Goal: Transaction & Acquisition: Purchase product/service

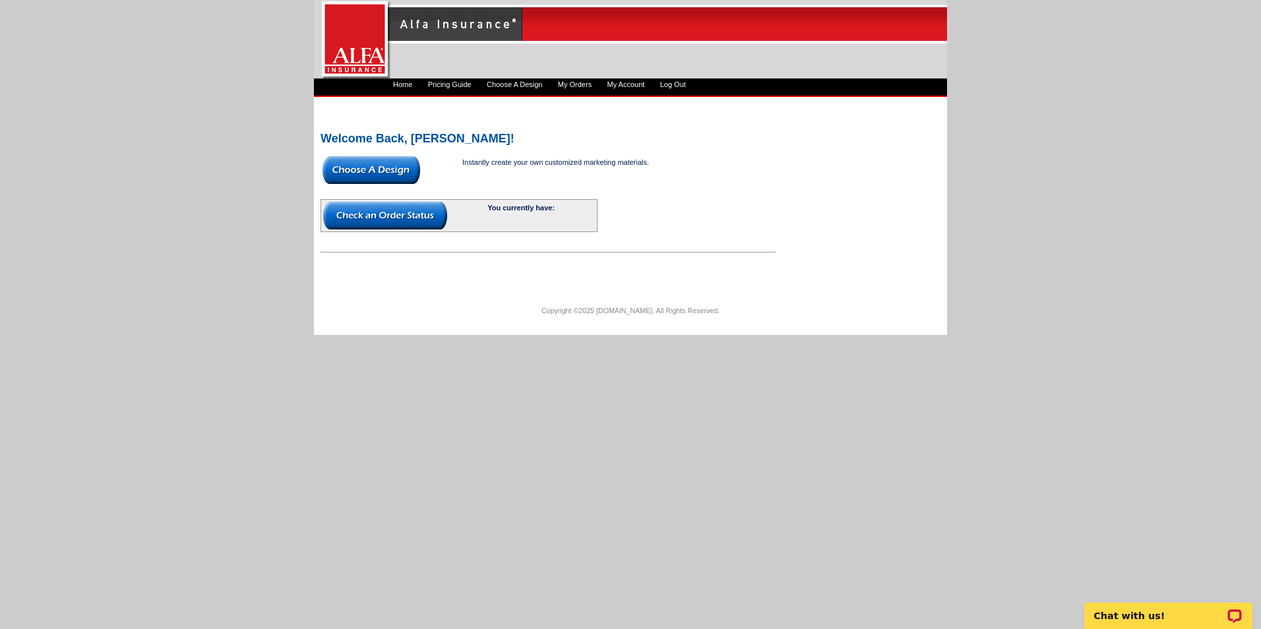
click at [452, 85] on link "Pricing Guide" at bounding box center [450, 84] width 44 height 8
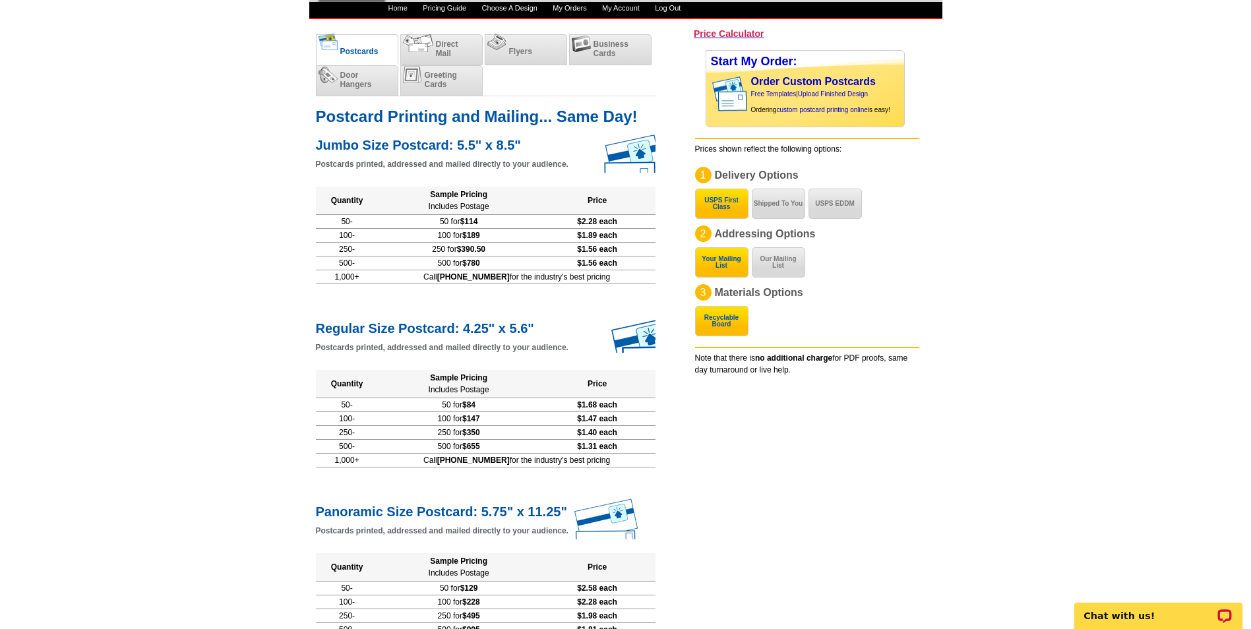
scroll to position [66, 0]
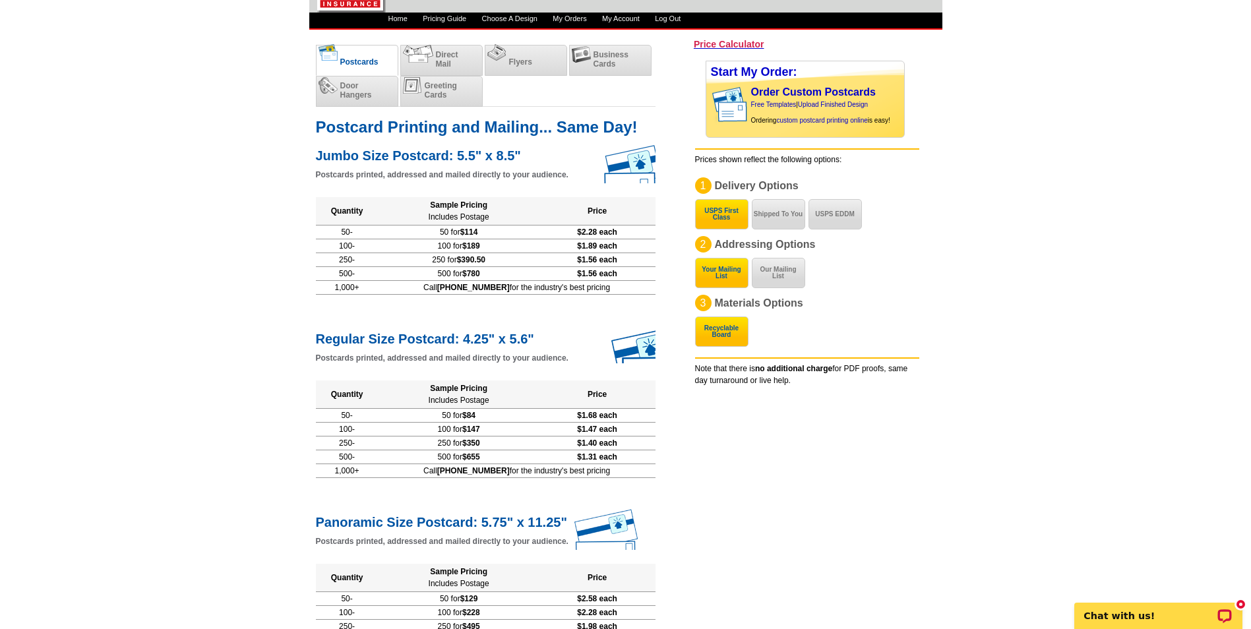
click at [439, 53] on span "Direct Mail" at bounding box center [447, 59] width 22 height 18
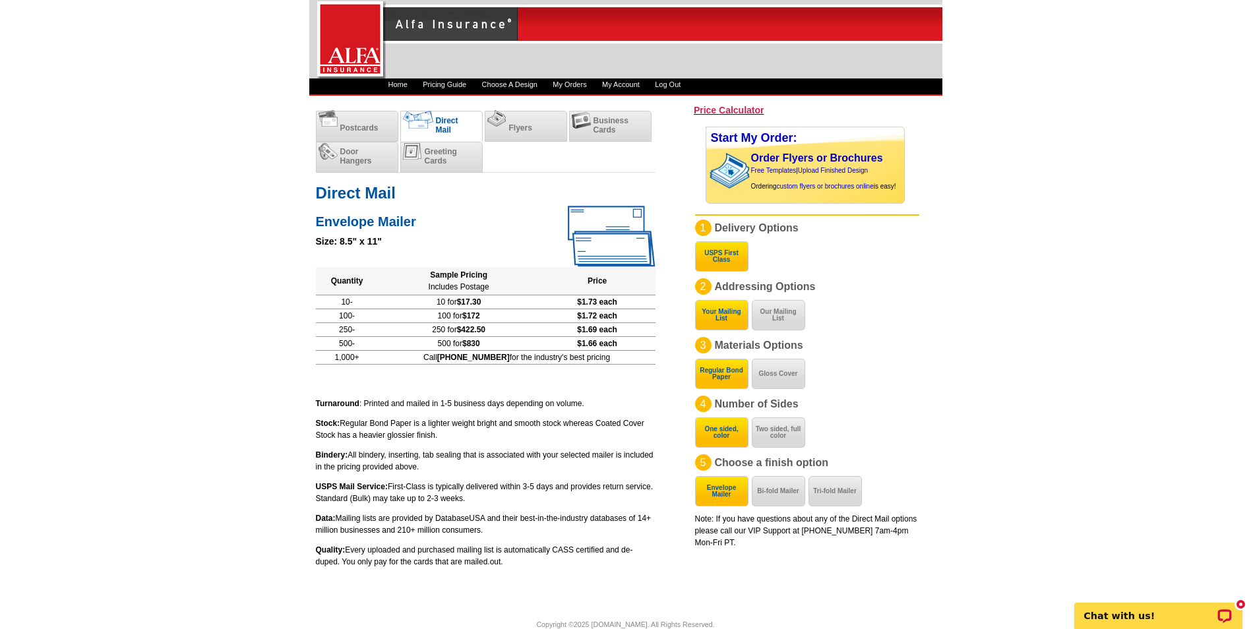
click at [777, 316] on button "Our Mailing List" at bounding box center [778, 315] width 53 height 30
click at [719, 310] on button "Your Mailing List" at bounding box center [721, 315] width 53 height 30
click at [778, 316] on button "Our Mailing List" at bounding box center [778, 315] width 53 height 30
click at [516, 86] on link "Choose A Design" at bounding box center [509, 84] width 55 height 8
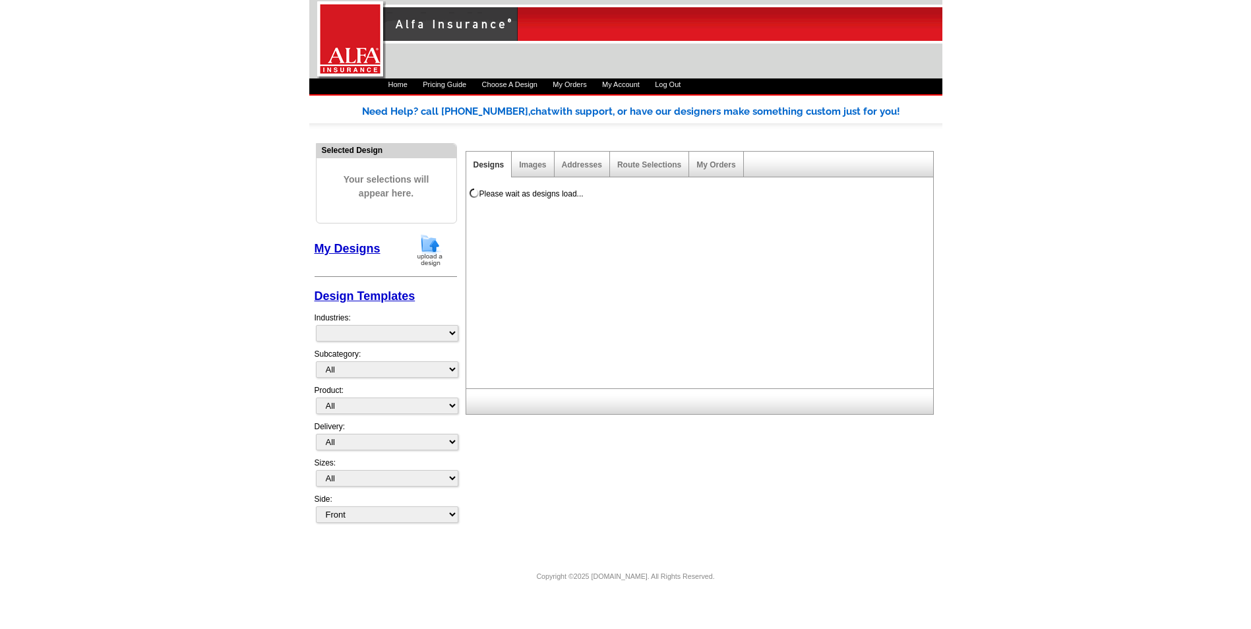
select select "1325"
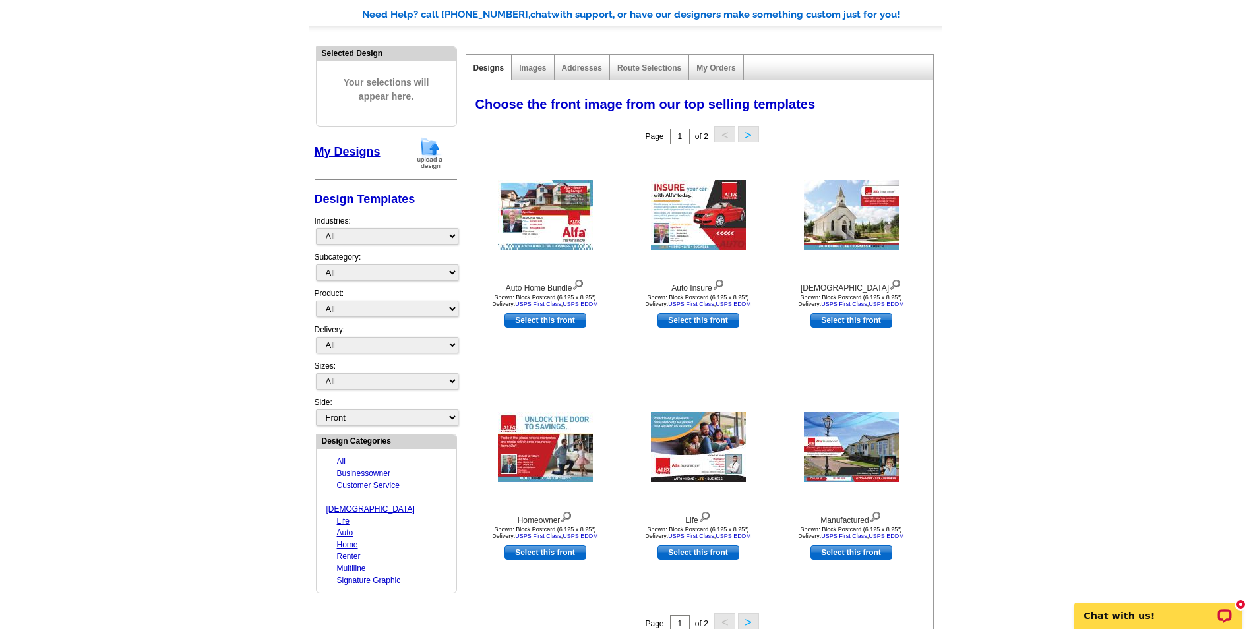
scroll to position [66, 0]
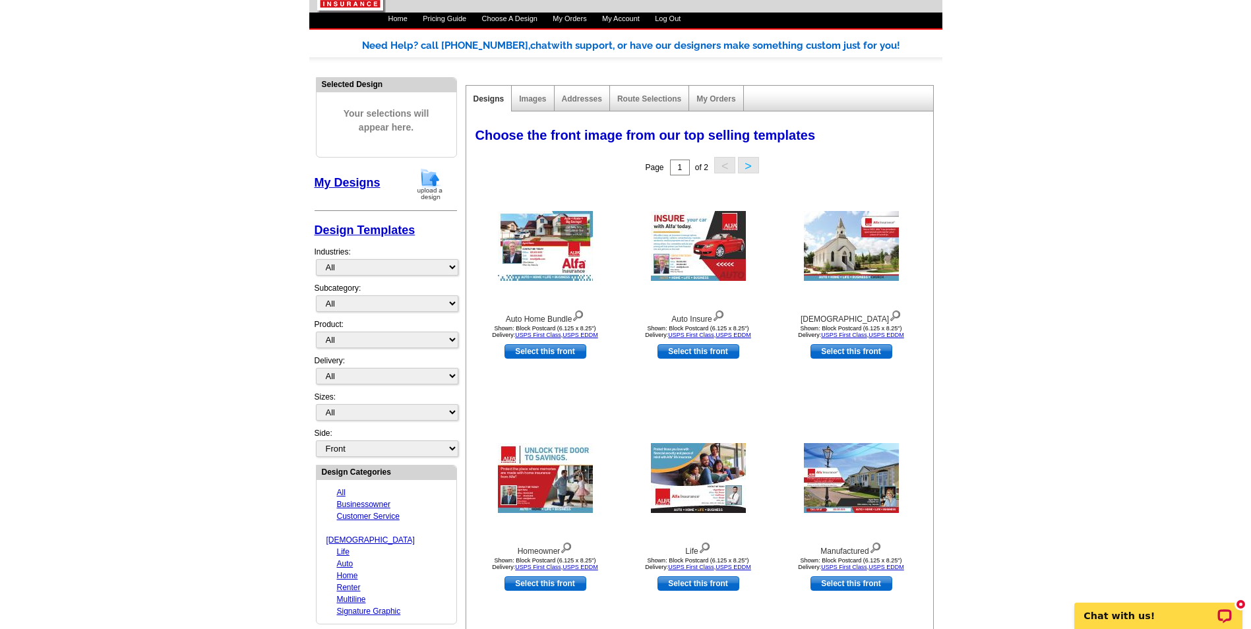
click at [742, 163] on button ">" at bounding box center [748, 165] width 21 height 16
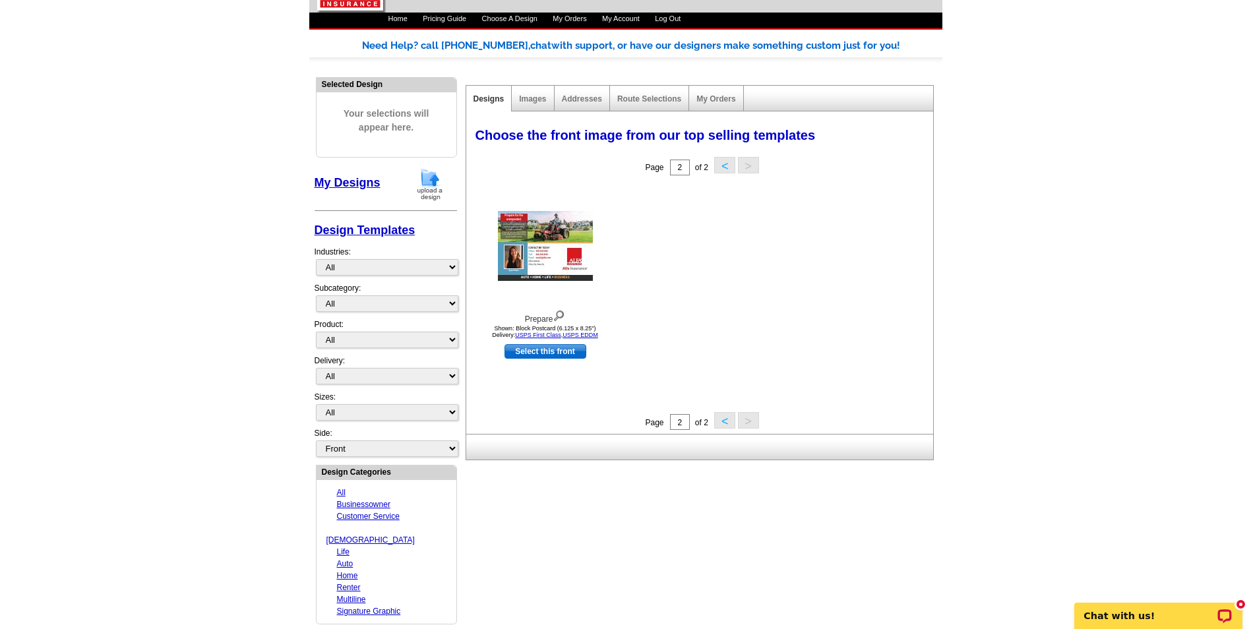
click at [546, 251] on img at bounding box center [545, 246] width 95 height 70
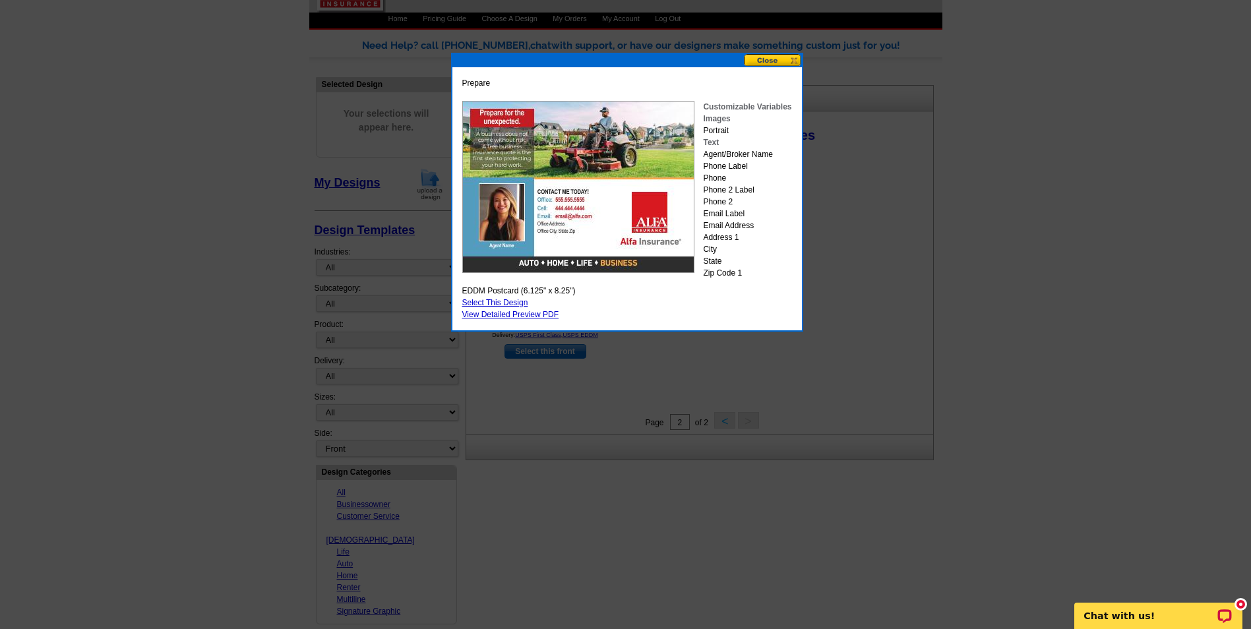
click at [790, 58] on button at bounding box center [773, 60] width 58 height 13
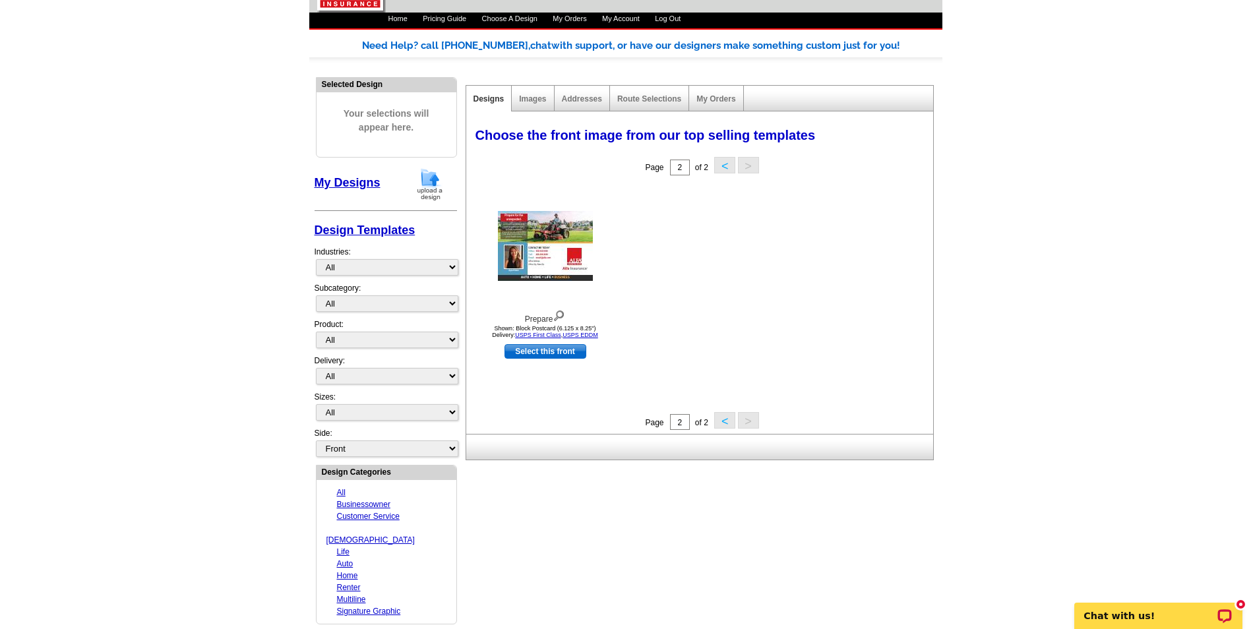
click at [723, 167] on button "<" at bounding box center [724, 165] width 21 height 16
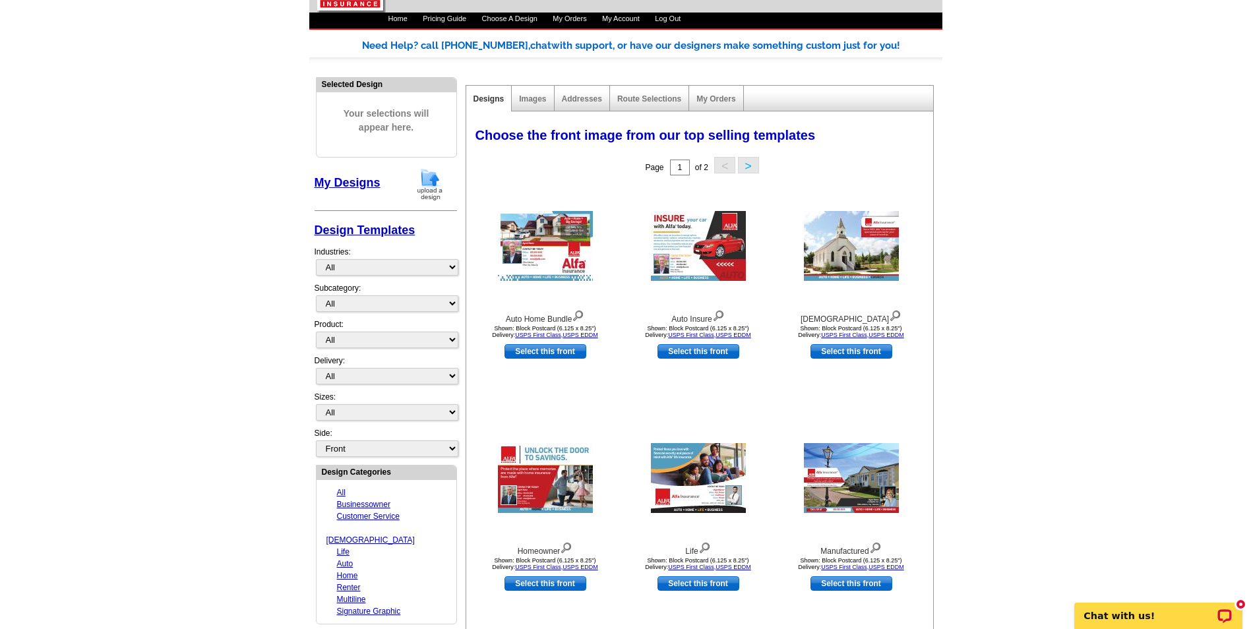
click at [542, 241] on img at bounding box center [545, 246] width 95 height 70
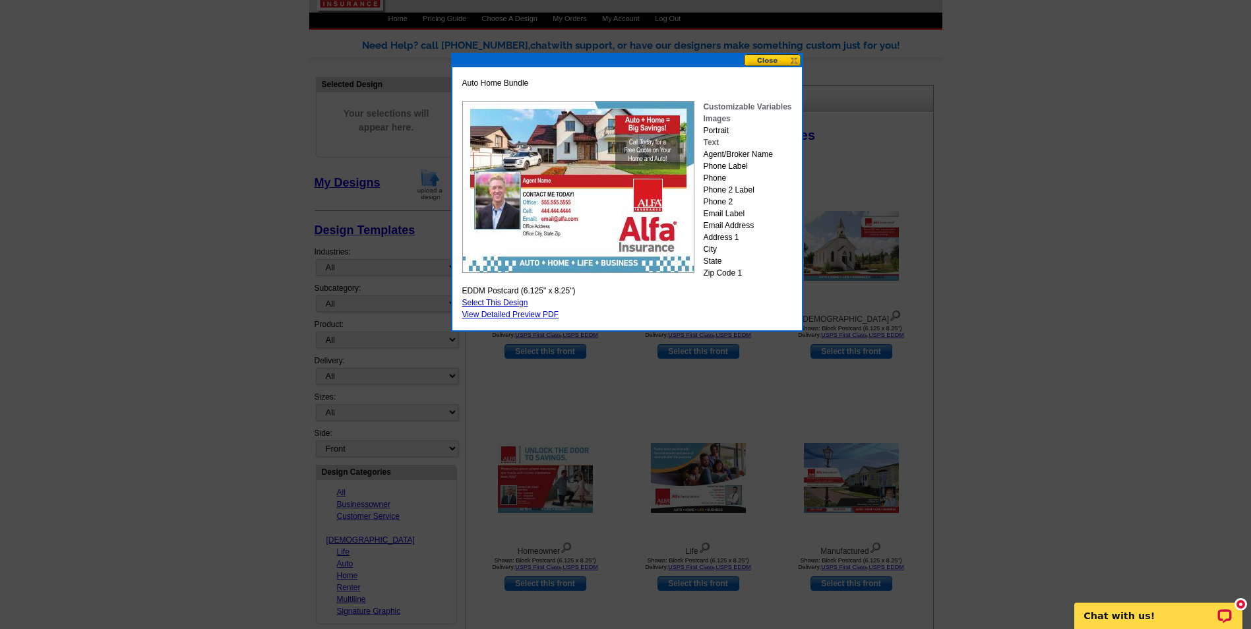
click at [793, 59] on button at bounding box center [773, 60] width 58 height 13
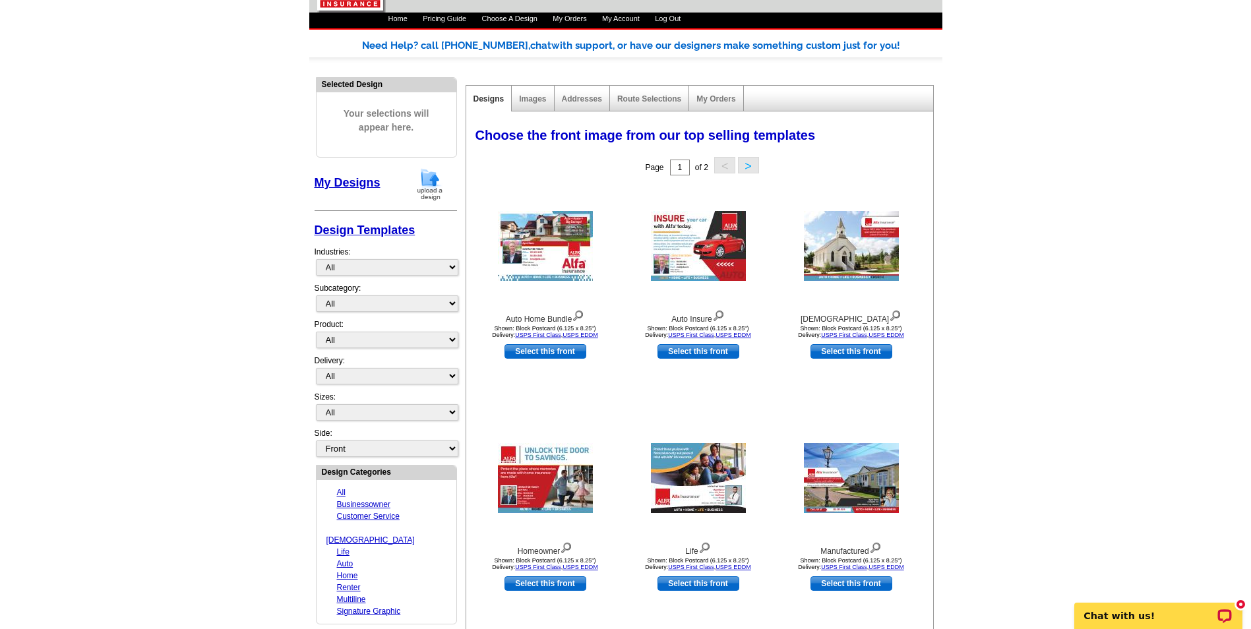
click at [549, 351] on link "Select this front" at bounding box center [545, 351] width 82 height 15
select select "14"
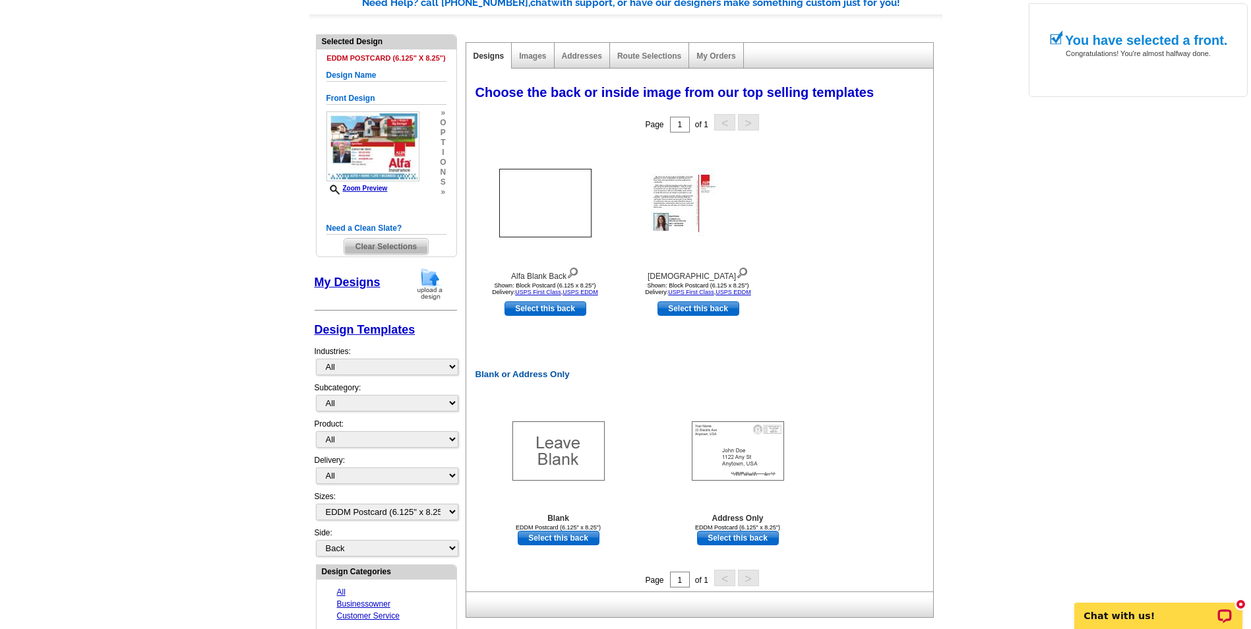
scroll to position [132, 0]
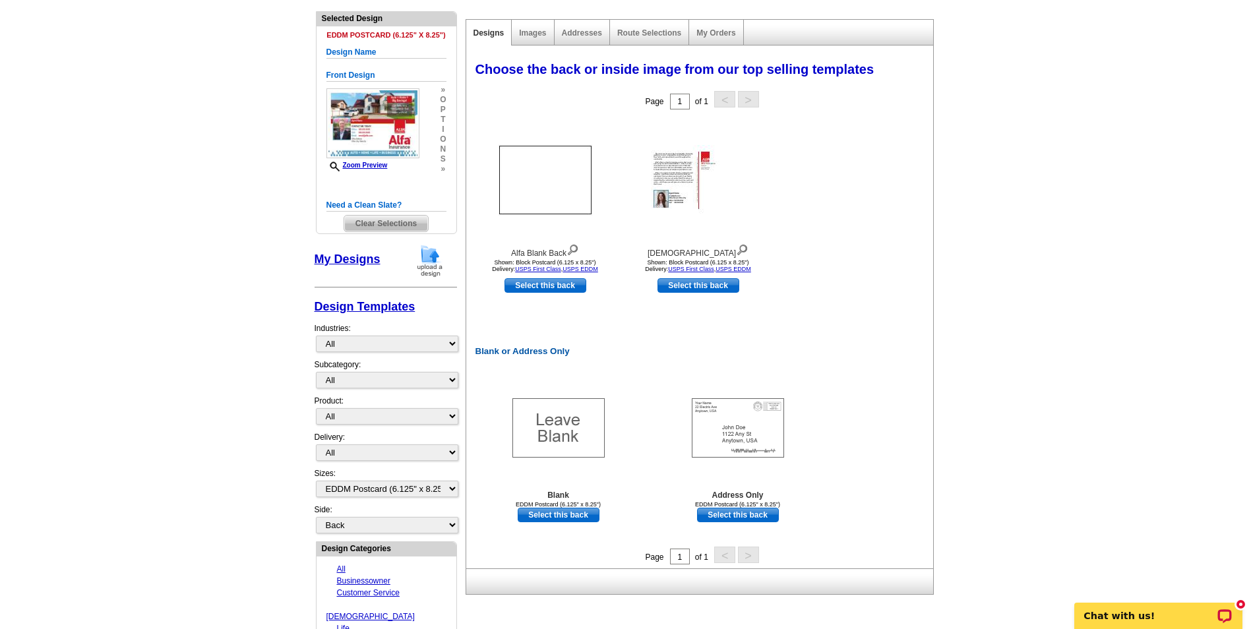
click at [744, 517] on link "Select this back" at bounding box center [738, 515] width 82 height 15
select select "front"
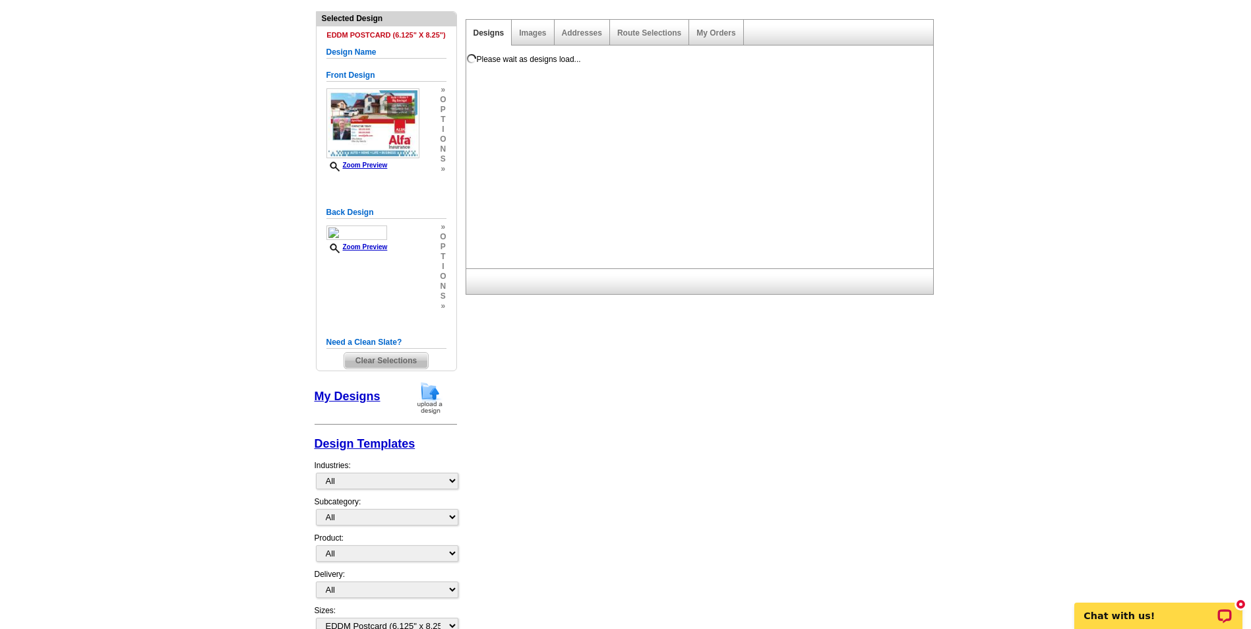
scroll to position [0, 0]
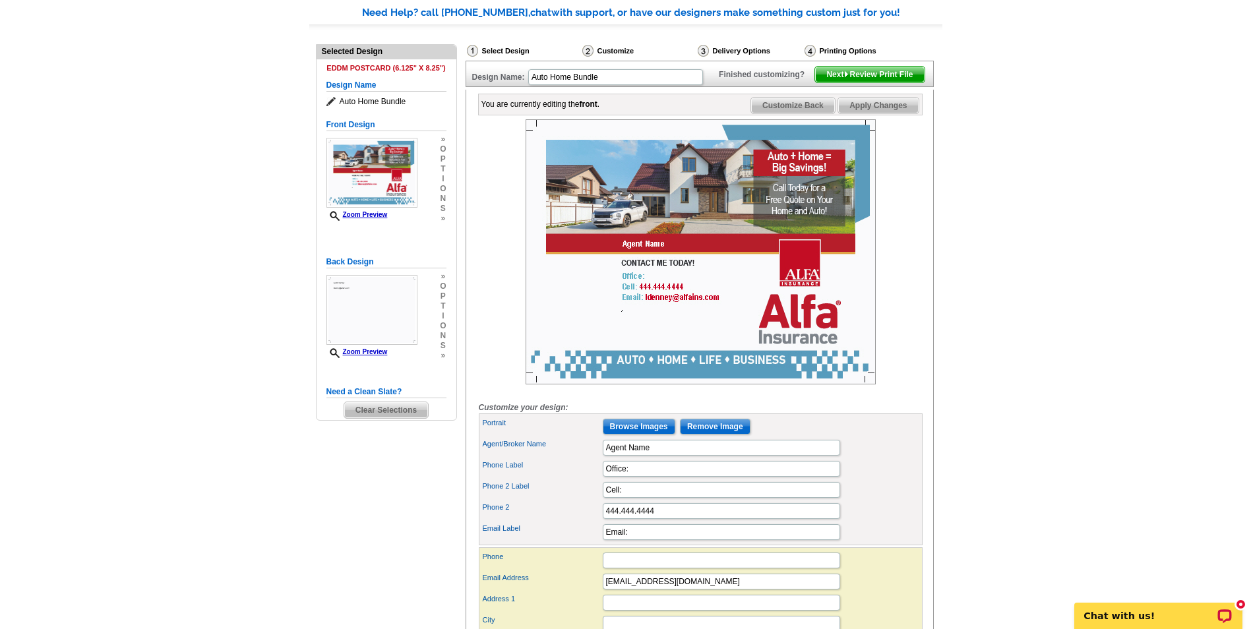
scroll to position [132, 0]
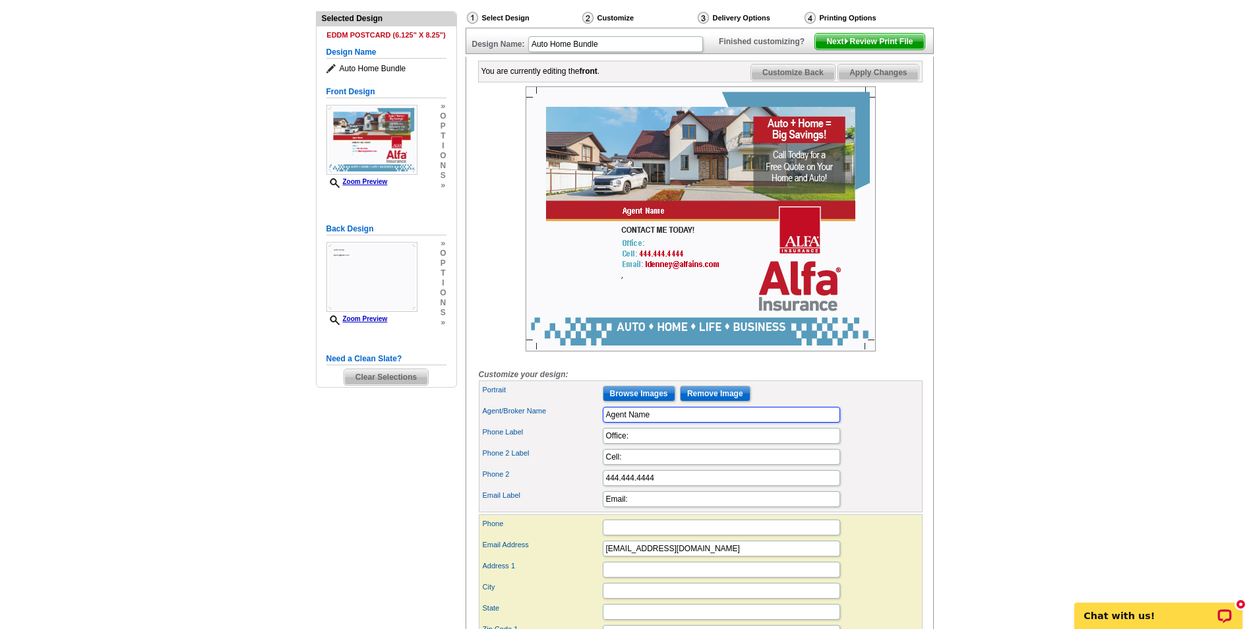
drag, startPoint x: 665, startPoint y: 433, endPoint x: 600, endPoint y: 439, distance: 64.9
click at [600, 425] on div "Agent/Broker Name Agent Name" at bounding box center [700, 414] width 438 height 21
type input "LeAnn Denney"
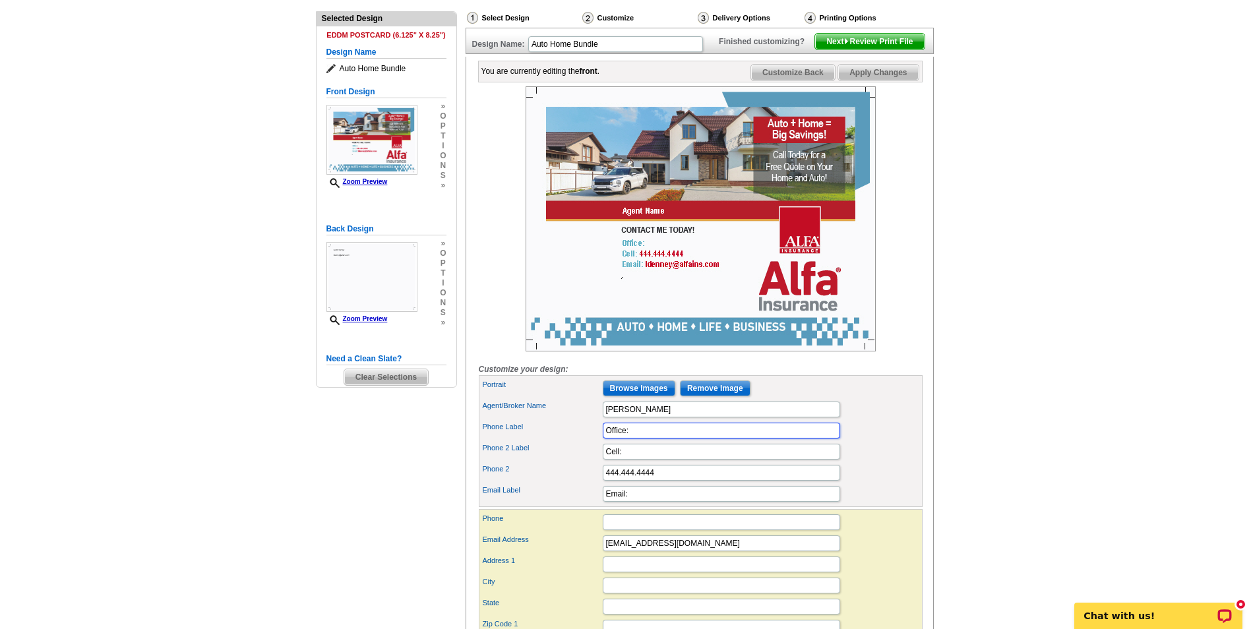
click at [650, 438] on input "Office:" at bounding box center [721, 431] width 237 height 16
type input "Office:256-396-0566"
click at [627, 460] on input "Cell:" at bounding box center [721, 452] width 237 height 16
type input "Cell:256-846-1359"
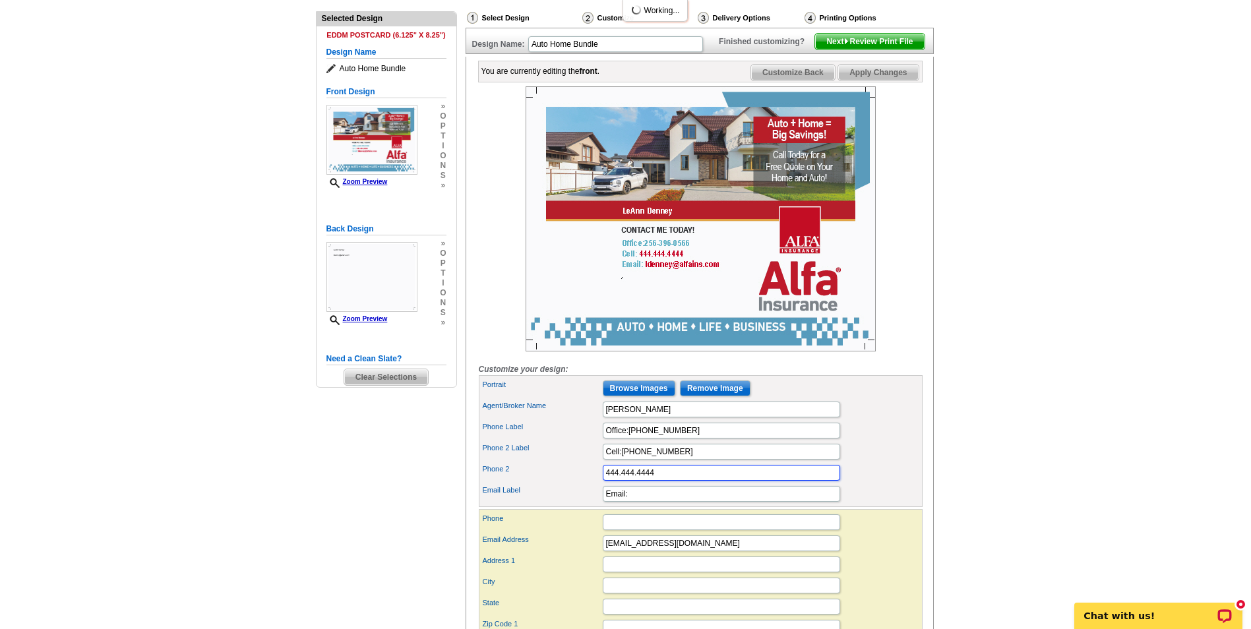
drag, startPoint x: 629, startPoint y: 500, endPoint x: 579, endPoint y: 500, distance: 50.1
click at [579, 483] on div "Phone 2 444.444.4444" at bounding box center [700, 472] width 438 height 21
click at [654, 502] on input "Email:" at bounding box center [721, 494] width 237 height 16
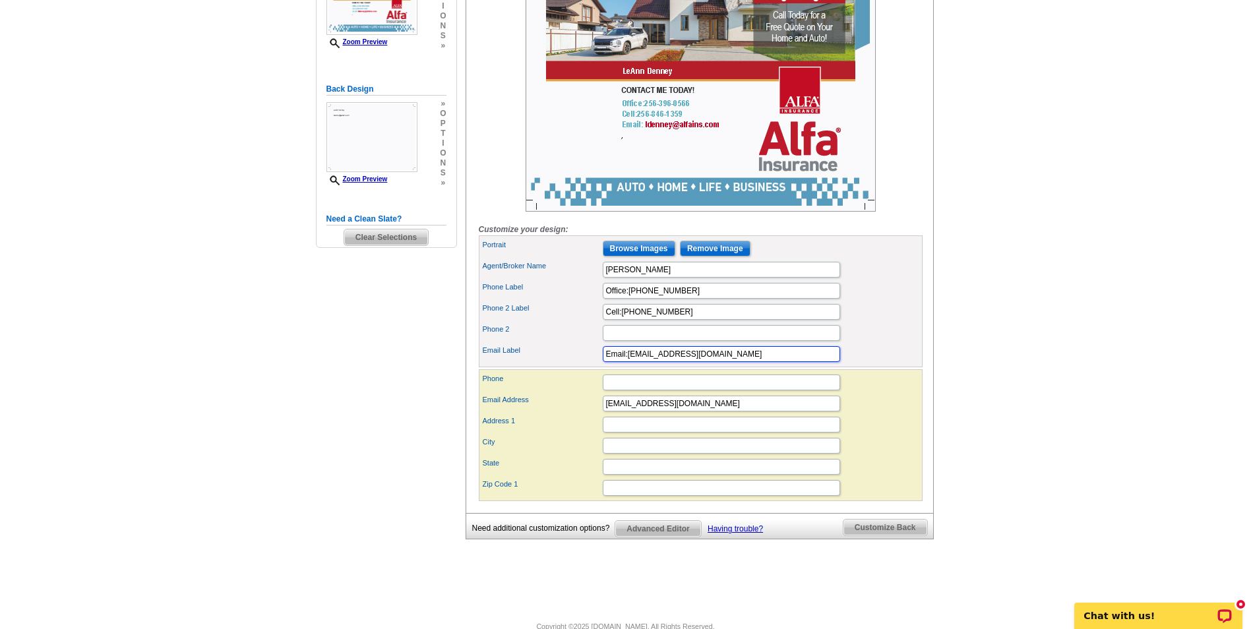
scroll to position [317, 0]
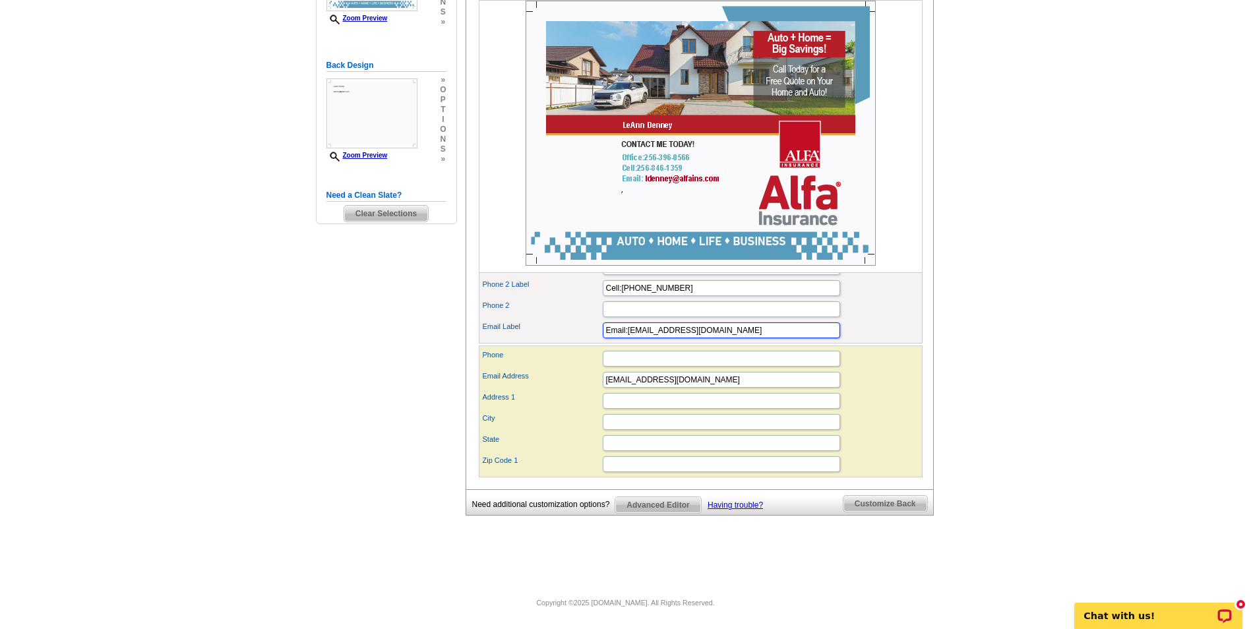
type input "Email:ldenney@alfains.com"
click at [616, 399] on input "Address 1" at bounding box center [721, 401] width 237 height 16
type input "[STREET_ADDRESS]"
type input "Ashland"
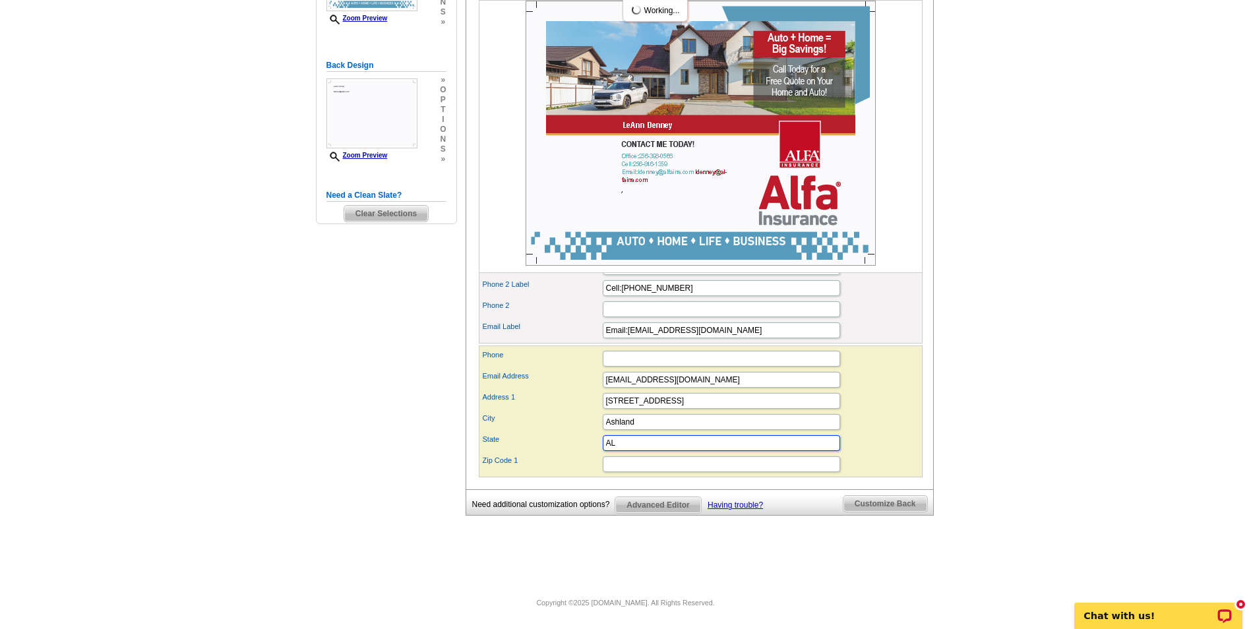
type input "AL"
type input "36251"
click at [978, 332] on main "Need Help? call 800-260-5887, chat with support, or have our designers make som…" at bounding box center [625, 186] width 1251 height 795
click at [711, 329] on input "Email:ldenney@alfains.com" at bounding box center [721, 330] width 237 height 16
type input "Email:"
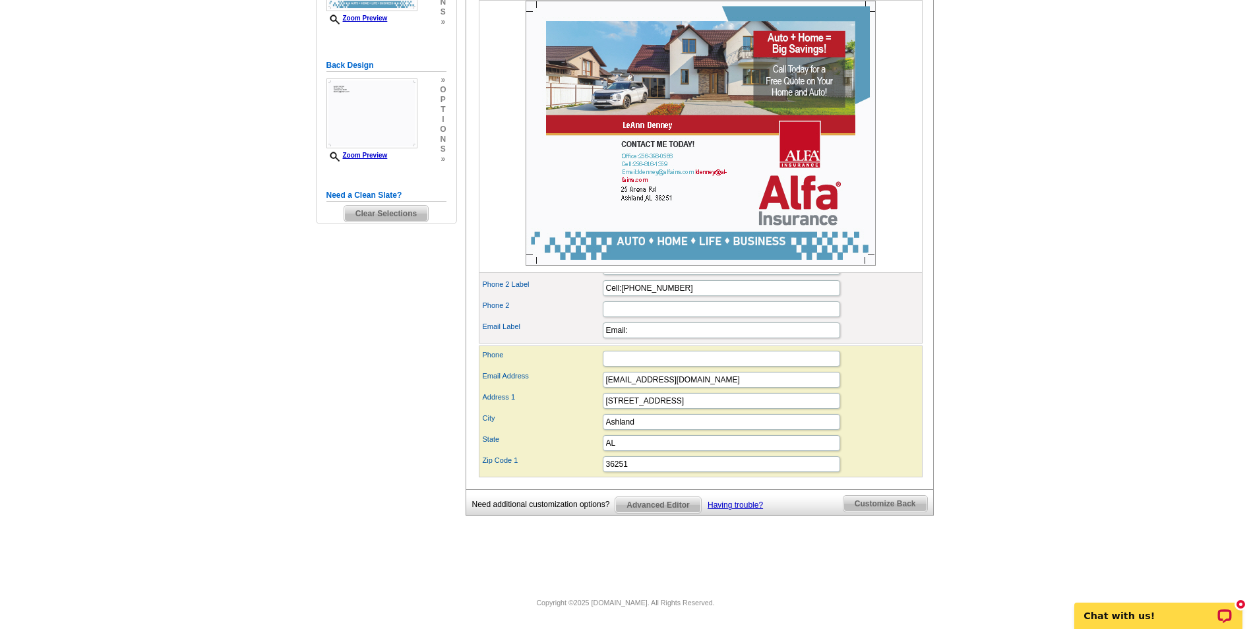
click at [1179, 338] on main "Need Help? call 800-260-5887, chat with support, or have our designers make som…" at bounding box center [625, 186] width 1251 height 795
click at [1025, 418] on main "Need Help? call 800-260-5887, chat with support, or have our designers make som…" at bounding box center [625, 186] width 1251 height 795
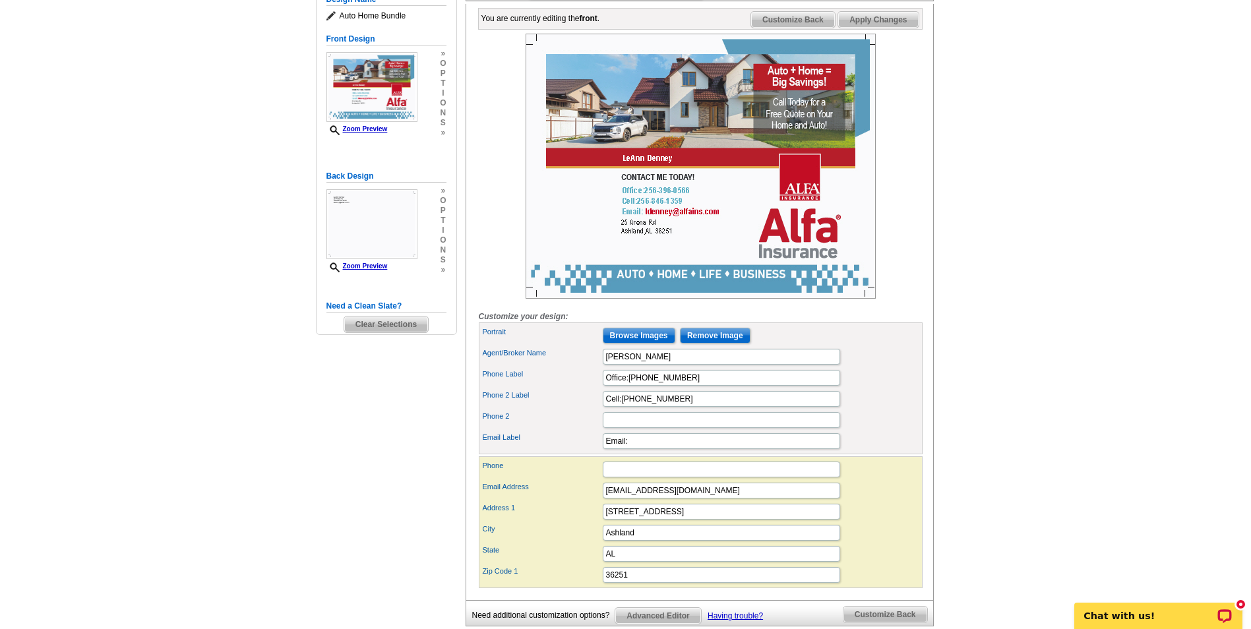
scroll to position [185, 0]
click at [640, 343] on input "Browse Images" at bounding box center [639, 335] width 73 height 16
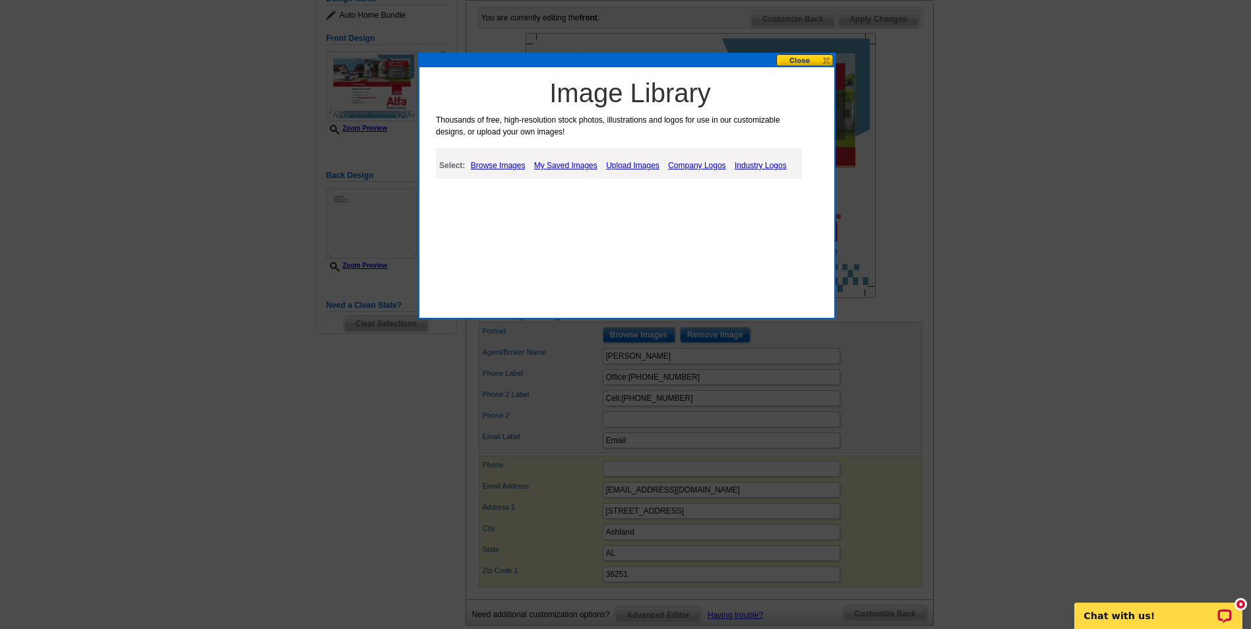
click at [693, 165] on link "Company Logos" at bounding box center [697, 166] width 64 height 16
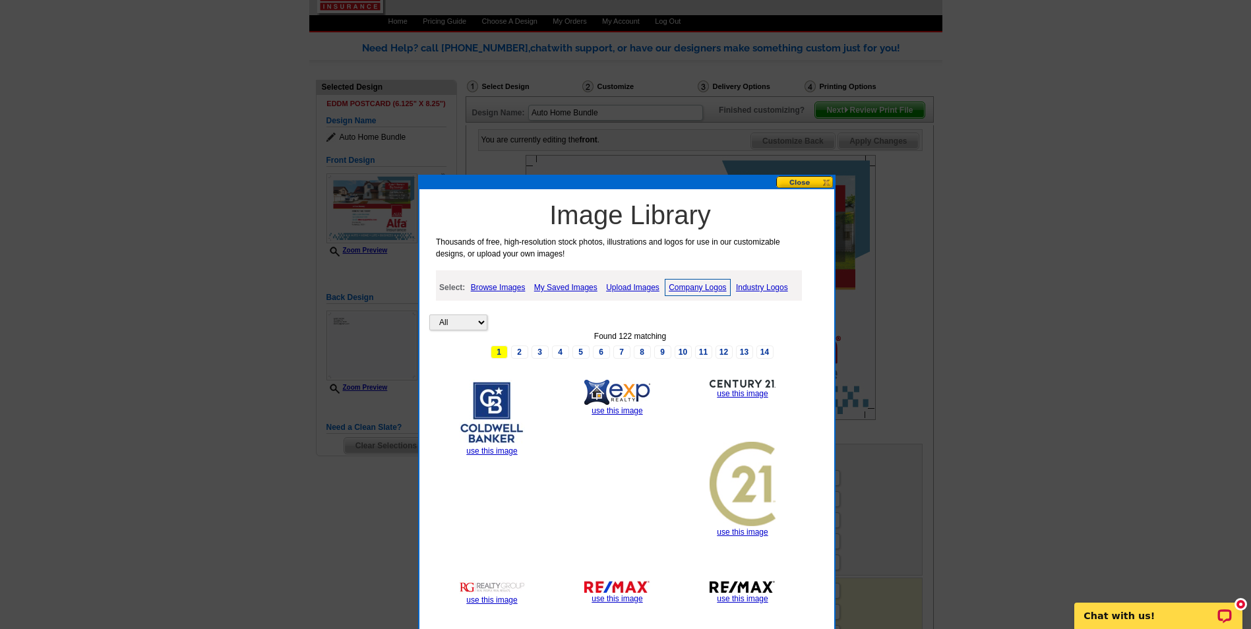
scroll to position [53, 0]
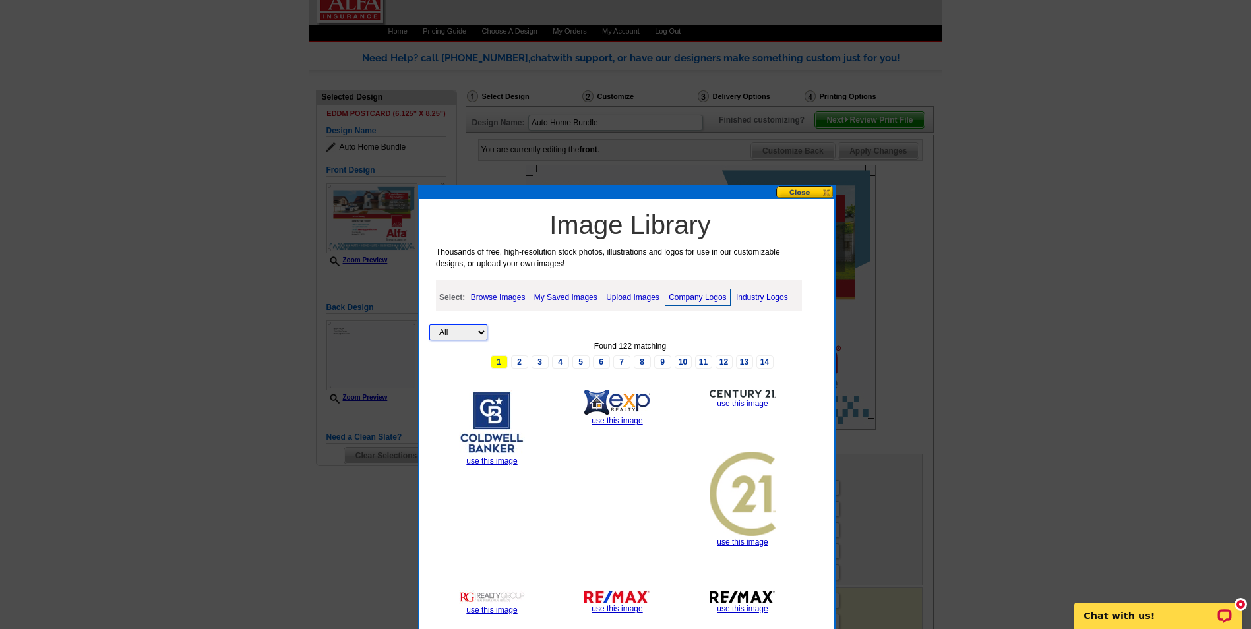
click at [481, 332] on select "All Property" at bounding box center [458, 332] width 58 height 16
click at [540, 315] on div "All Property Found 122 matching 1 2 3 4 5 6 7 8 9 10 11 12 13 14 use this image…" at bounding box center [630, 541] width 402 height 522
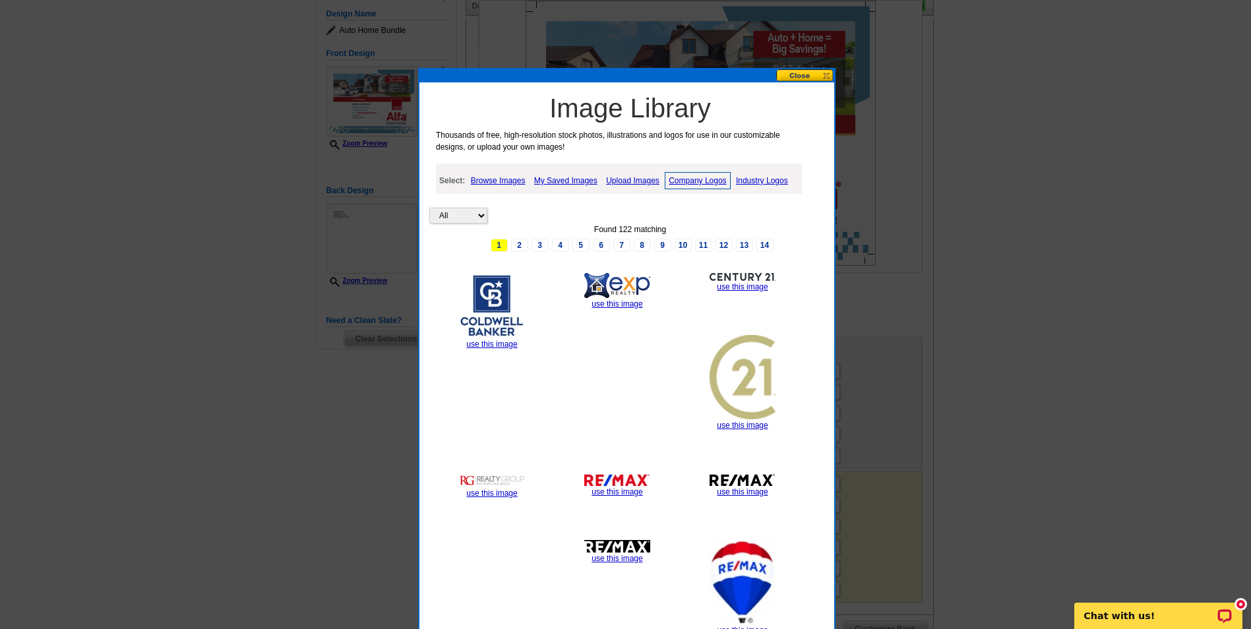
scroll to position [119, 0]
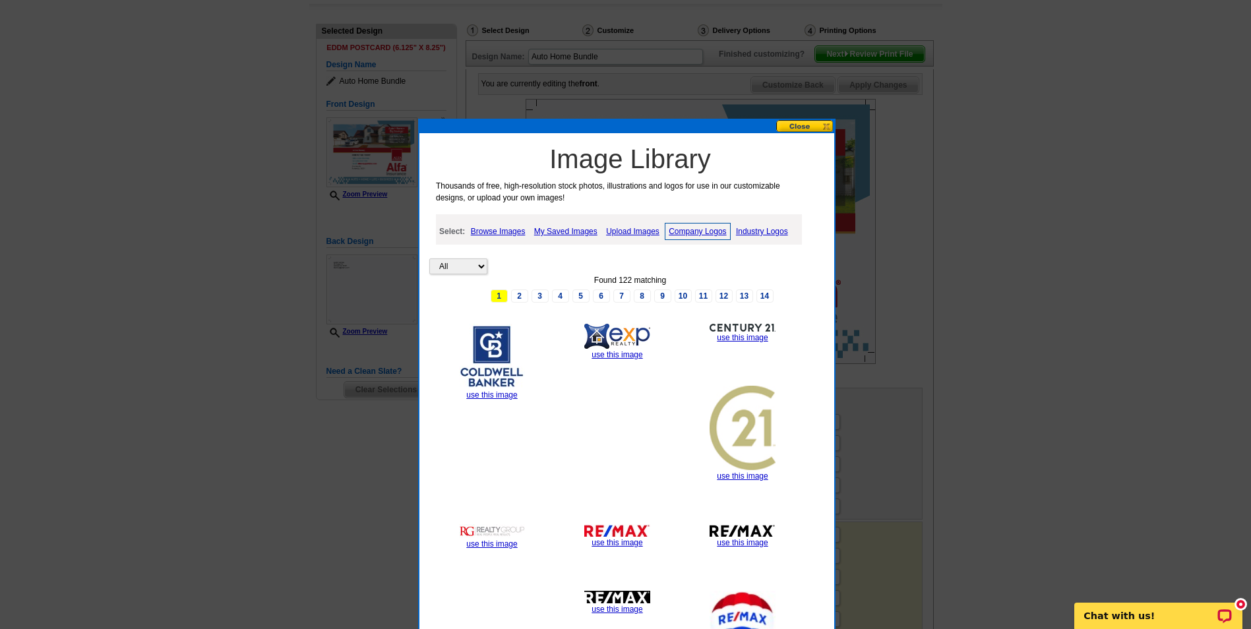
click at [518, 293] on link "2" at bounding box center [519, 295] width 17 height 13
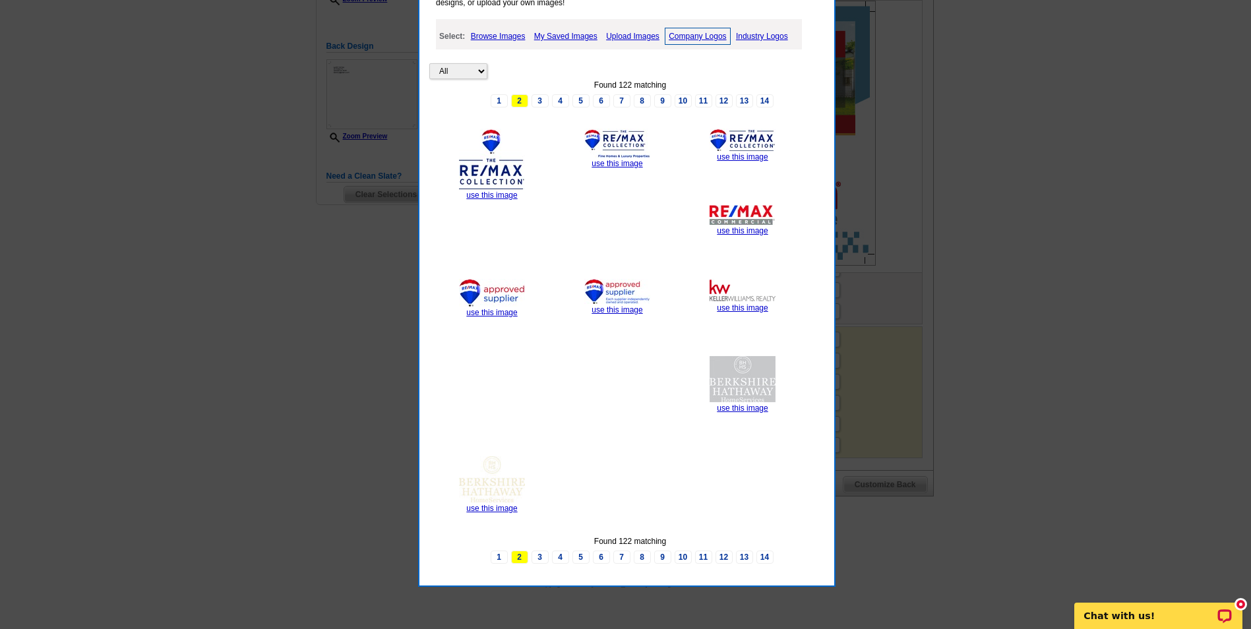
scroll to position [317, 0]
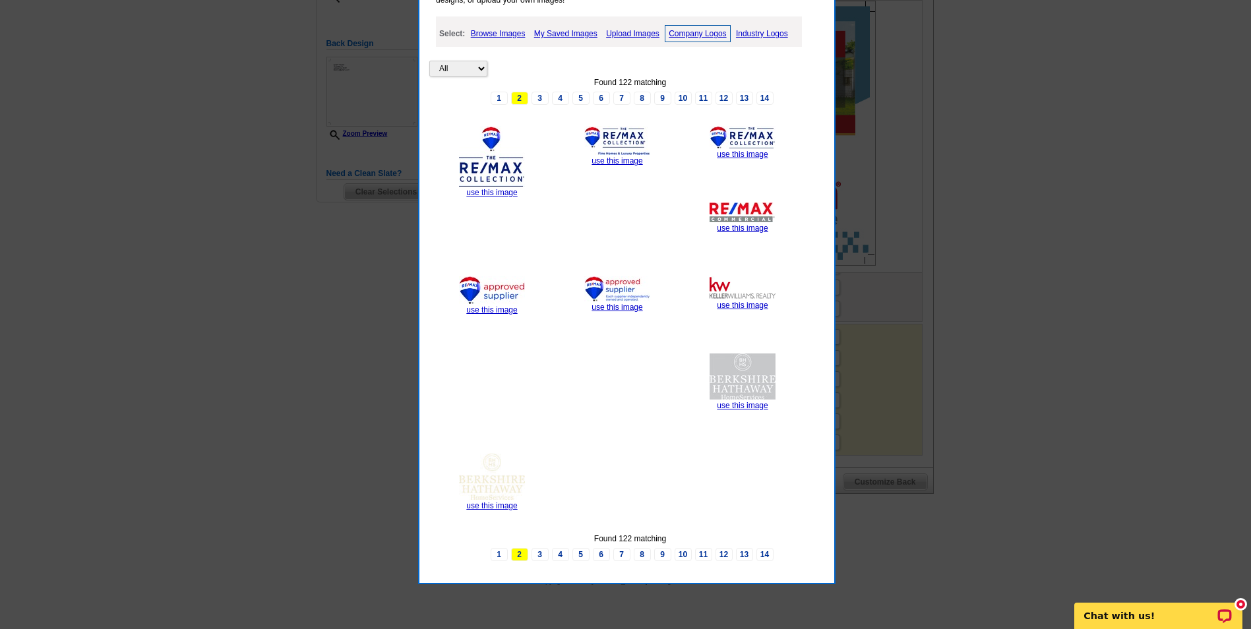
click at [541, 96] on link "3" at bounding box center [539, 98] width 17 height 13
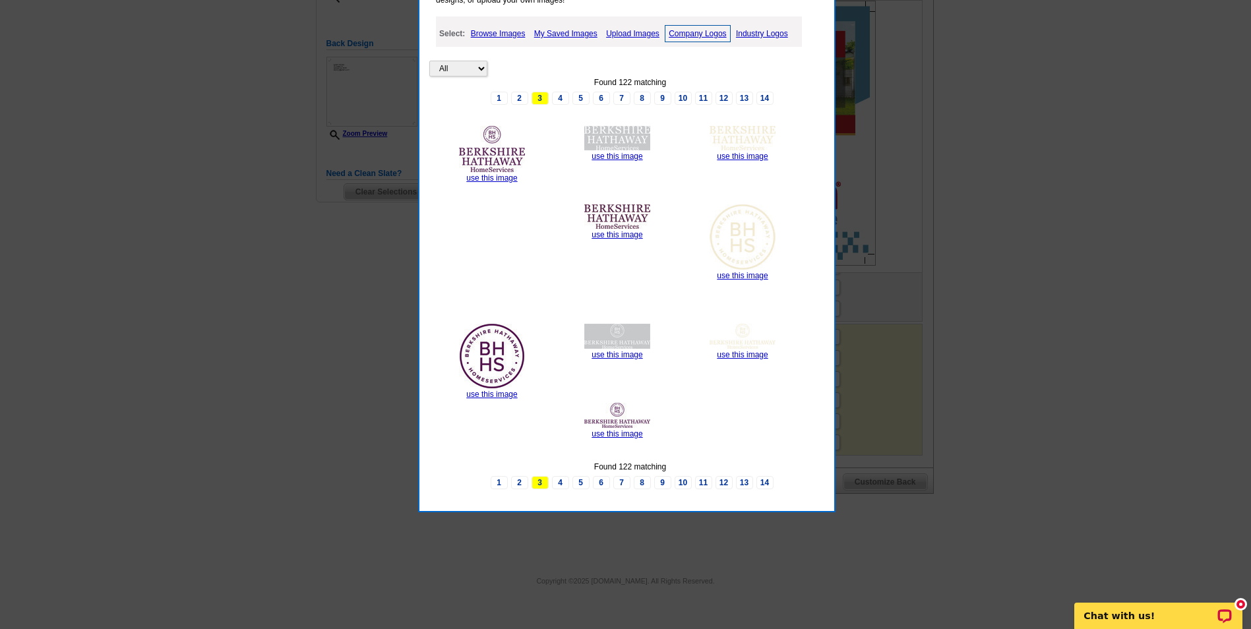
click at [561, 100] on link "4" at bounding box center [560, 98] width 17 height 13
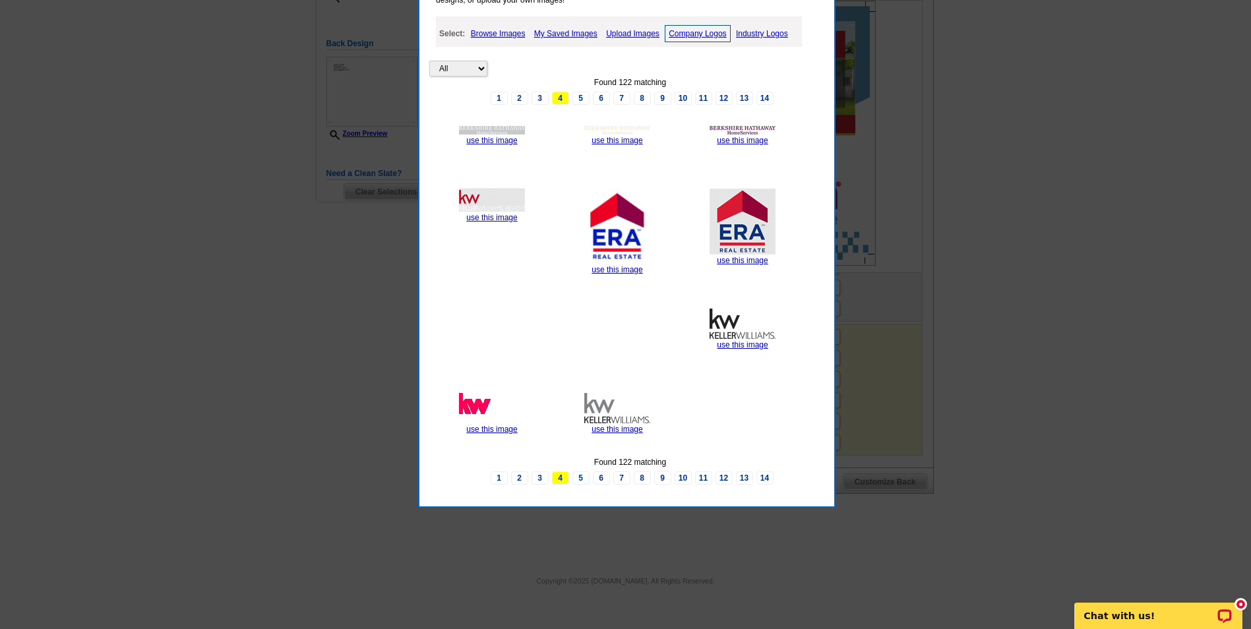
click at [578, 98] on link "5" at bounding box center [580, 98] width 17 height 13
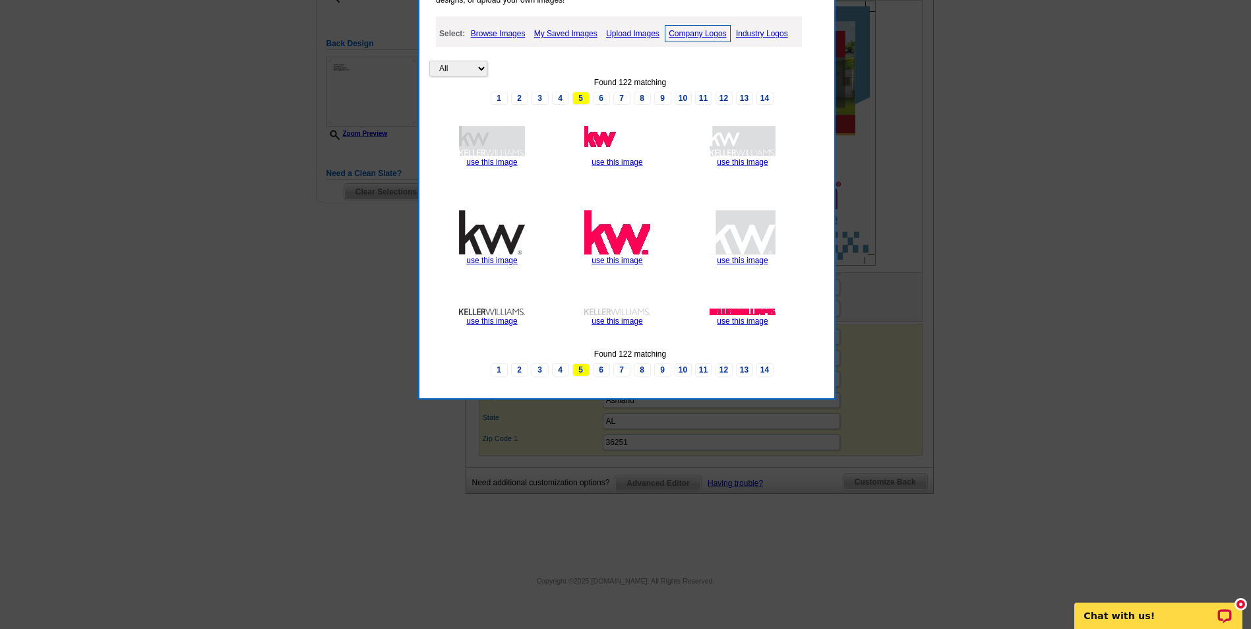
click at [762, 96] on link "14" at bounding box center [764, 98] width 17 height 13
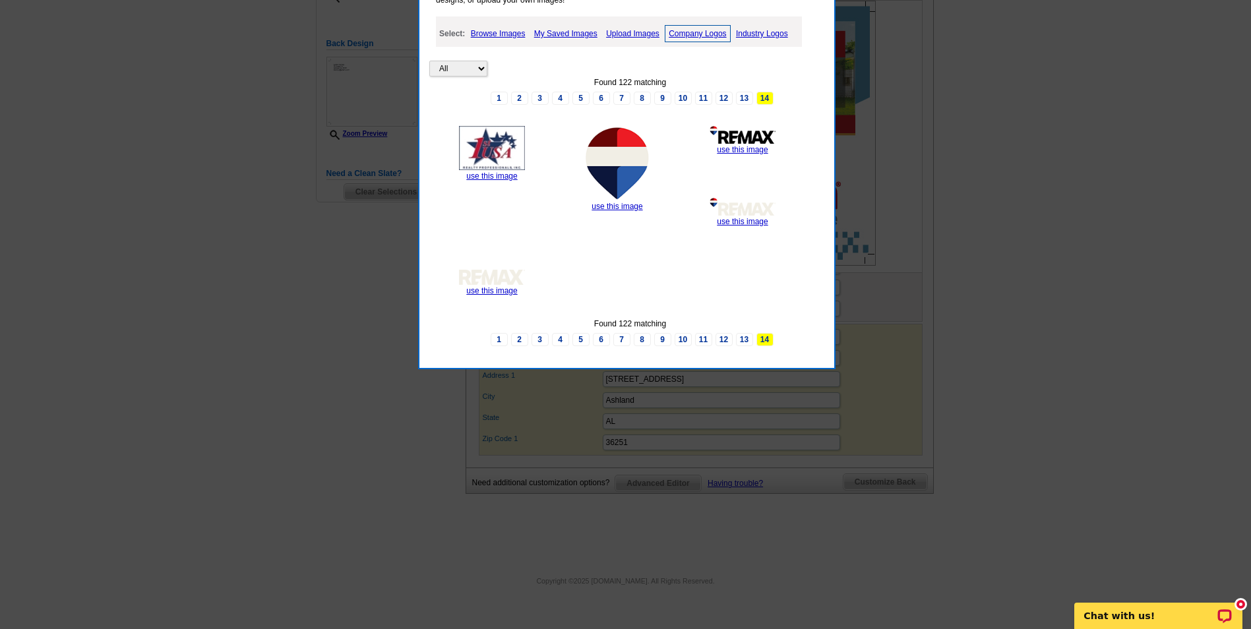
click at [742, 97] on link "13" at bounding box center [744, 98] width 17 height 13
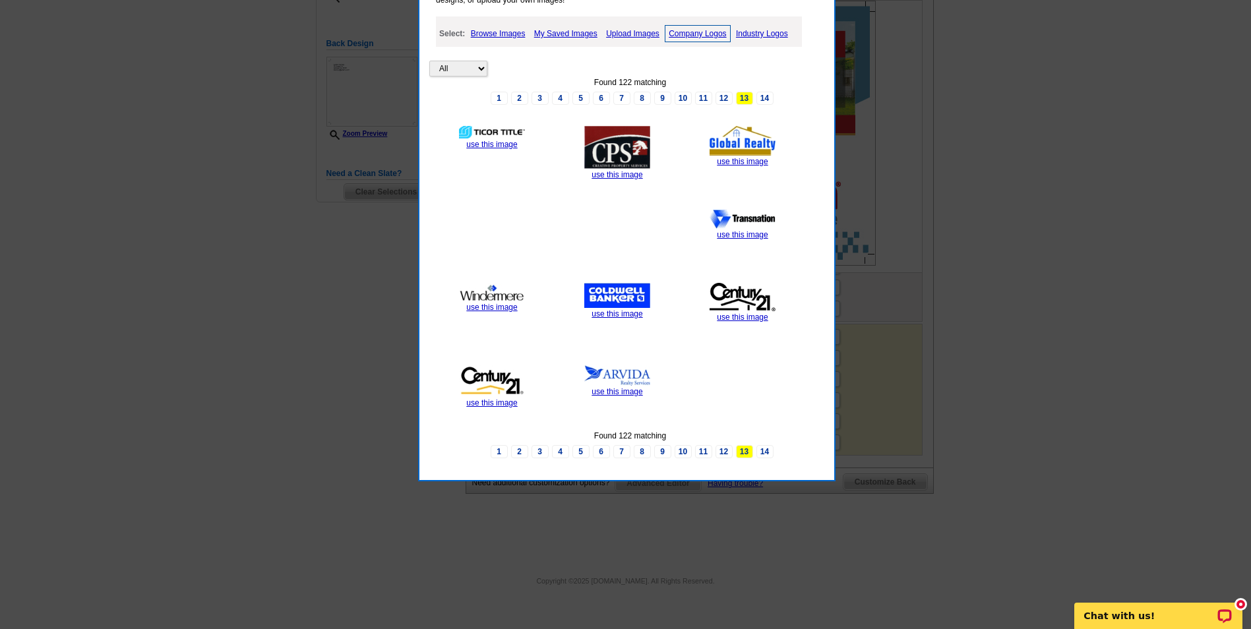
click at [719, 96] on link "12" at bounding box center [723, 98] width 17 height 13
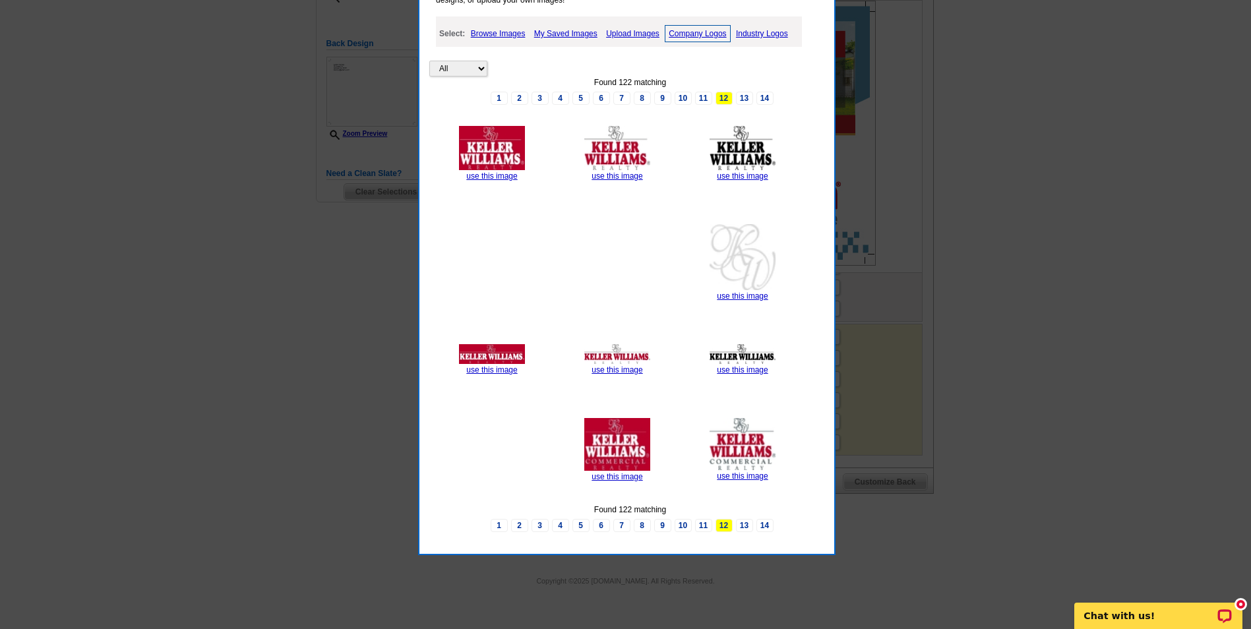
click at [700, 96] on link "11" at bounding box center [703, 98] width 17 height 13
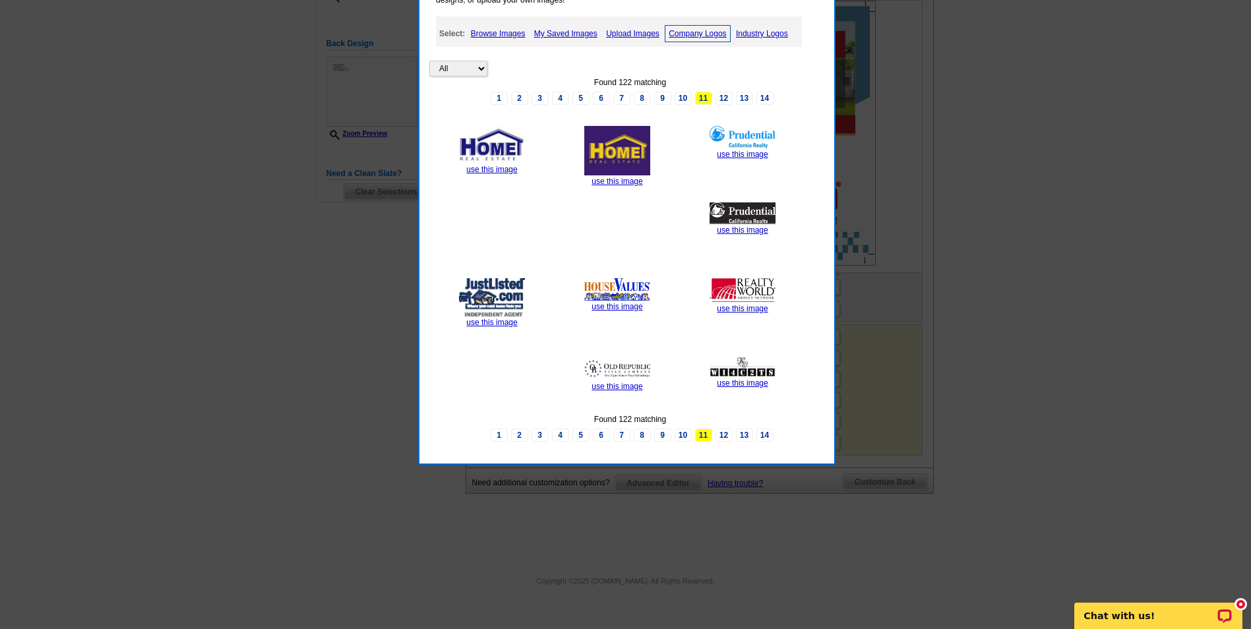
click at [678, 98] on link "10" at bounding box center [683, 98] width 17 height 13
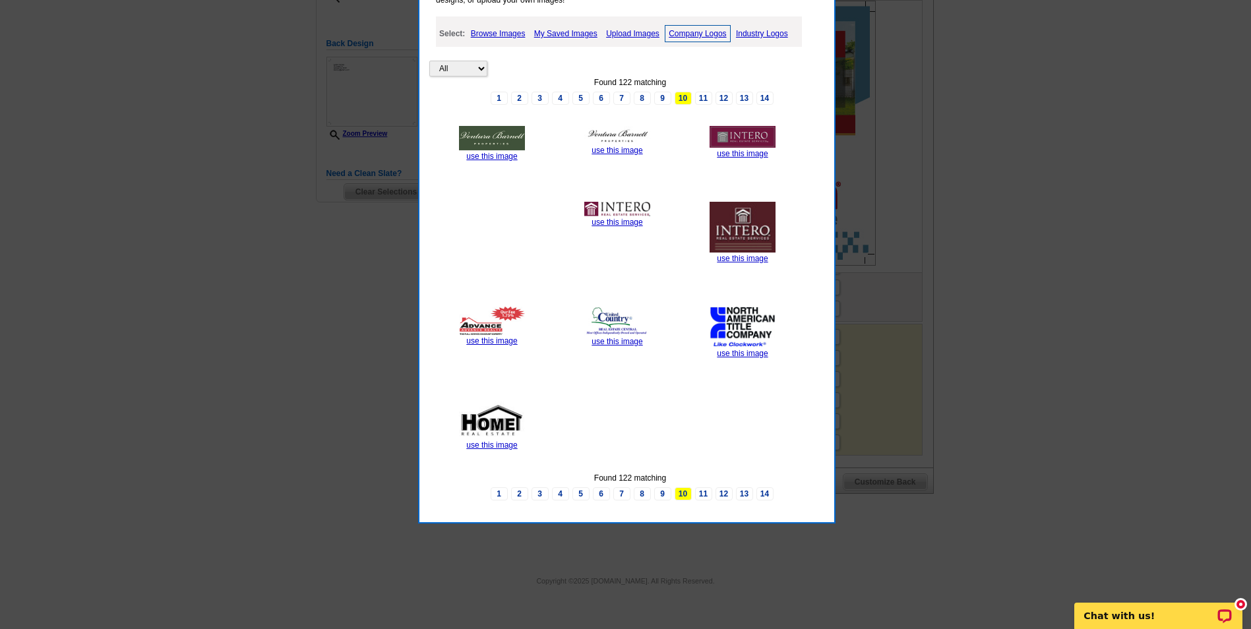
click at [661, 98] on link "9" at bounding box center [662, 98] width 17 height 13
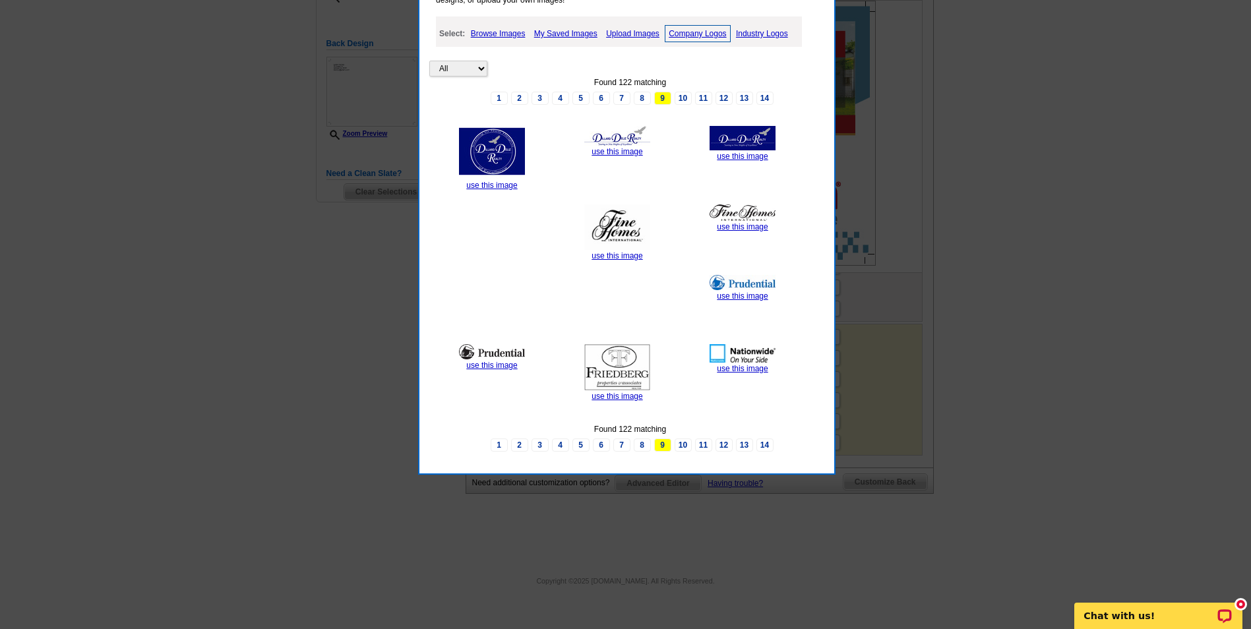
click at [640, 98] on link "8" at bounding box center [642, 98] width 17 height 13
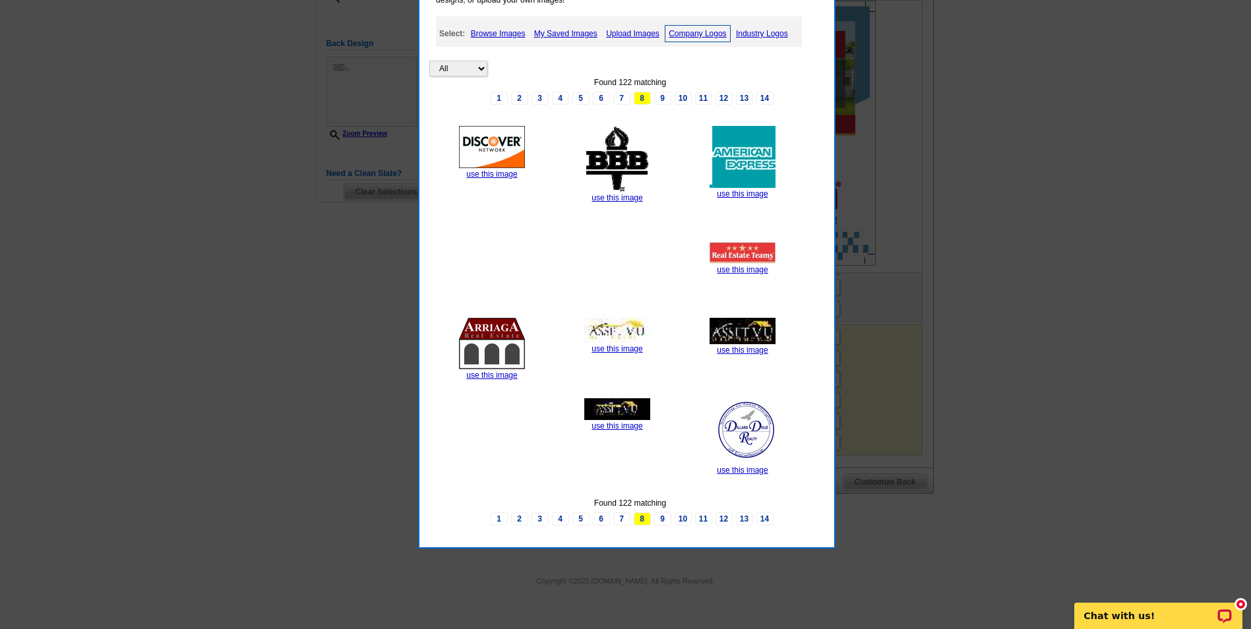
click at [620, 100] on link "7" at bounding box center [621, 98] width 17 height 13
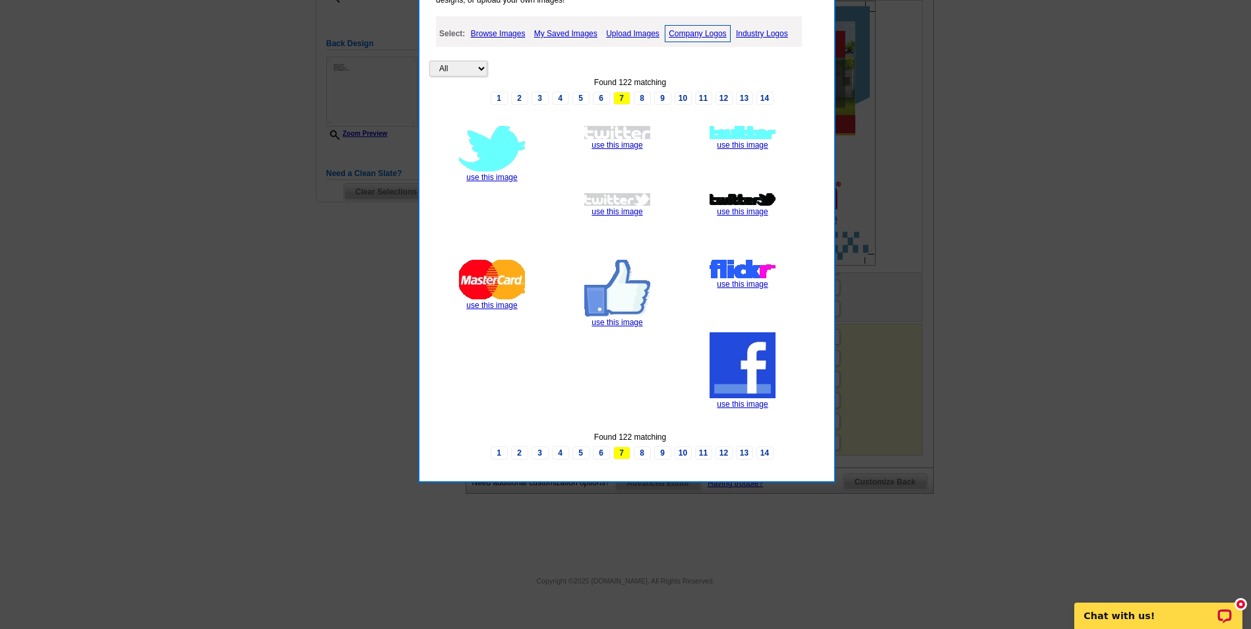
click at [599, 100] on link "6" at bounding box center [601, 98] width 17 height 13
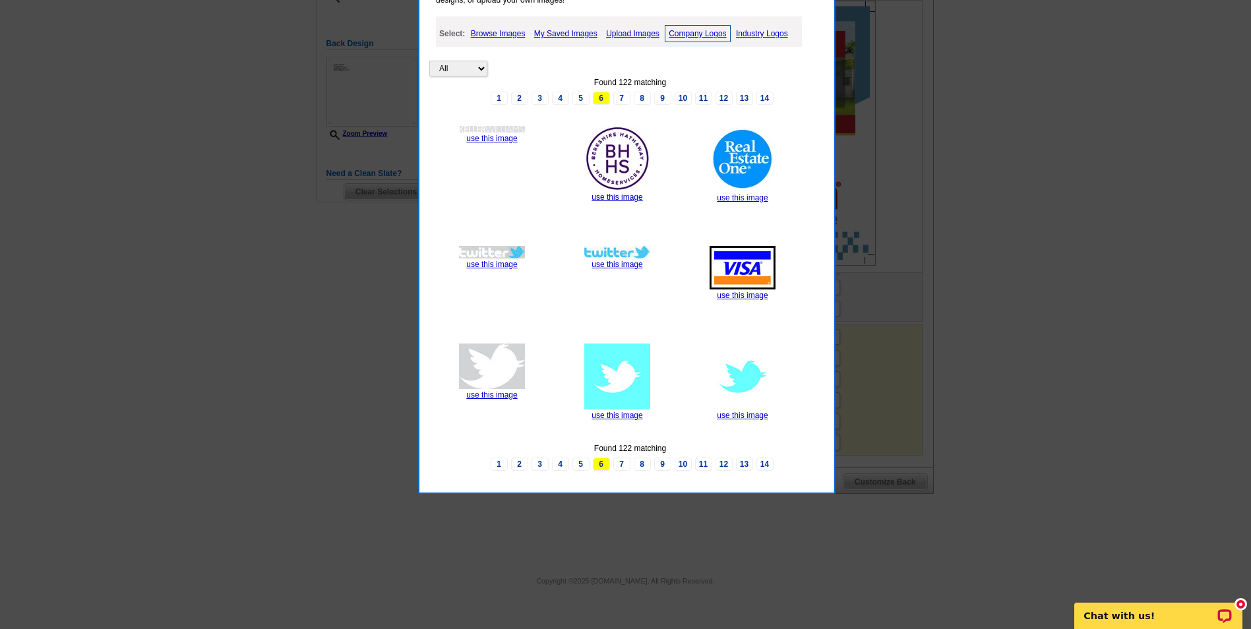
click at [577, 102] on link "5" at bounding box center [580, 98] width 17 height 13
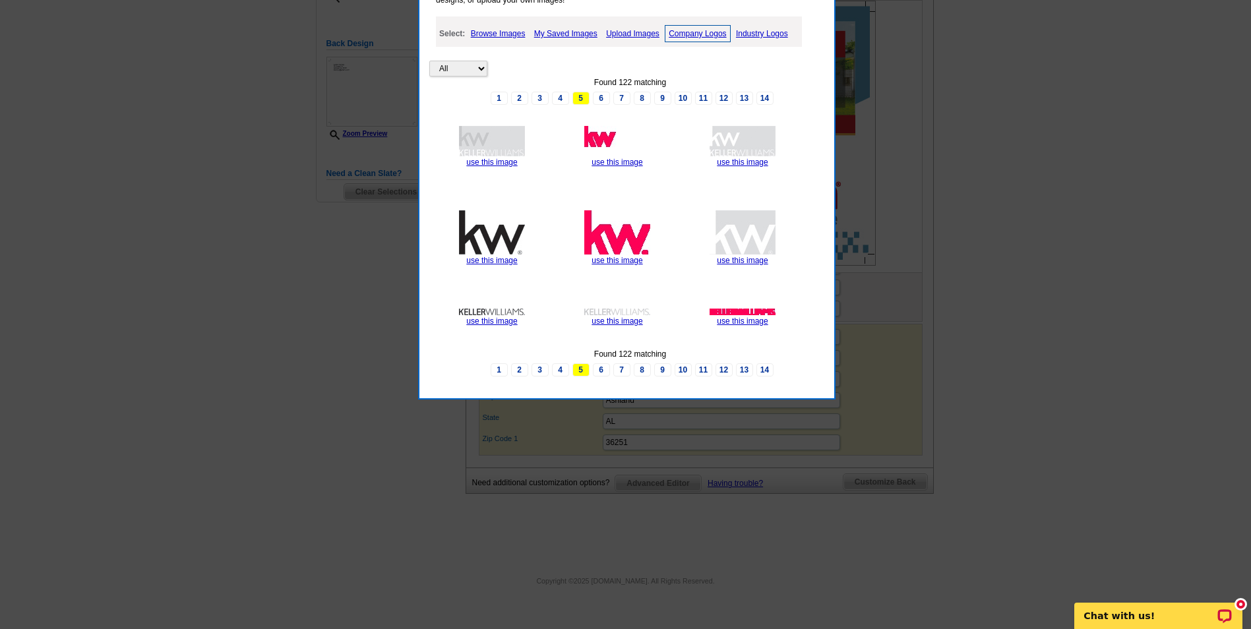
click at [562, 101] on link "4" at bounding box center [560, 98] width 17 height 13
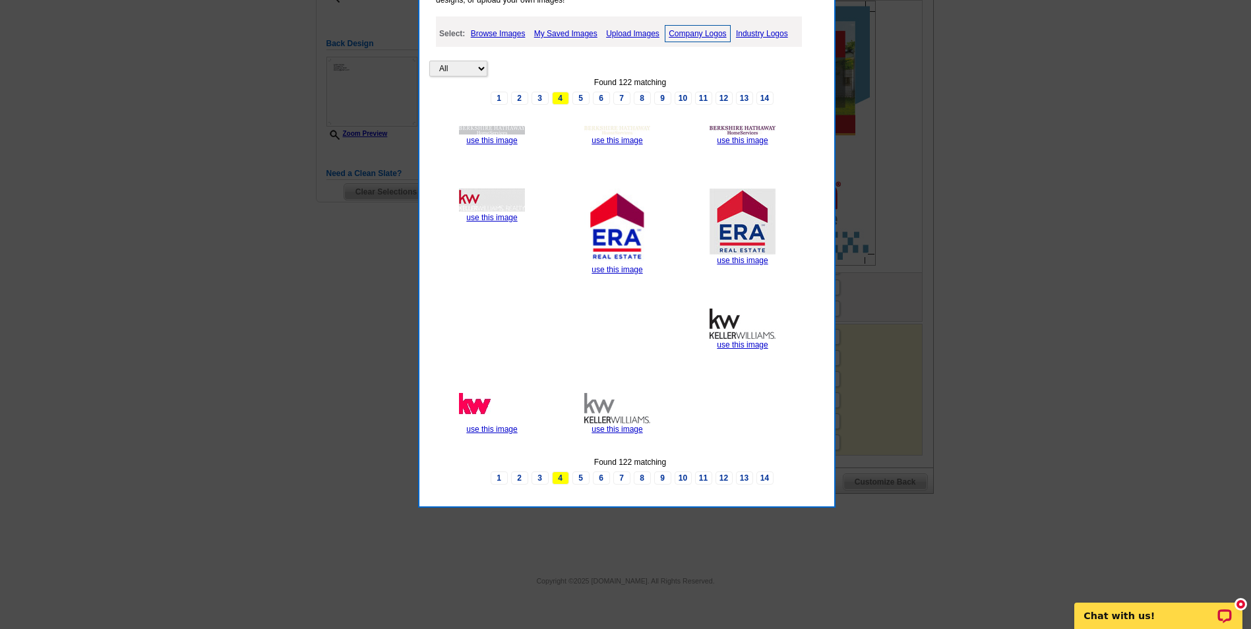
click at [539, 99] on link "3" at bounding box center [539, 98] width 17 height 13
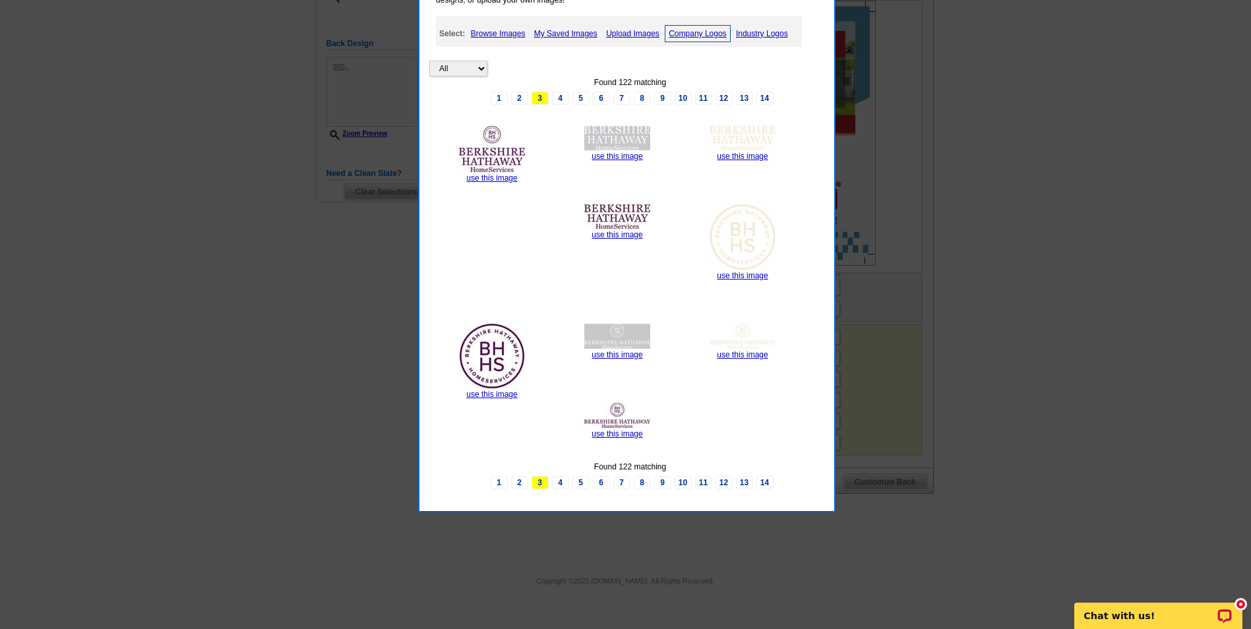
click at [517, 96] on link "2" at bounding box center [519, 98] width 17 height 13
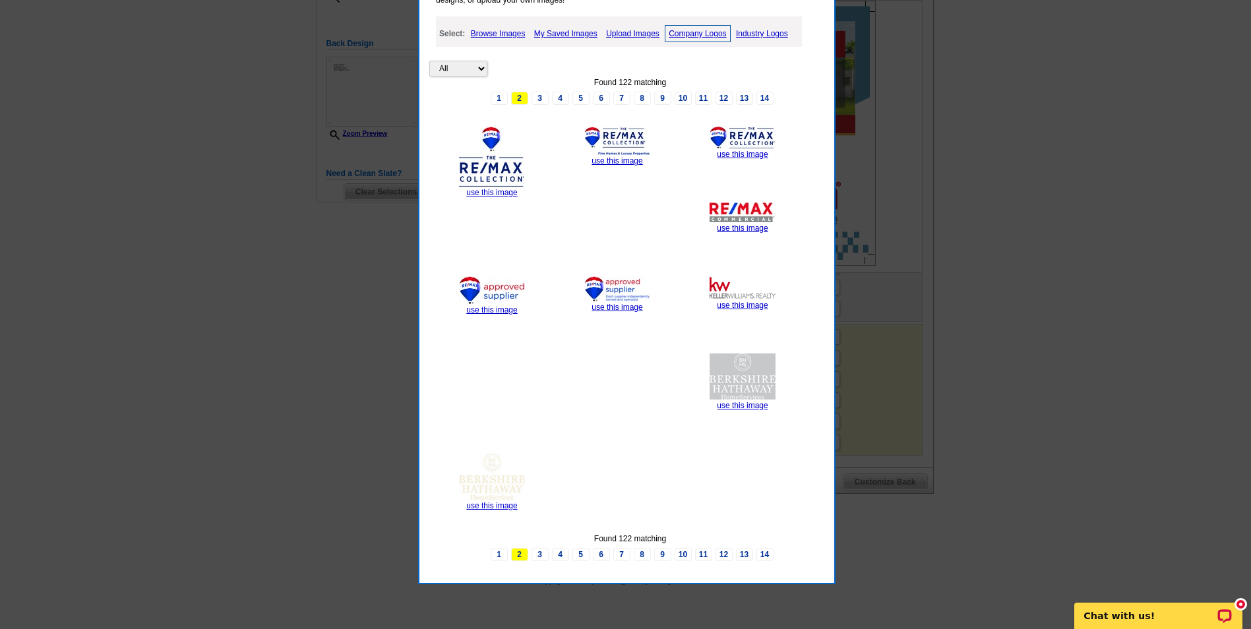
click at [757, 31] on link "Industry Logos" at bounding box center [762, 34] width 59 height 16
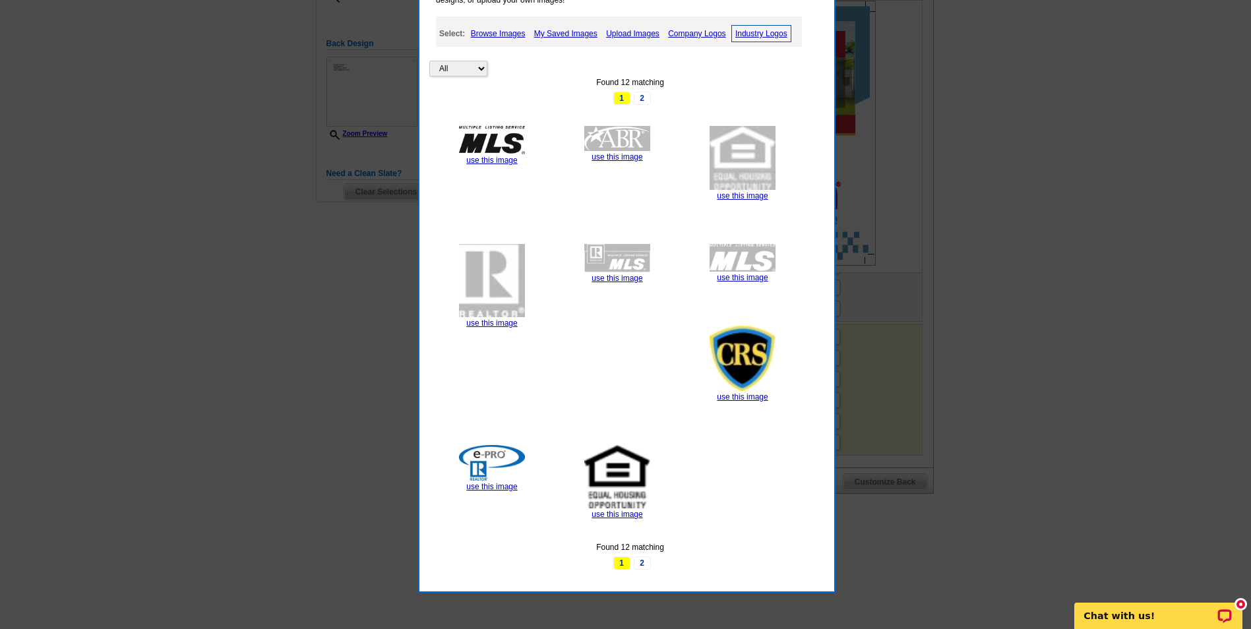
click at [641, 562] on link "2" at bounding box center [642, 562] width 17 height 13
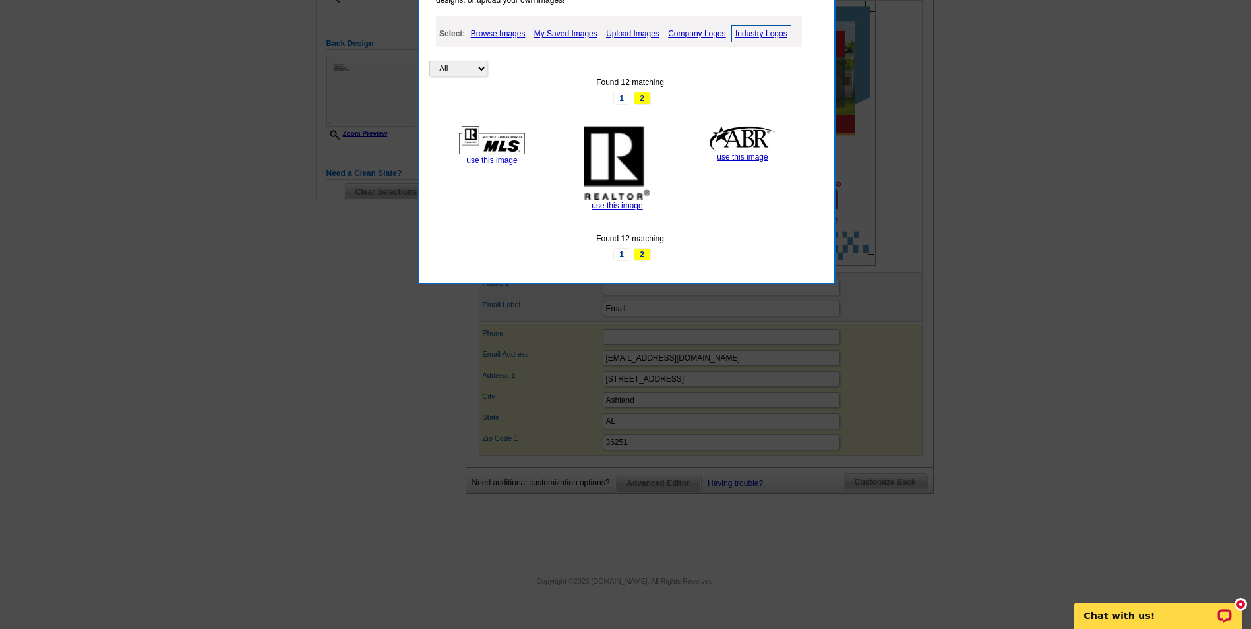
click at [563, 33] on link "My Saved Images" at bounding box center [566, 34] width 70 height 16
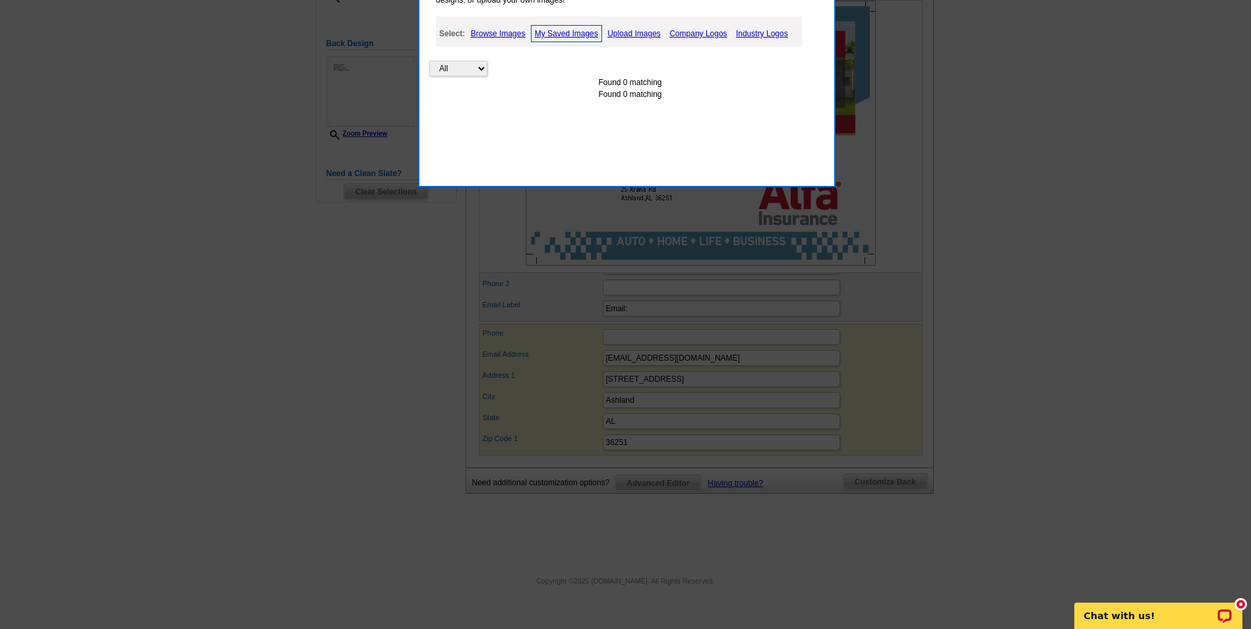
click at [495, 31] on link "Browse Images" at bounding box center [497, 34] width 61 height 16
click at [642, 35] on link "Upload Images" at bounding box center [634, 34] width 60 height 16
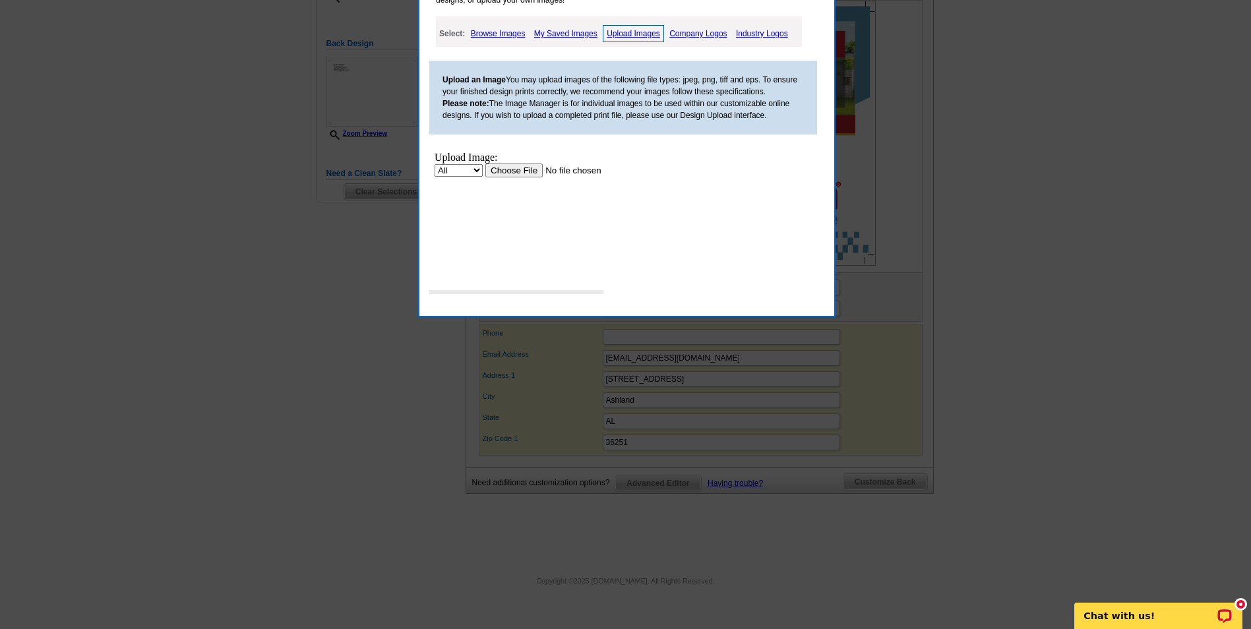
scroll to position [0, 0]
click at [508, 171] on input "file" at bounding box center [568, 171] width 167 height 14
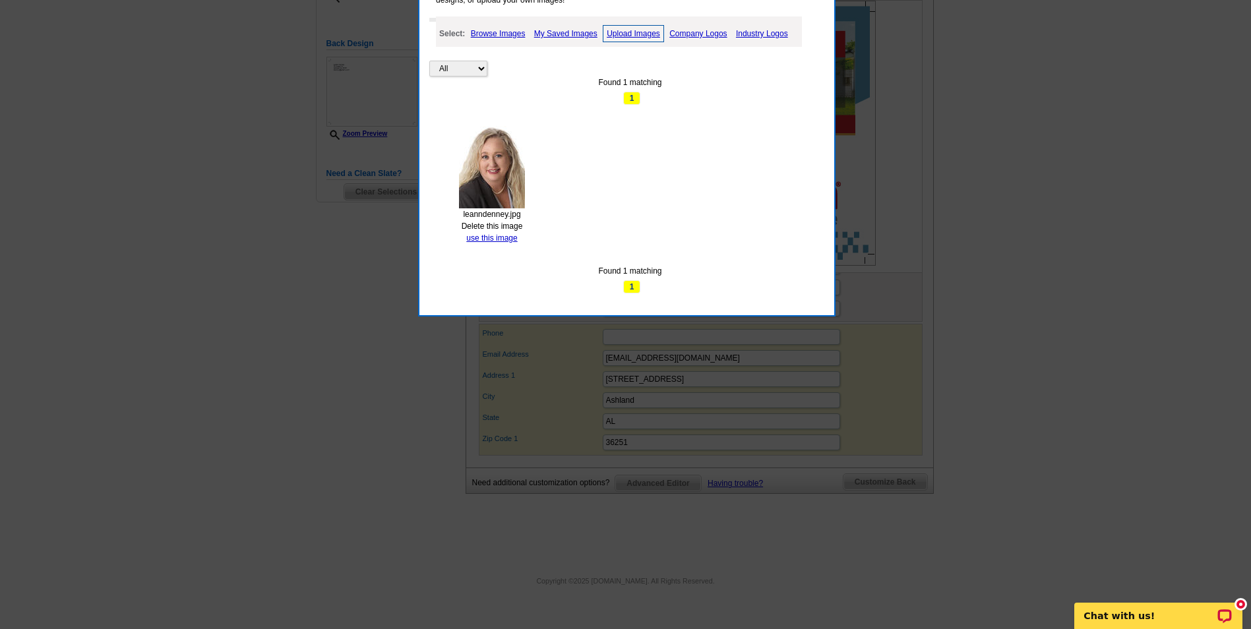
click at [487, 239] on link "use this image" at bounding box center [491, 237] width 51 height 9
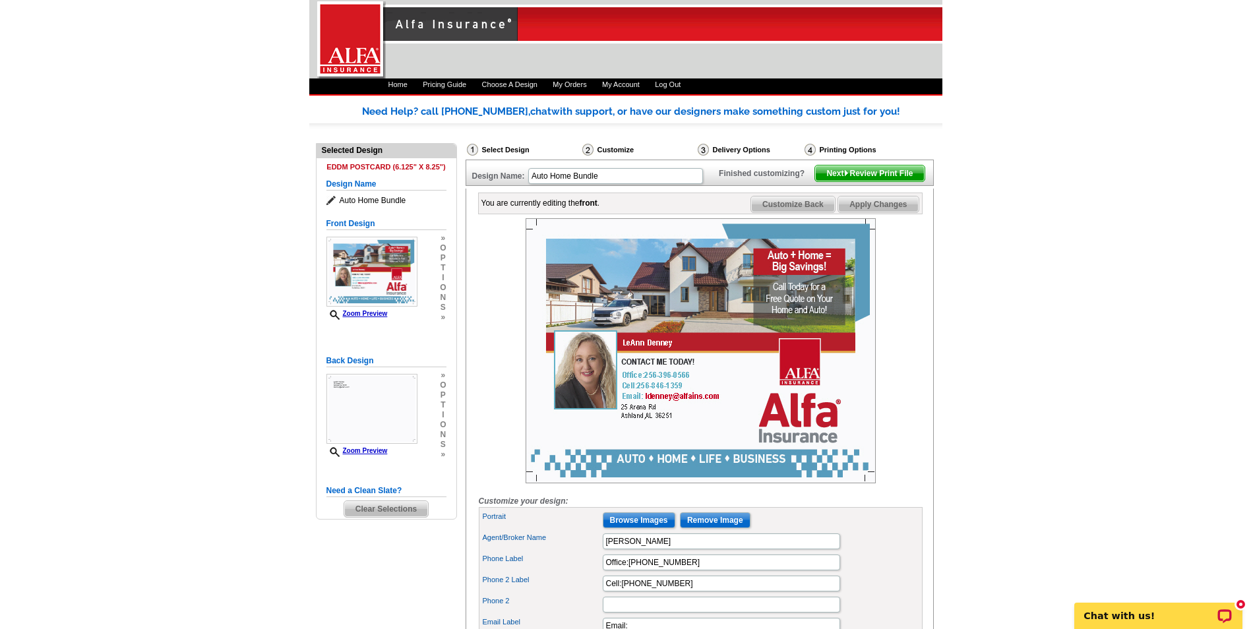
click at [874, 181] on span "Next Review Print File" at bounding box center [869, 173] width 109 height 16
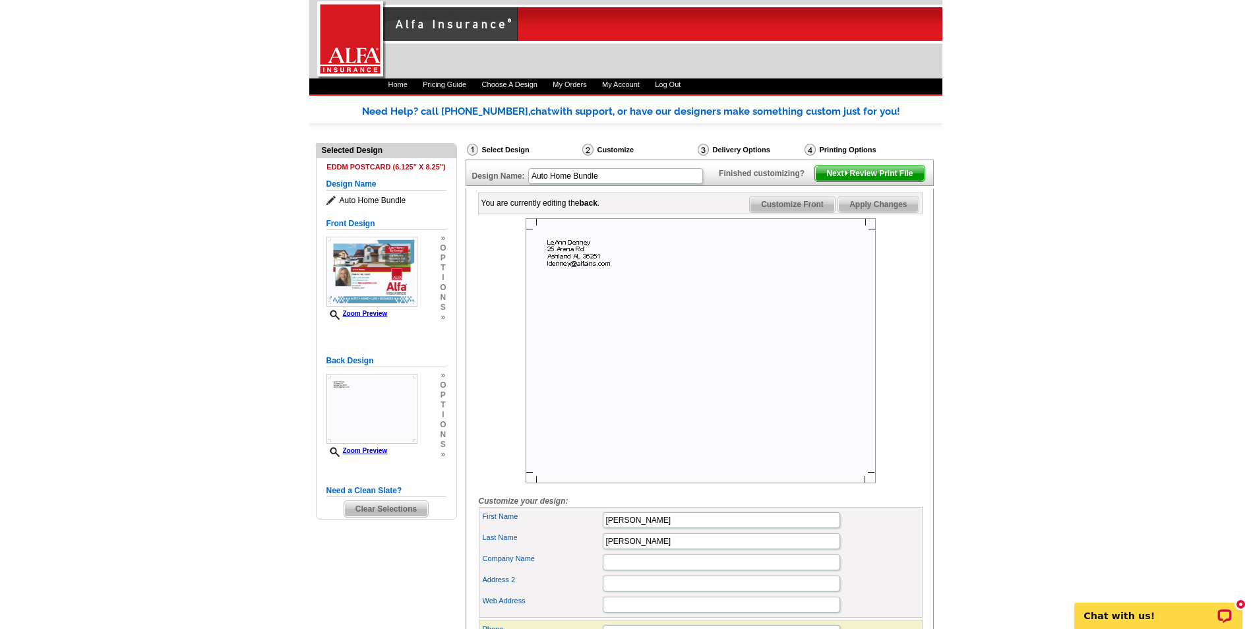
click at [899, 181] on span "Next Review Print File" at bounding box center [869, 173] width 109 height 16
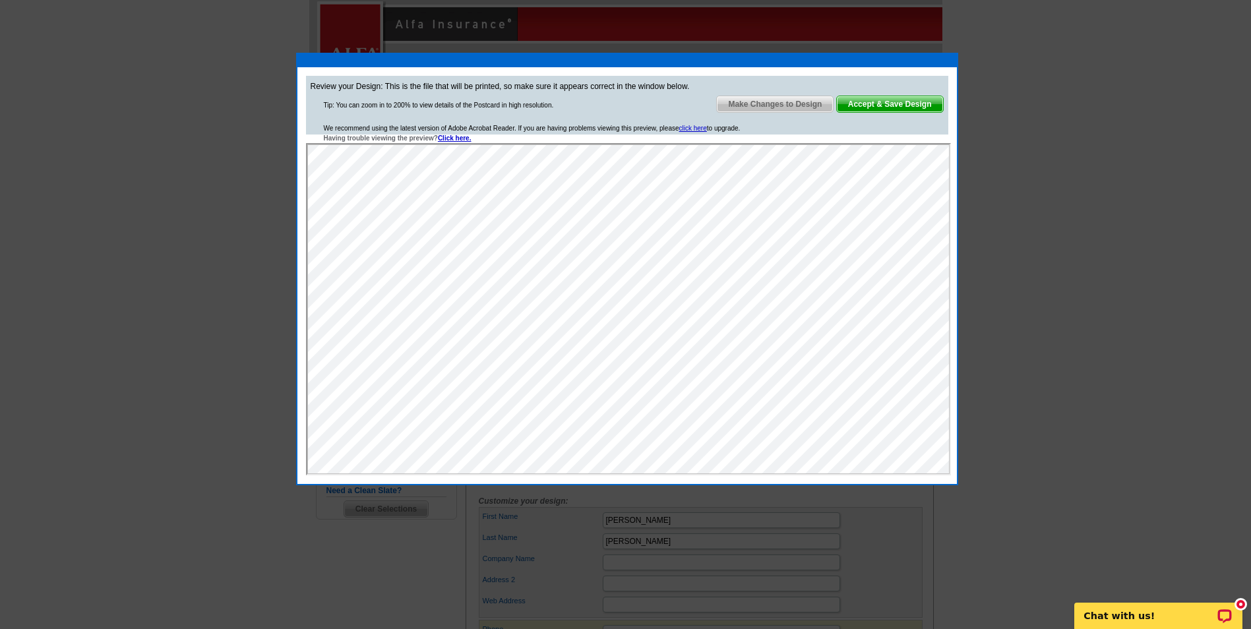
click at [910, 102] on span "Accept & Save Design" at bounding box center [890, 104] width 106 height 16
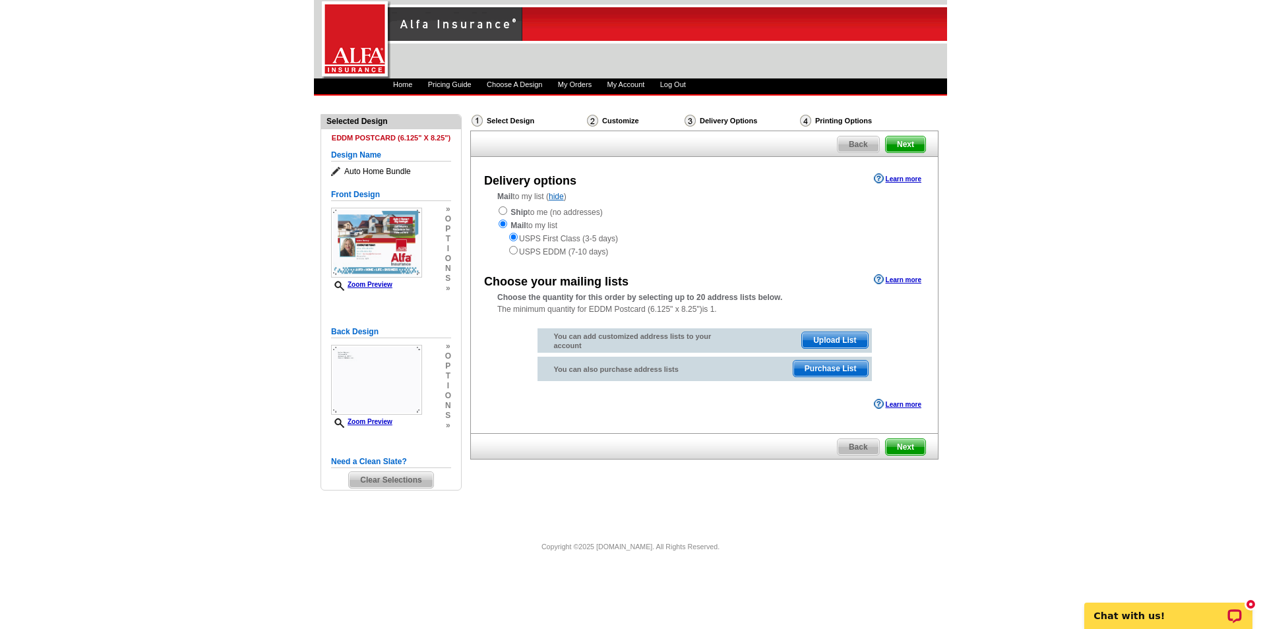
click at [836, 371] on span "Purchase List" at bounding box center [830, 369] width 75 height 16
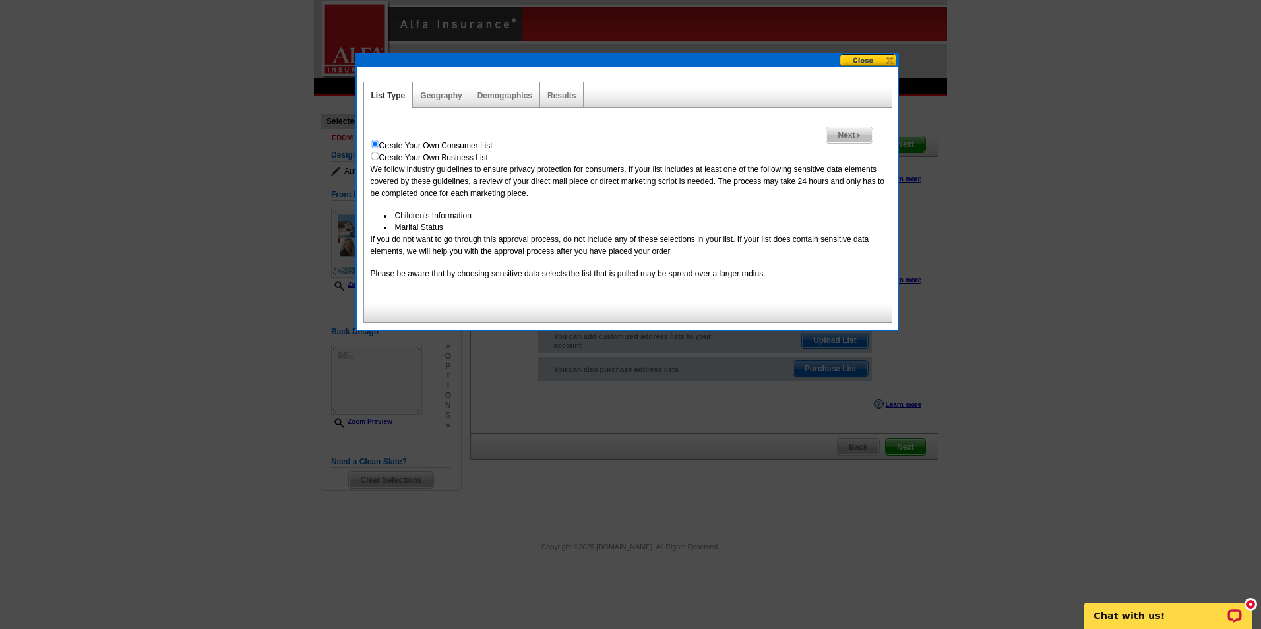
click at [438, 97] on link "Geography" at bounding box center [441, 95] width 42 height 9
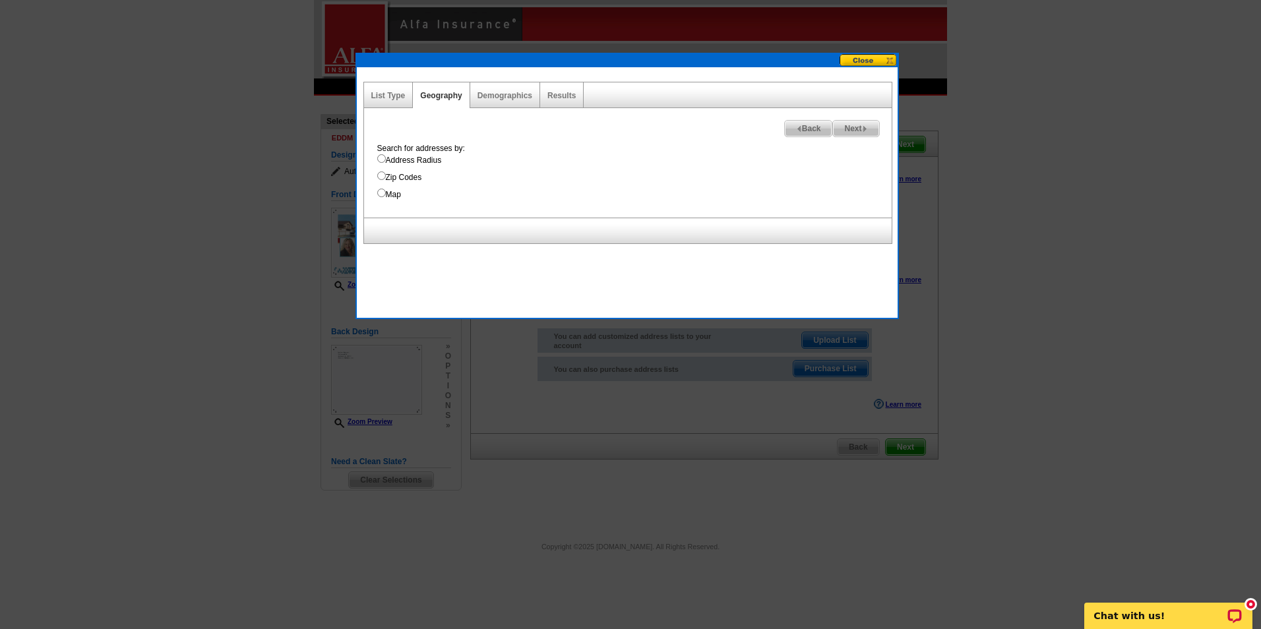
click at [380, 174] on input "Zip Codes" at bounding box center [381, 175] width 9 height 9
radio input "true"
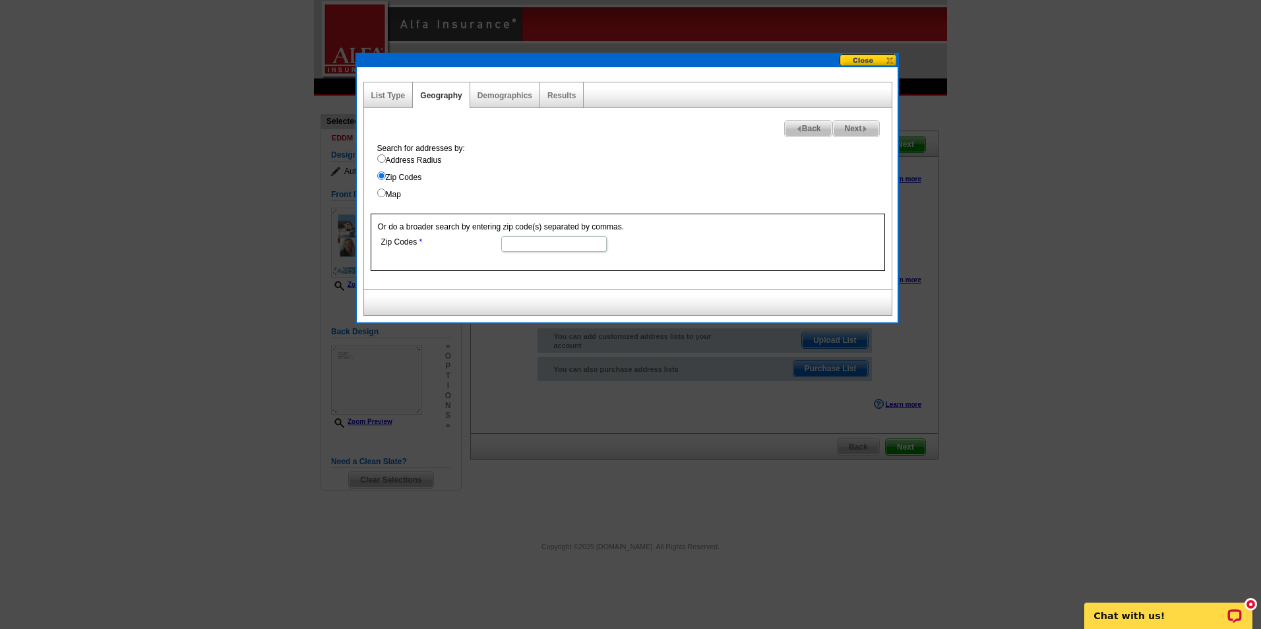
click at [524, 243] on input "Zip Codes" at bounding box center [553, 244] width 105 height 16
type input "36251, 36255, 36266"
click at [740, 193] on label "Map" at bounding box center [634, 195] width 514 height 12
click at [386, 193] on input "Map" at bounding box center [381, 193] width 9 height 9
radio input "true"
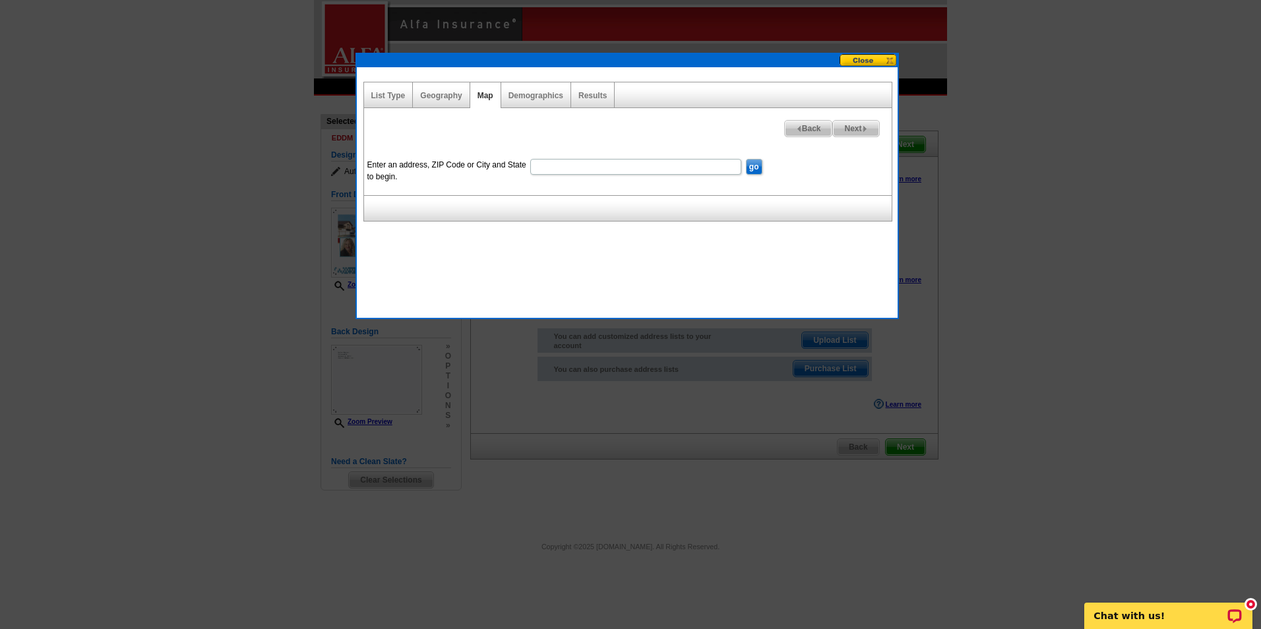
click at [430, 93] on link "Geography" at bounding box center [441, 95] width 42 height 9
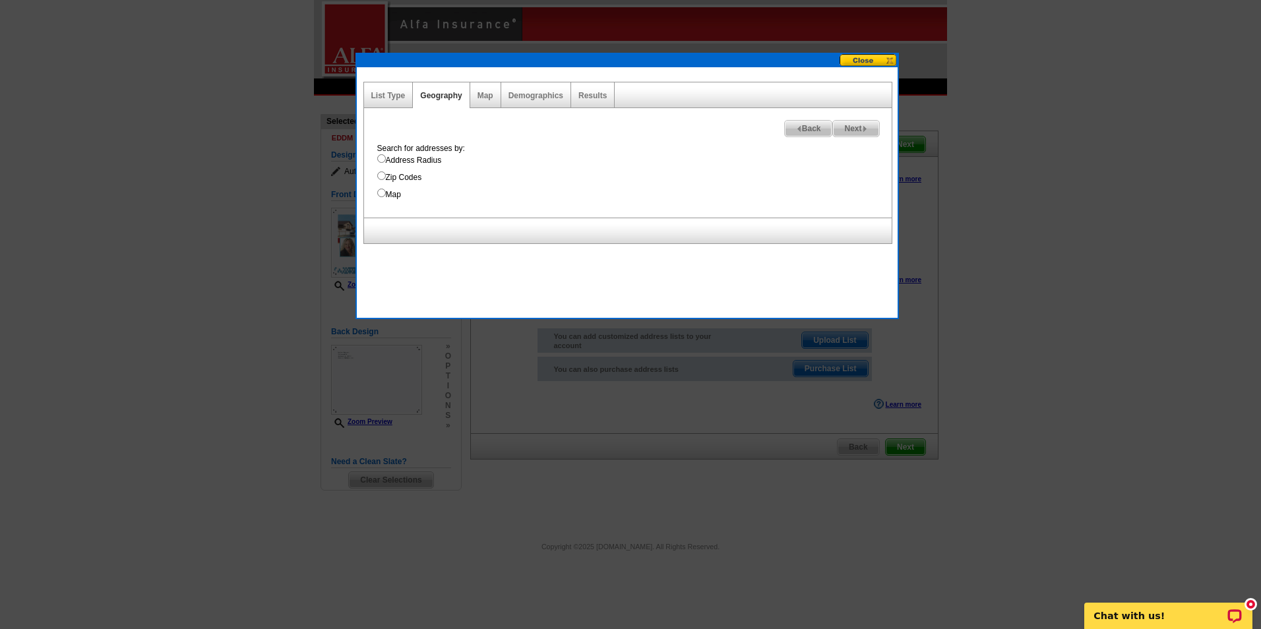
click at [380, 172] on input "Zip Codes" at bounding box center [381, 175] width 9 height 9
radio input "true"
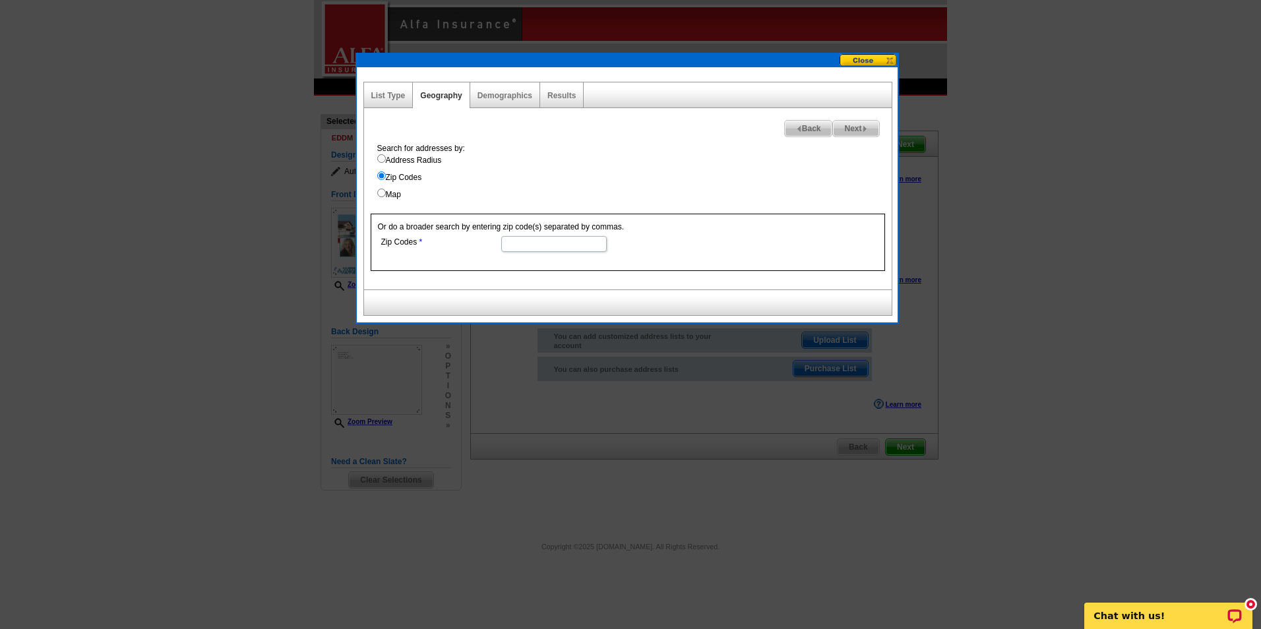
click at [517, 243] on input "Zip Codes" at bounding box center [553, 244] width 105 height 16
type input "36251,36255,36266,35072"
click at [707, 242] on dd "36251,36255,36266,35072" at bounding box center [553, 243] width 351 height 20
click at [863, 131] on img at bounding box center [865, 129] width 6 height 6
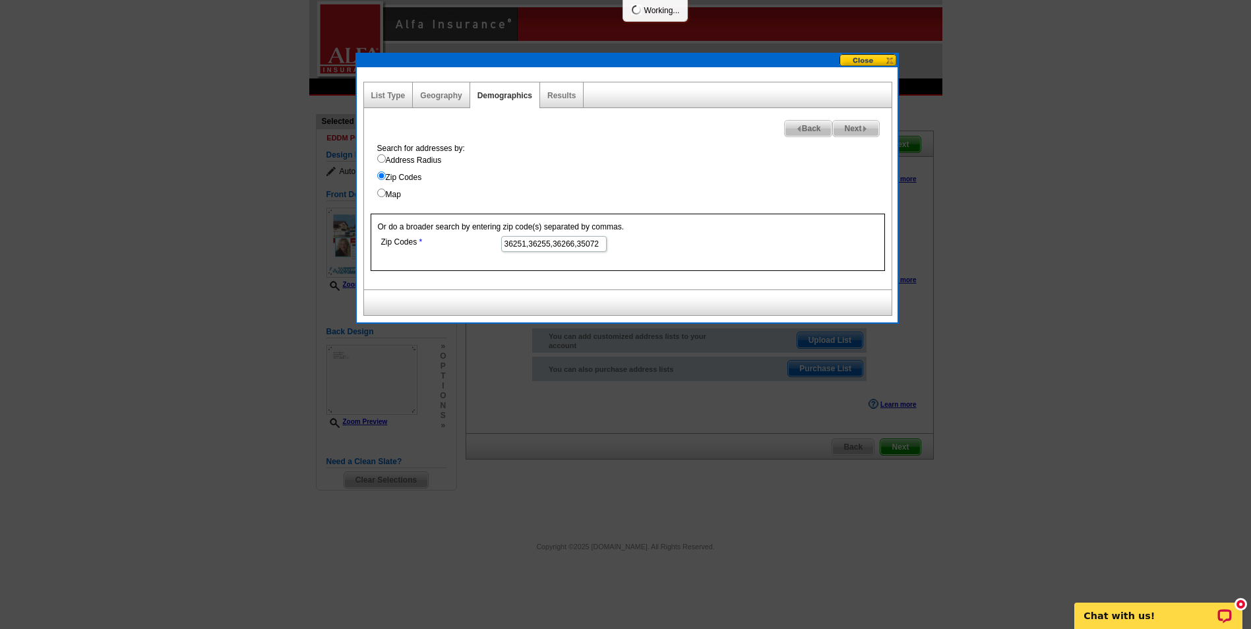
select select
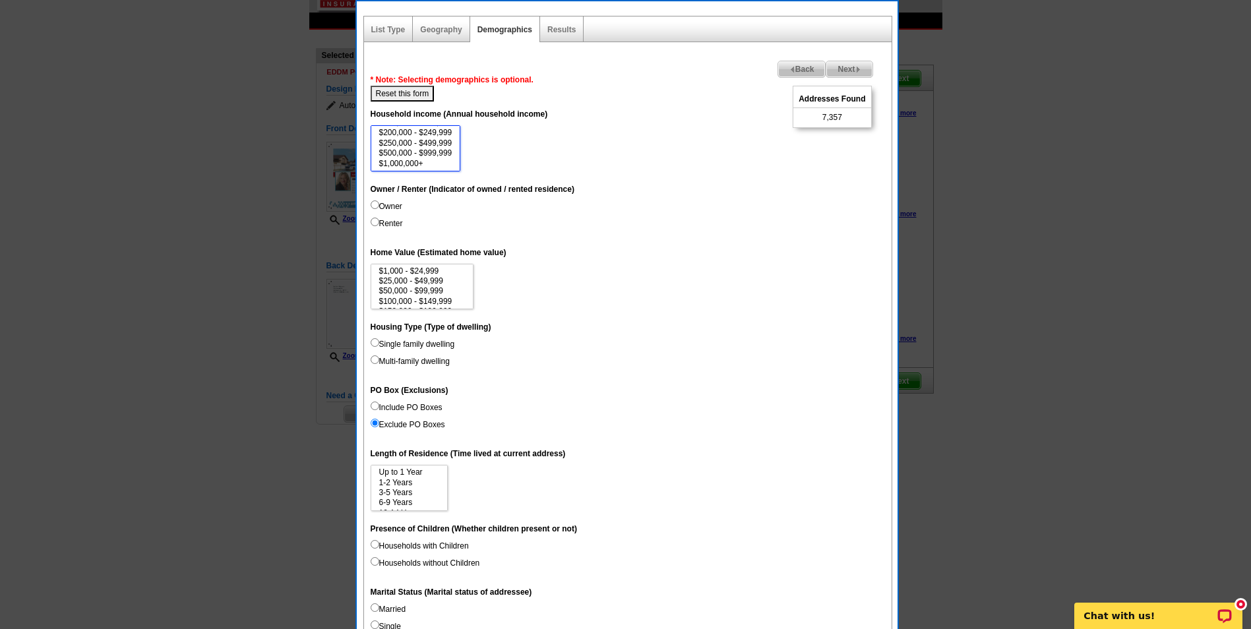
scroll to position [34, 0]
click at [422, 136] on option "$100,000 - $149,999" at bounding box center [416, 140] width 76 height 10
click at [429, 131] on option "$75,000 - $99,999" at bounding box center [416, 131] width 76 height 10
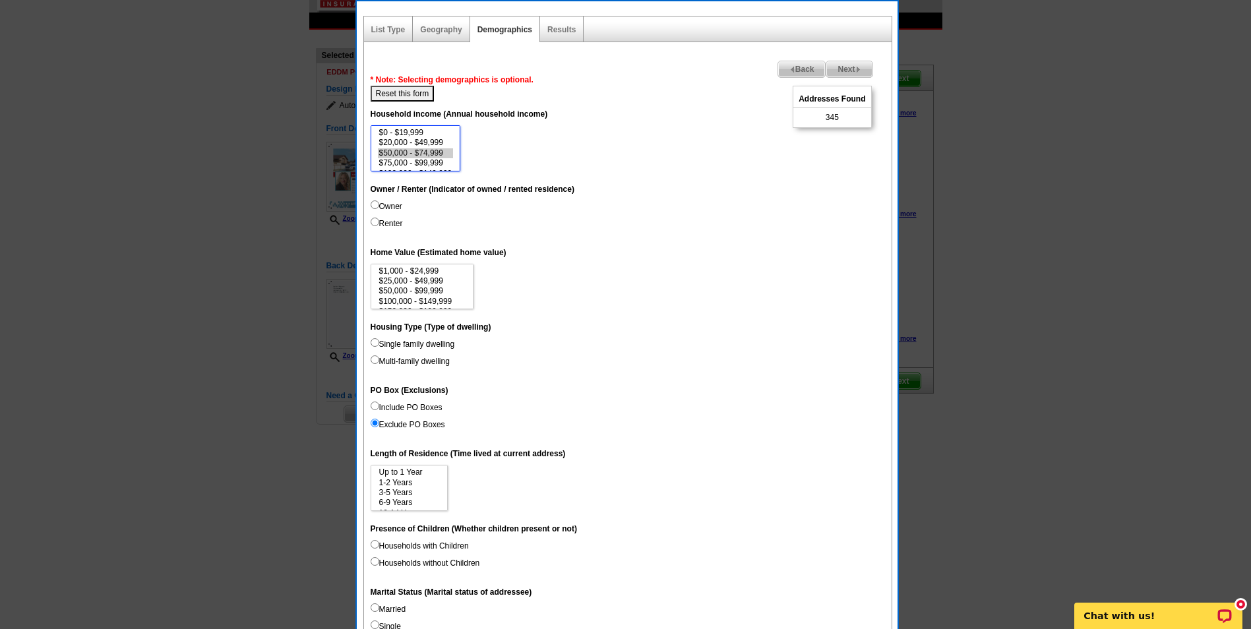
click at [423, 154] on option "$50,000 - $74,999" at bounding box center [416, 153] width 76 height 10
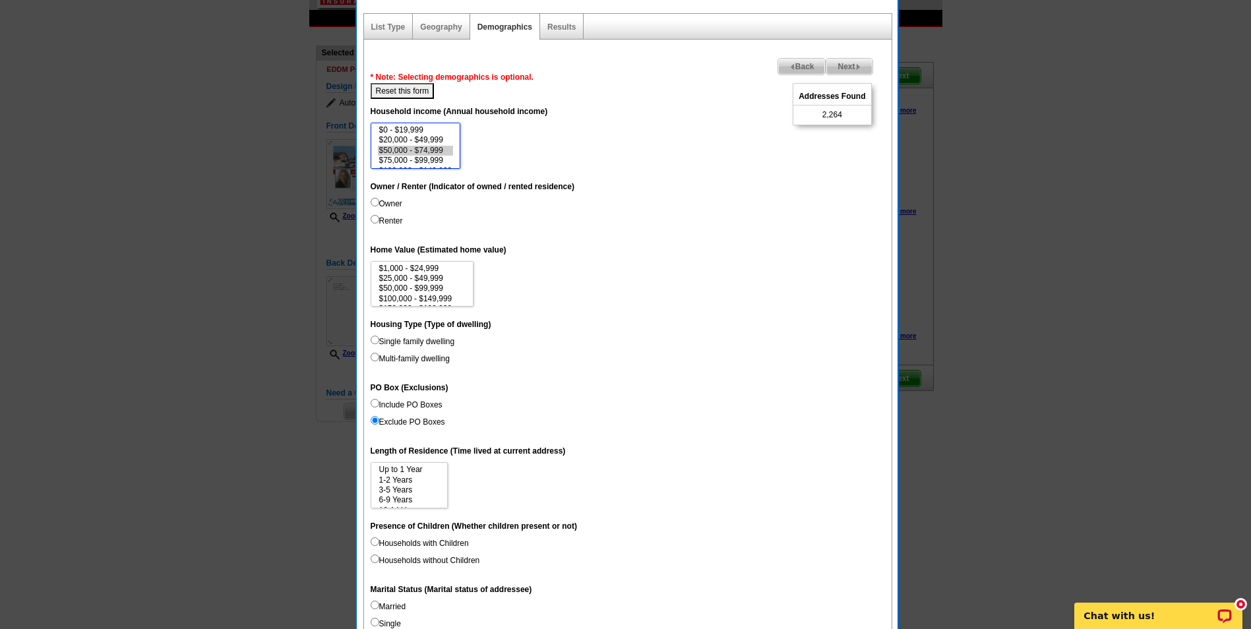
scroll to position [66, 0]
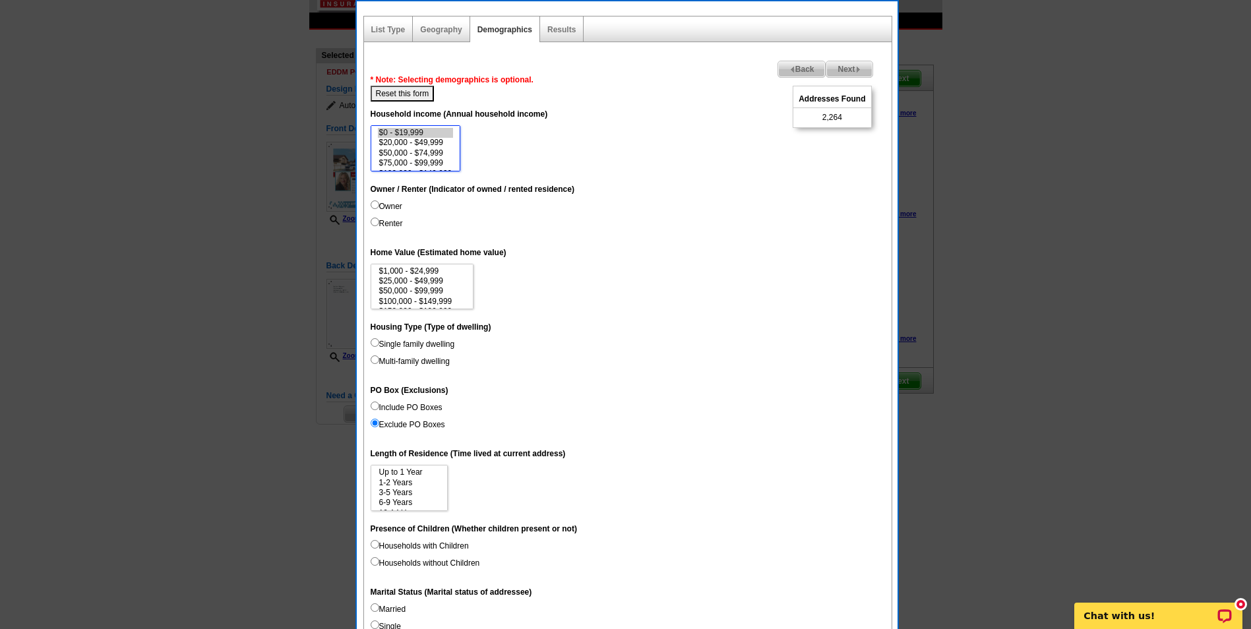
click at [422, 133] on option "$0 - $19,999" at bounding box center [416, 133] width 76 height 10
click at [634, 149] on dd "$0 - $19,999 $20,000 - $49,999 $50,000 - $74,999 $75,000 - $99,999 $100,000 - $…" at bounding box center [628, 148] width 514 height 46
select select "20000-49999"
click at [439, 140] on option "$20,000 - $49,999" at bounding box center [416, 143] width 76 height 10
click at [438, 32] on link "Geography" at bounding box center [441, 29] width 42 height 9
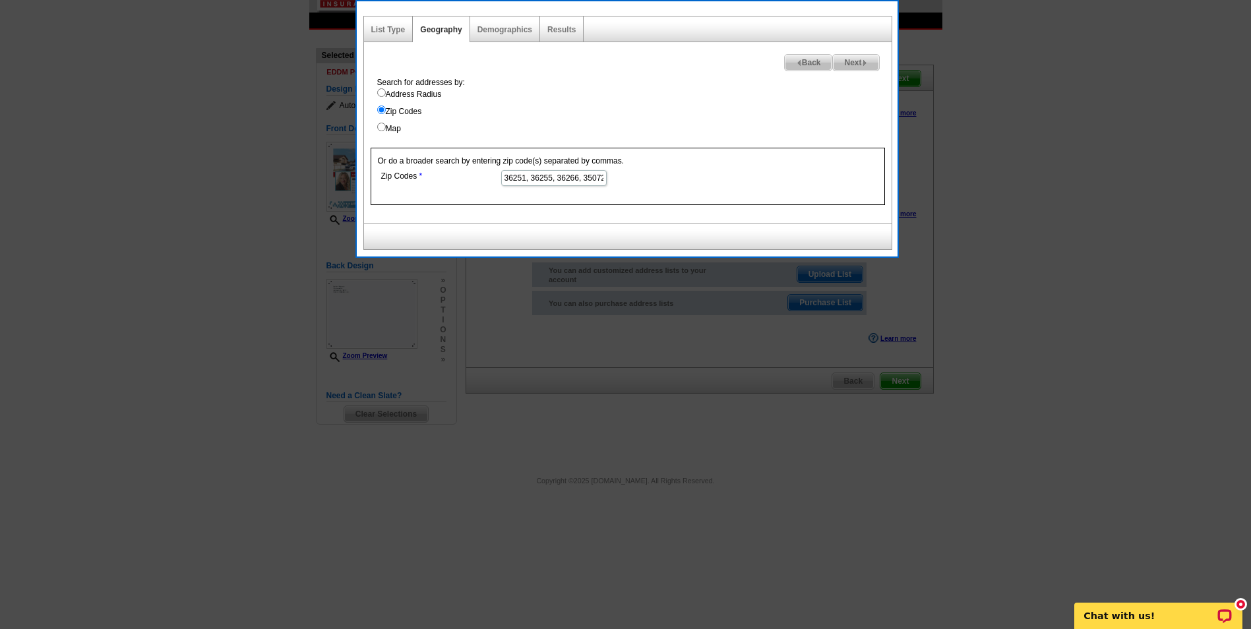
click at [596, 178] on input "36251, 36255, 36266, 35072" at bounding box center [553, 178] width 105 height 16
type input "36251, 36255, 36266, 35072, 36258"
click at [860, 66] on span "Next" at bounding box center [855, 63] width 45 height 16
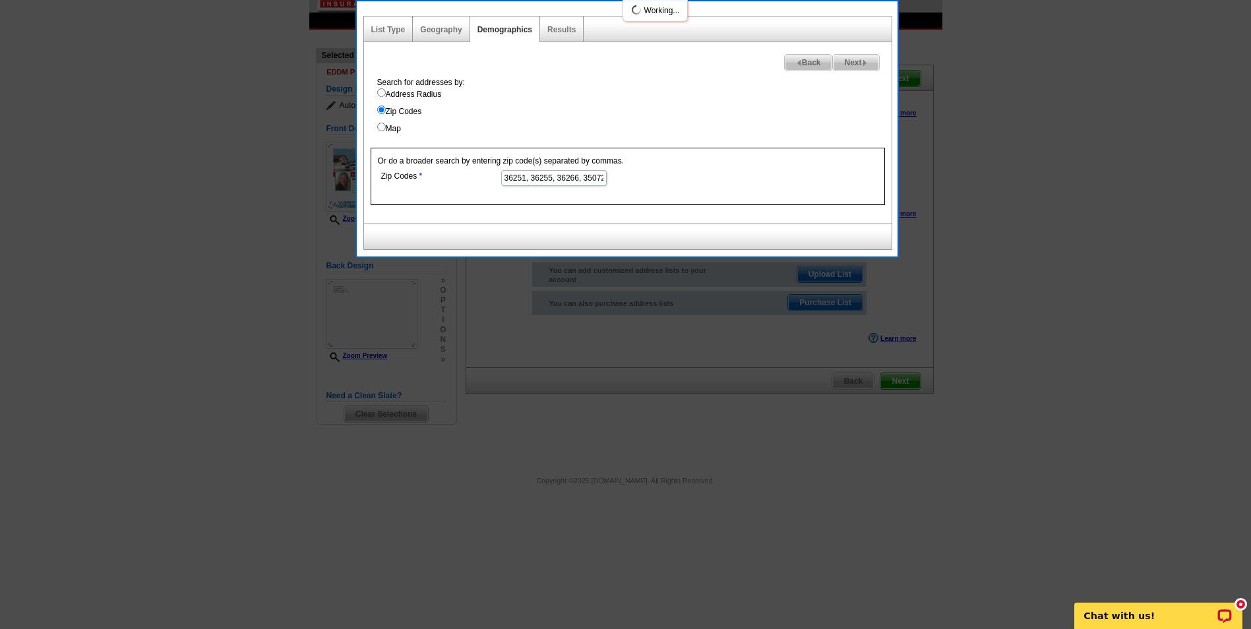
select select
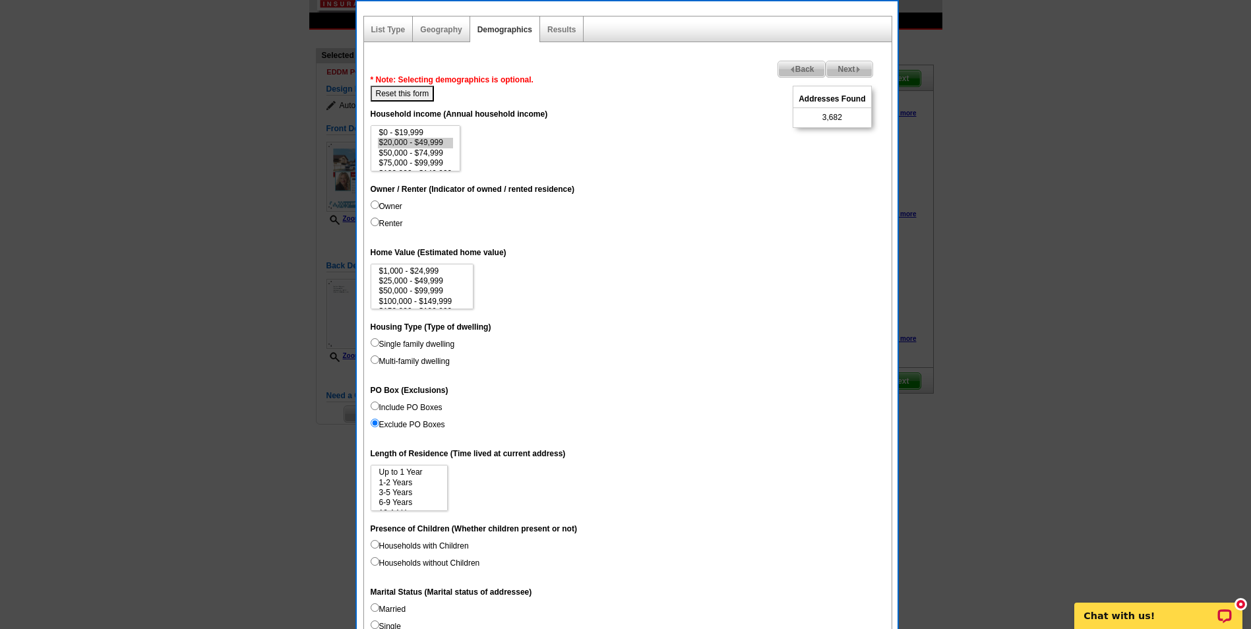
click at [413, 90] on button "Reset this form" at bounding box center [403, 94] width 64 height 16
select select
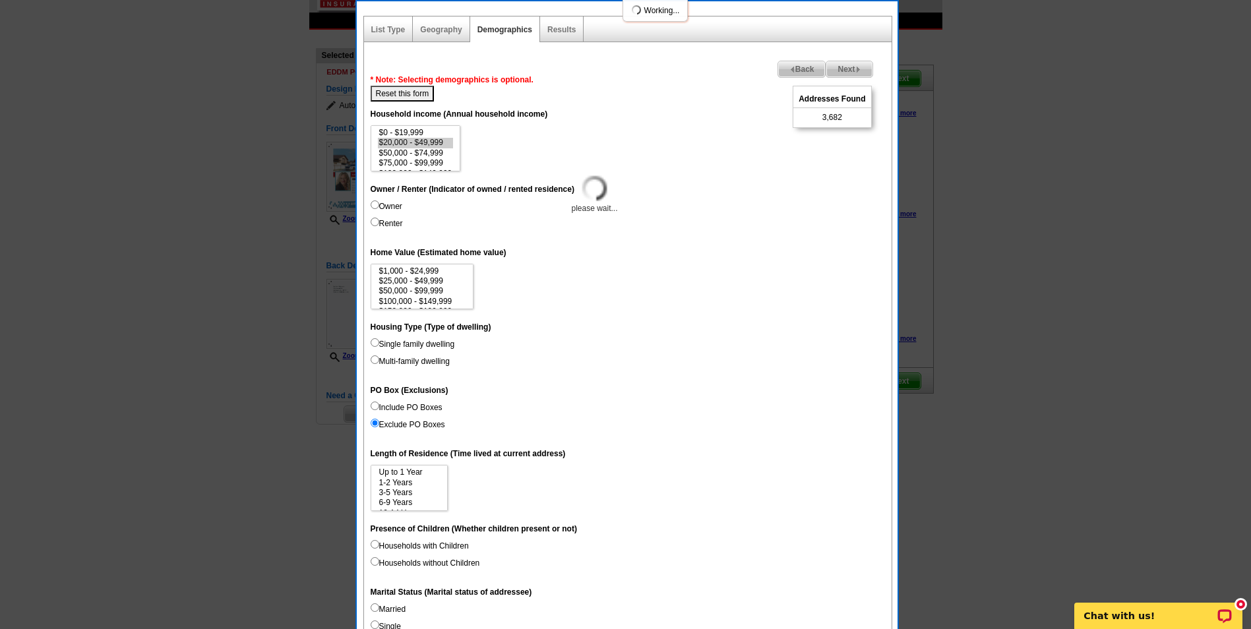
select select
click at [407, 133] on option "$0 - $19,999" at bounding box center [416, 133] width 76 height 10
click at [434, 142] on option "$20,000 - $49,999" at bounding box center [416, 143] width 76 height 10
click at [443, 154] on option "$50,000 - $74,999" at bounding box center [416, 153] width 76 height 10
click at [432, 164] on select "$0 - $19,999 $20,000 - $49,999 $50,000 - $74,999 $75,000 - $99,999 $100,000 - $…" at bounding box center [416, 148] width 90 height 46
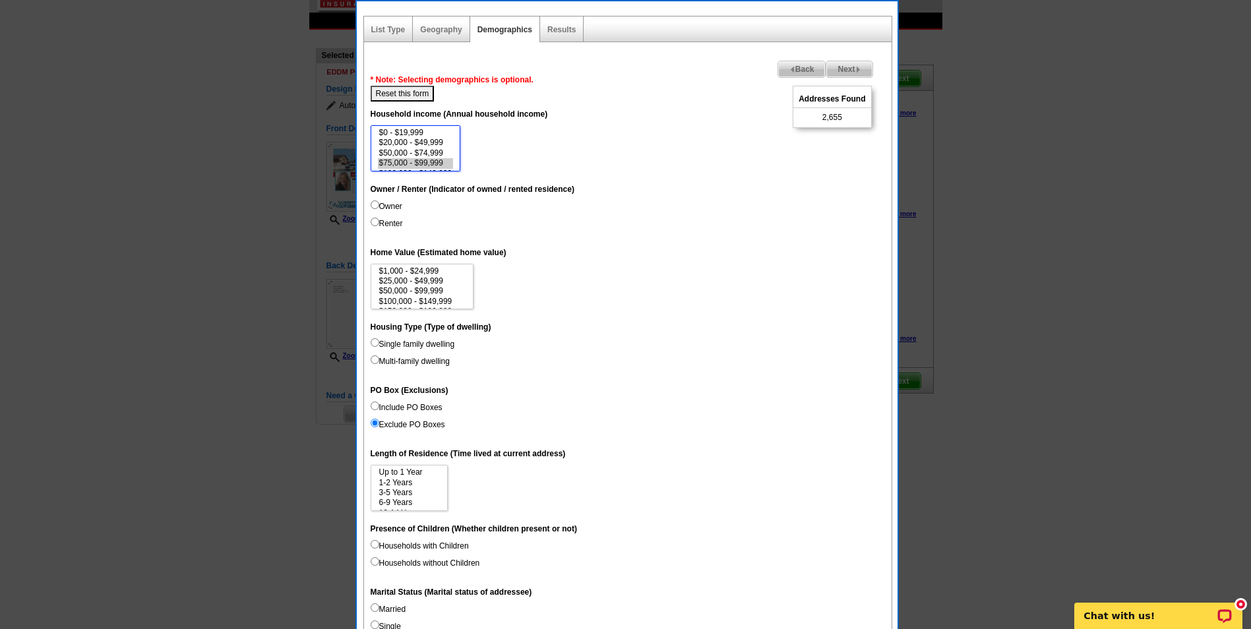
scroll to position [22, 0]
click at [423, 151] on option "$100,000 - $149,999" at bounding box center [416, 152] width 76 height 10
click at [427, 131] on option "$150,000 - $199,999" at bounding box center [416, 131] width 76 height 10
click at [424, 142] on option "$200,000 - $249,999" at bounding box center [416, 141] width 76 height 10
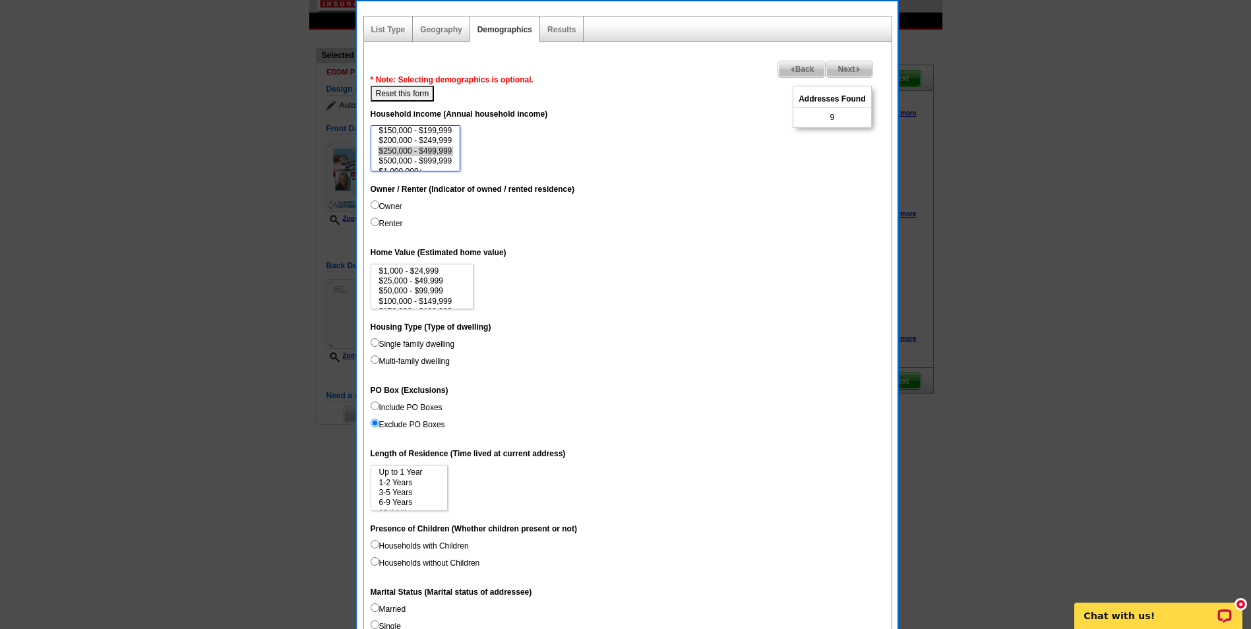
click at [436, 147] on option "$250,000 - $499,999" at bounding box center [416, 151] width 76 height 10
click at [448, 159] on option "$500,000 - $999,999" at bounding box center [416, 161] width 76 height 10
select select "1000000"
click at [408, 164] on option "$1,000,000+" at bounding box center [416, 164] width 76 height 10
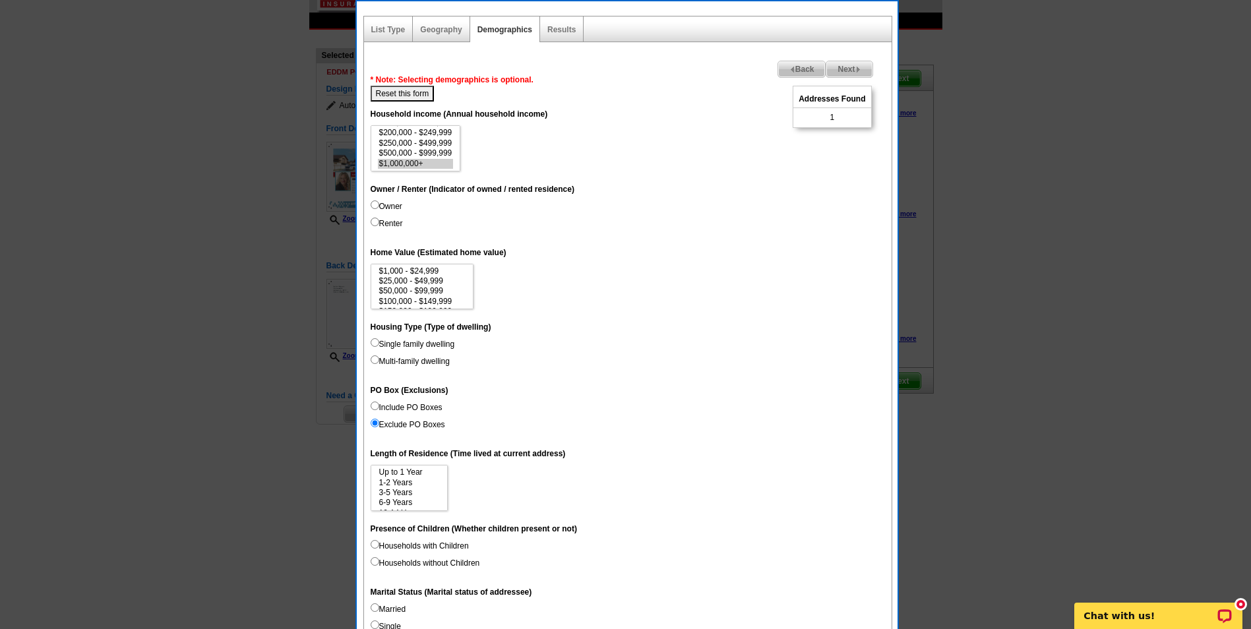
click at [396, 94] on button "Reset this form" at bounding box center [403, 94] width 64 height 16
select select
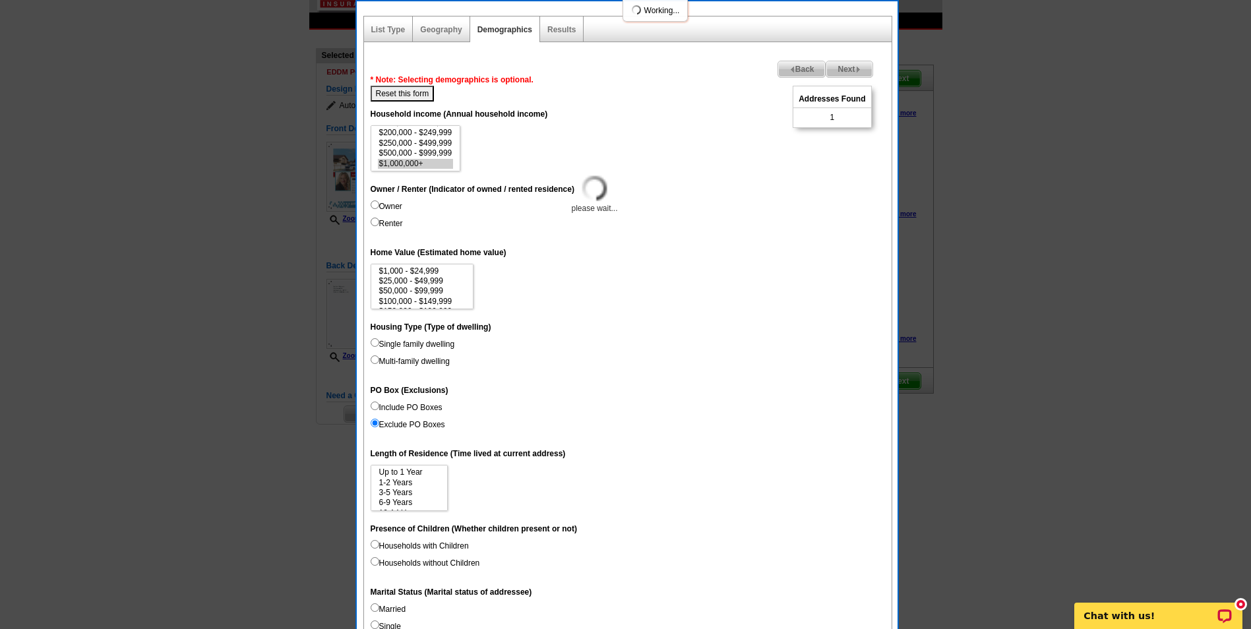
select select
click at [447, 271] on option "$1,000 - $24,999" at bounding box center [422, 271] width 89 height 10
click at [442, 283] on option "$25,000 - $49,999" at bounding box center [422, 281] width 89 height 10
click at [446, 292] on option "$50,000 - $99,999" at bounding box center [422, 291] width 89 height 10
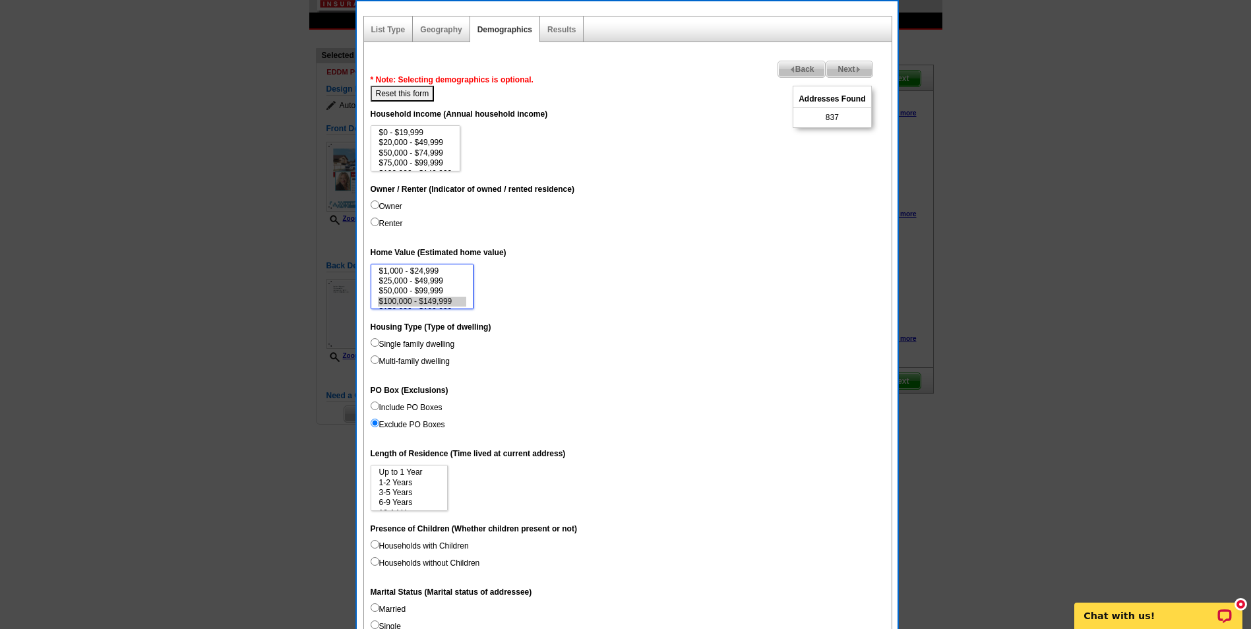
click at [441, 298] on option "$100,000 - $149,999" at bounding box center [422, 302] width 89 height 10
click at [425, 299] on option "$3,000,000+" at bounding box center [422, 302] width 89 height 10
click at [438, 289] on option "$1,000,000 - $2,999,999" at bounding box center [422, 292] width 89 height 10
click at [440, 281] on option "$500,000 - $999,999" at bounding box center [422, 281] width 89 height 10
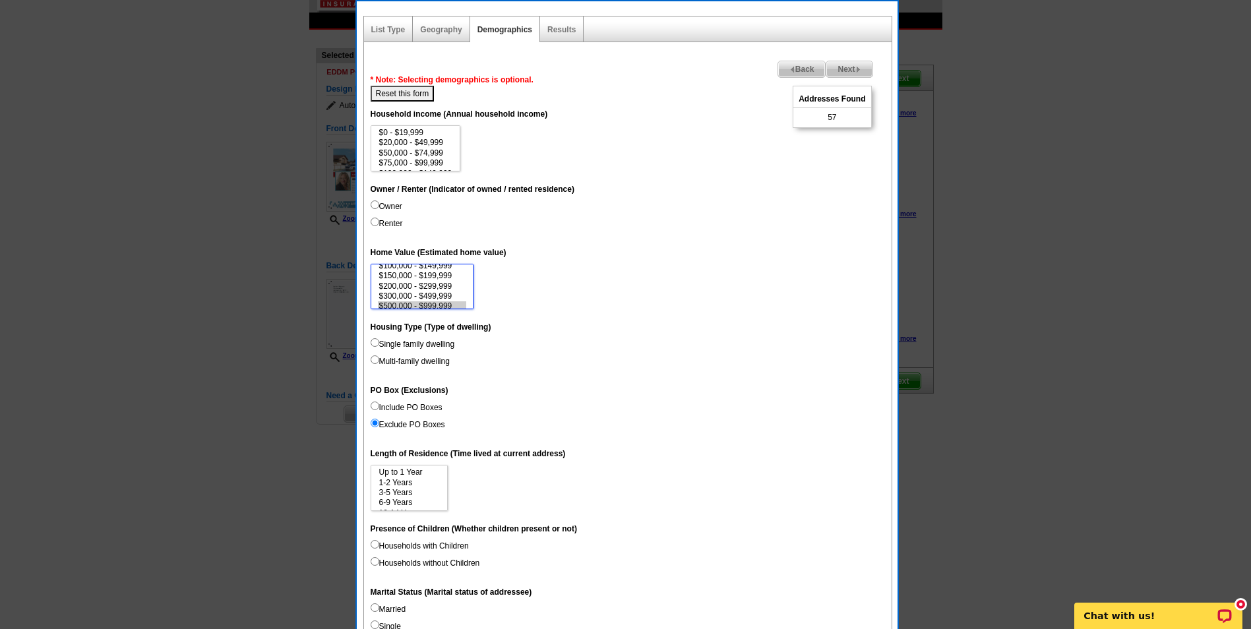
scroll to position [34, 0]
click at [448, 293] on option "$300,000 - $499,999" at bounding box center [422, 298] width 89 height 10
select select "200000-299999"
click at [448, 289] on option "$200,000 - $299,999" at bounding box center [422, 288] width 89 height 10
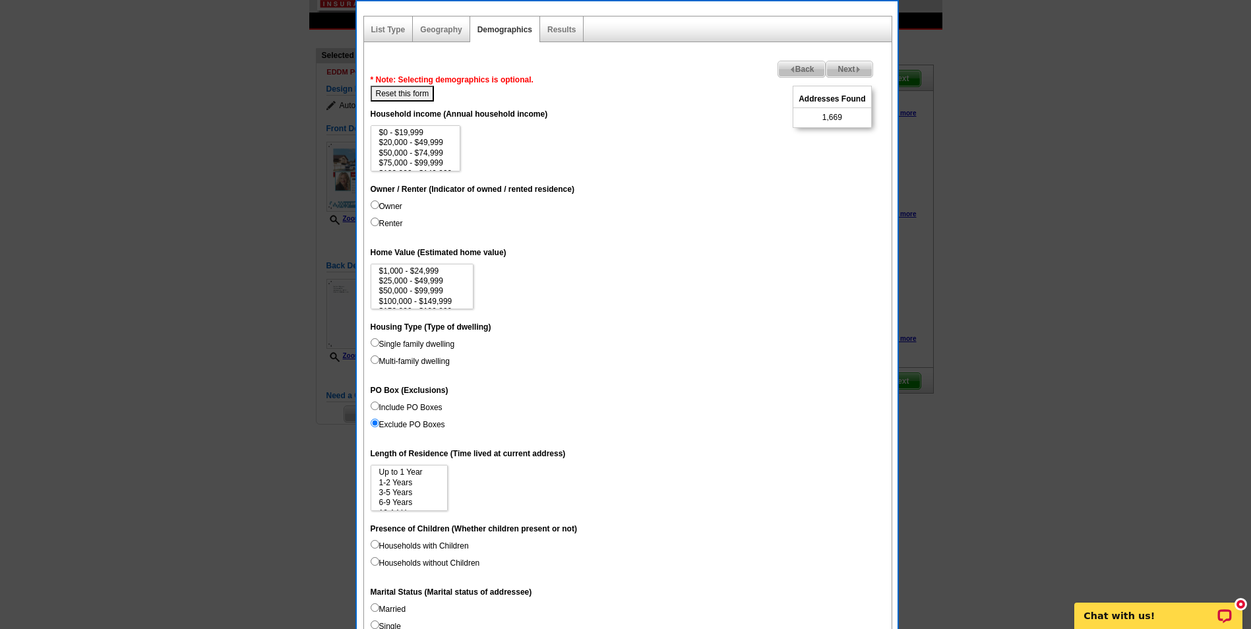
click at [410, 96] on button "Reset this form" at bounding box center [403, 94] width 64 height 16
select select
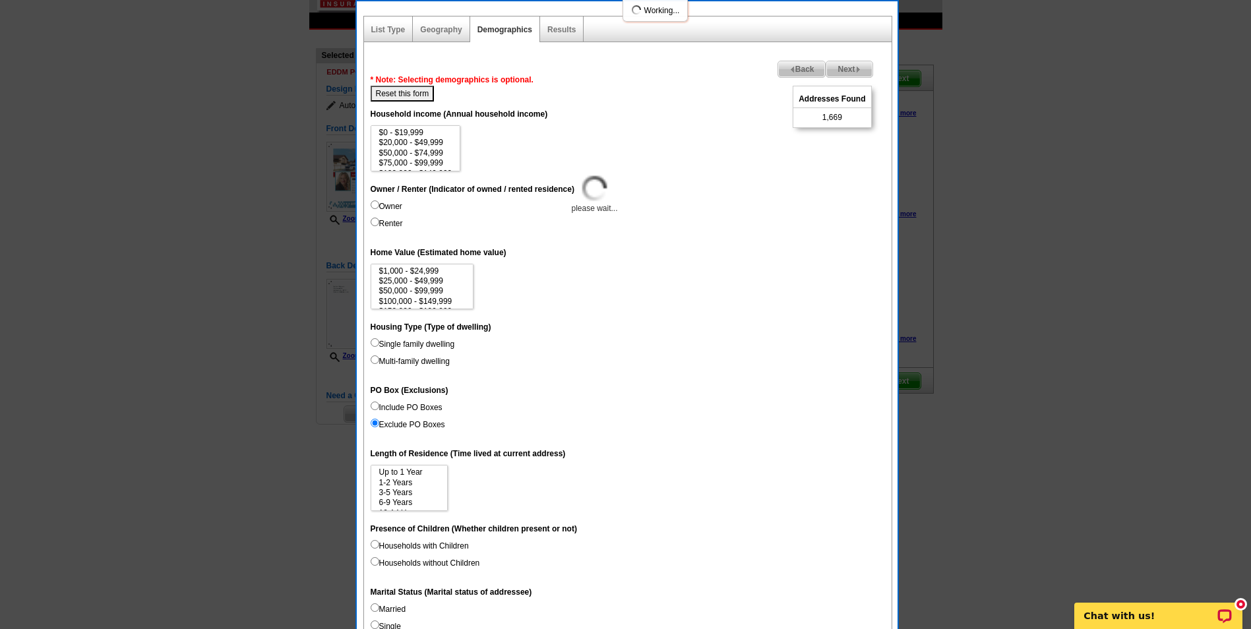
select select
click at [414, 470] on option "Up to 1 Year" at bounding box center [409, 472] width 63 height 10
click at [419, 483] on option "1-2 Years" at bounding box center [409, 483] width 63 height 10
click at [417, 502] on option "15 Years or more" at bounding box center [409, 503] width 63 height 10
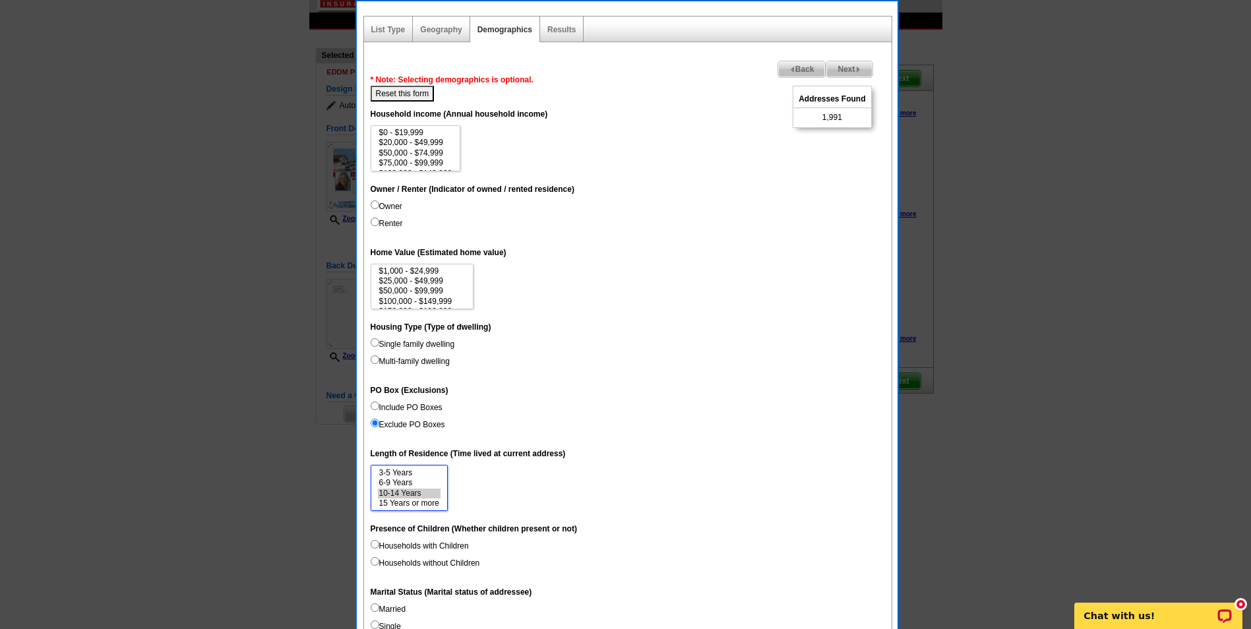
click at [417, 491] on option "10-14 Years" at bounding box center [409, 494] width 63 height 10
click at [416, 485] on option "6-9 Years" at bounding box center [409, 483] width 63 height 10
select select "3-5"
click at [415, 475] on option "3-5 Years" at bounding box center [409, 473] width 63 height 10
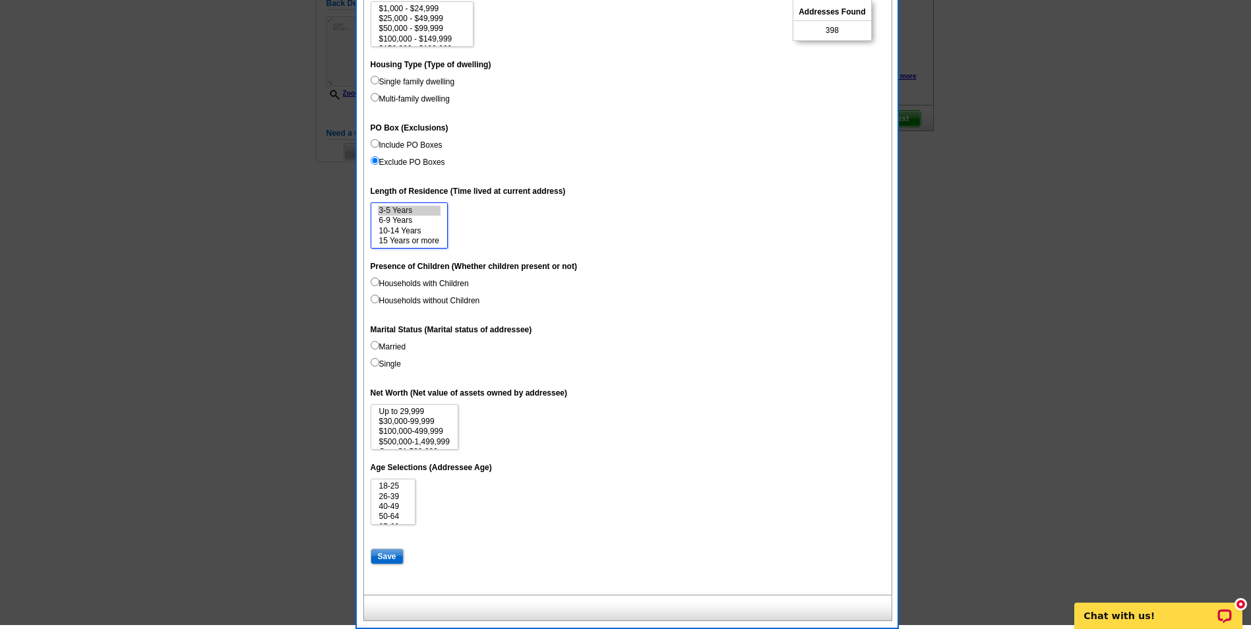
scroll to position [0, 0]
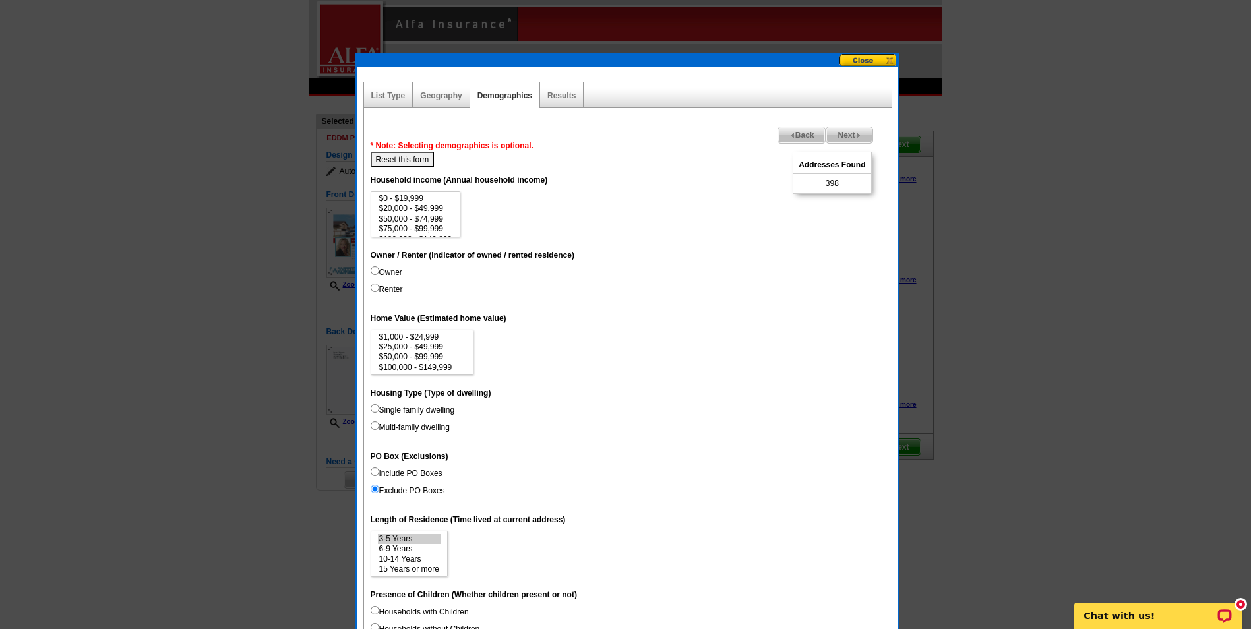
click at [405, 153] on button "Reset this form" at bounding box center [403, 160] width 64 height 16
select select
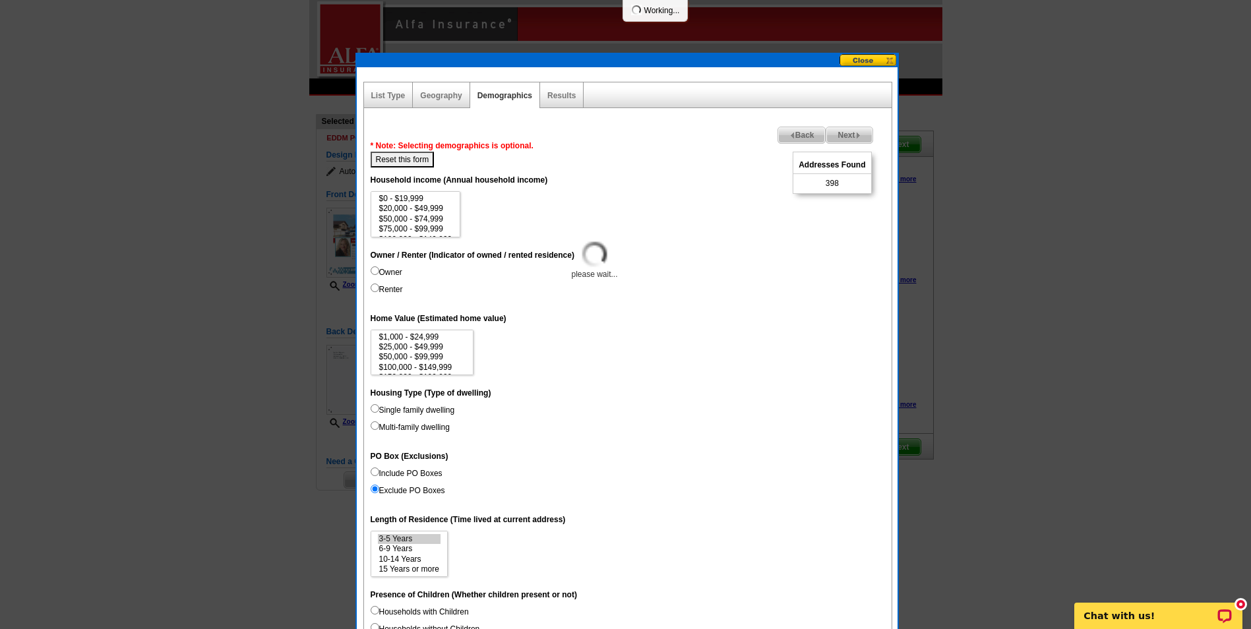
select select
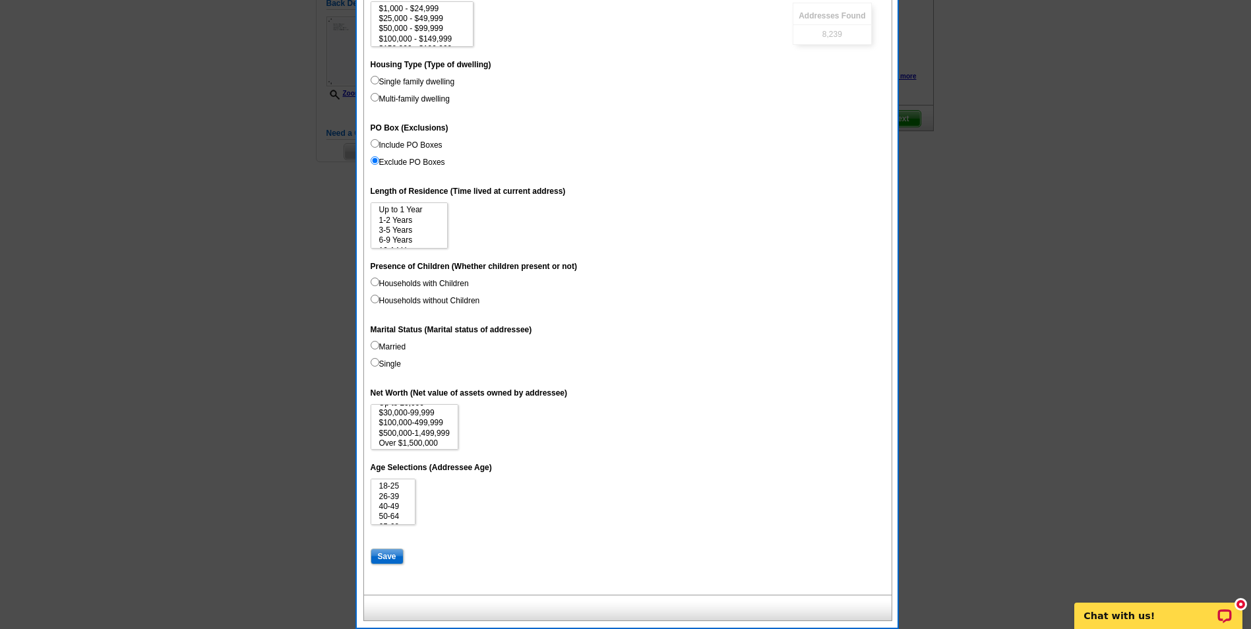
scroll to position [10, 0]
click at [433, 440] on option "Over $1,500,000" at bounding box center [414, 442] width 73 height 10
click at [429, 432] on option "$500,000-1,499,999" at bounding box center [414, 432] width 73 height 10
click at [429, 422] on option "$100,000-499,999" at bounding box center [414, 422] width 73 height 10
click at [427, 411] on option "$30,000-99,999" at bounding box center [414, 412] width 73 height 10
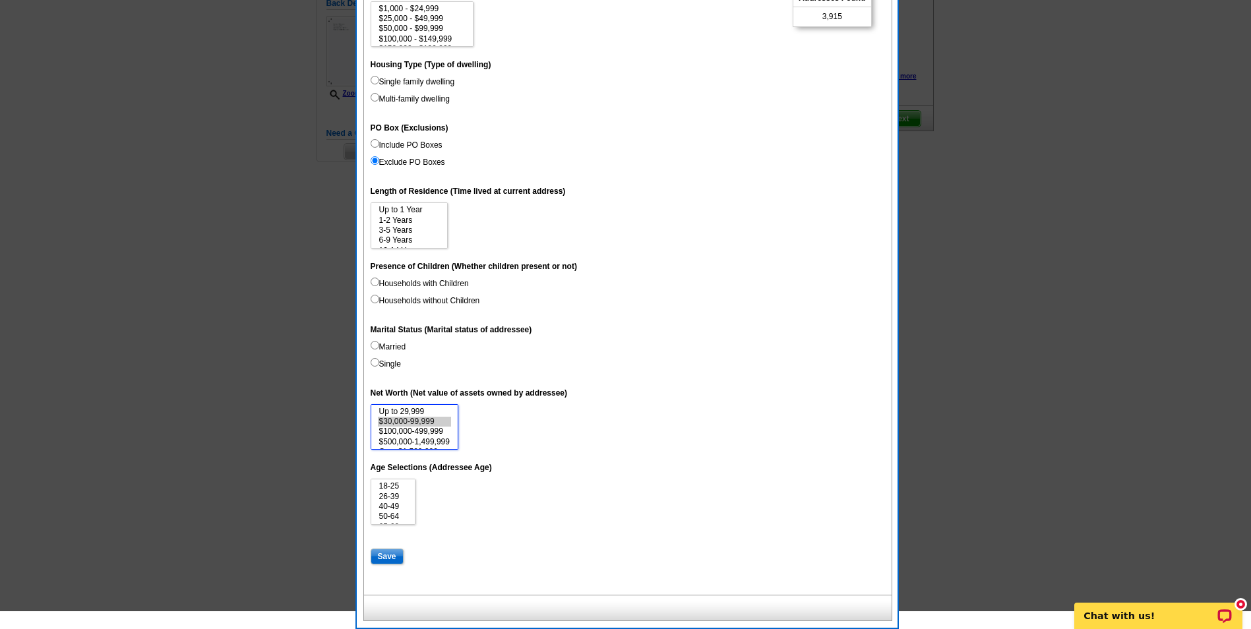
scroll to position [262, 0]
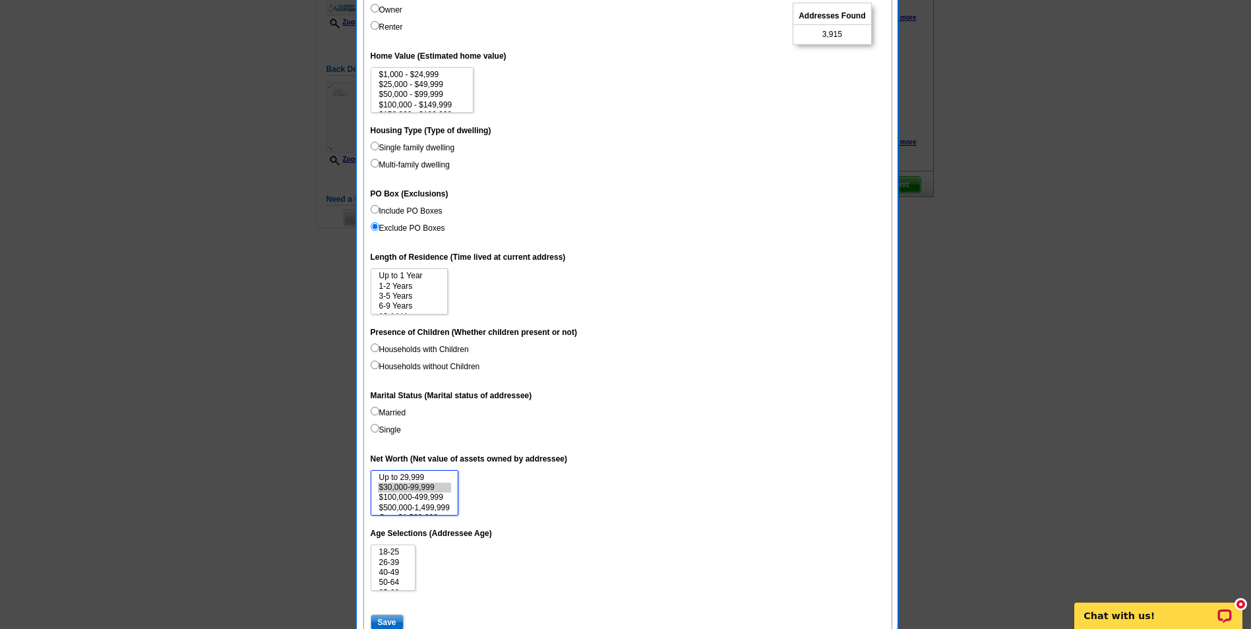
select select "1-29999"
click at [417, 477] on option "Up to 29,999" at bounding box center [414, 478] width 73 height 10
click at [638, 408] on dd "Married Single" at bounding box center [628, 424] width 514 height 34
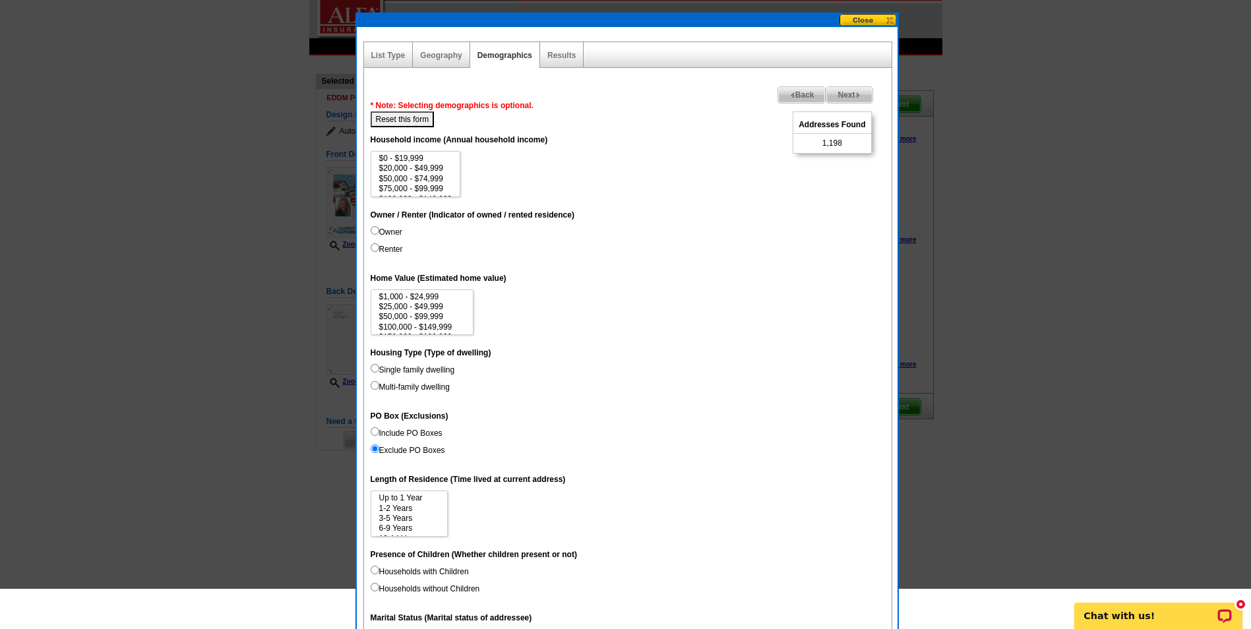
scroll to position [0, 0]
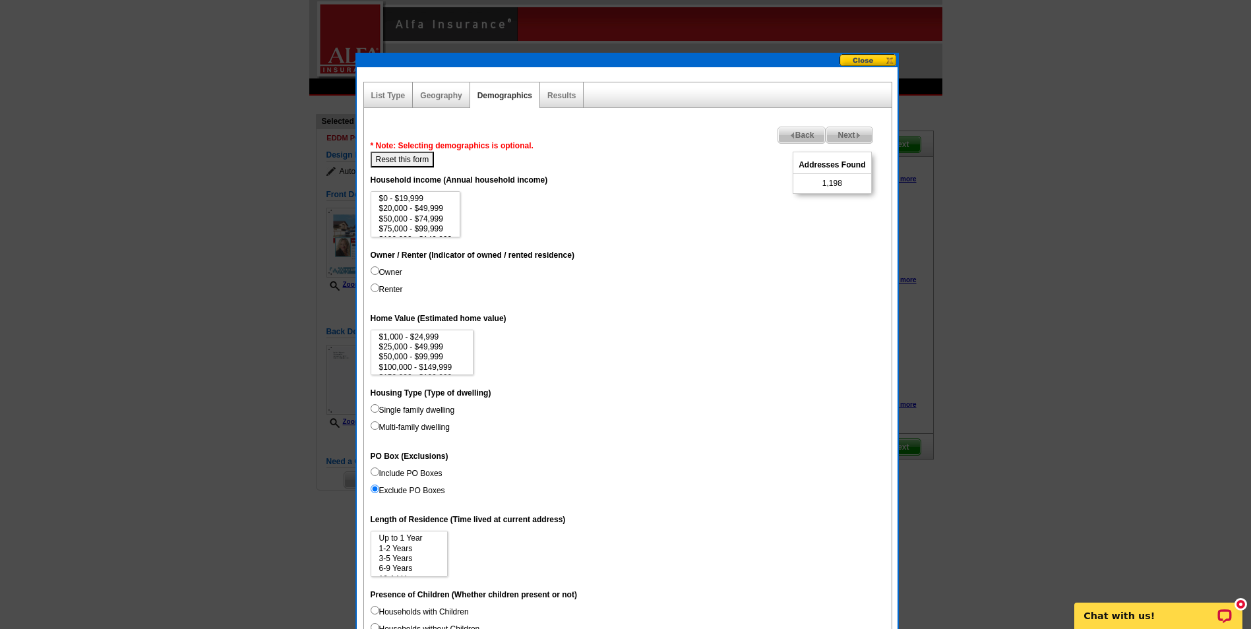
click at [414, 158] on button "Reset this form" at bounding box center [403, 160] width 64 height 16
select select
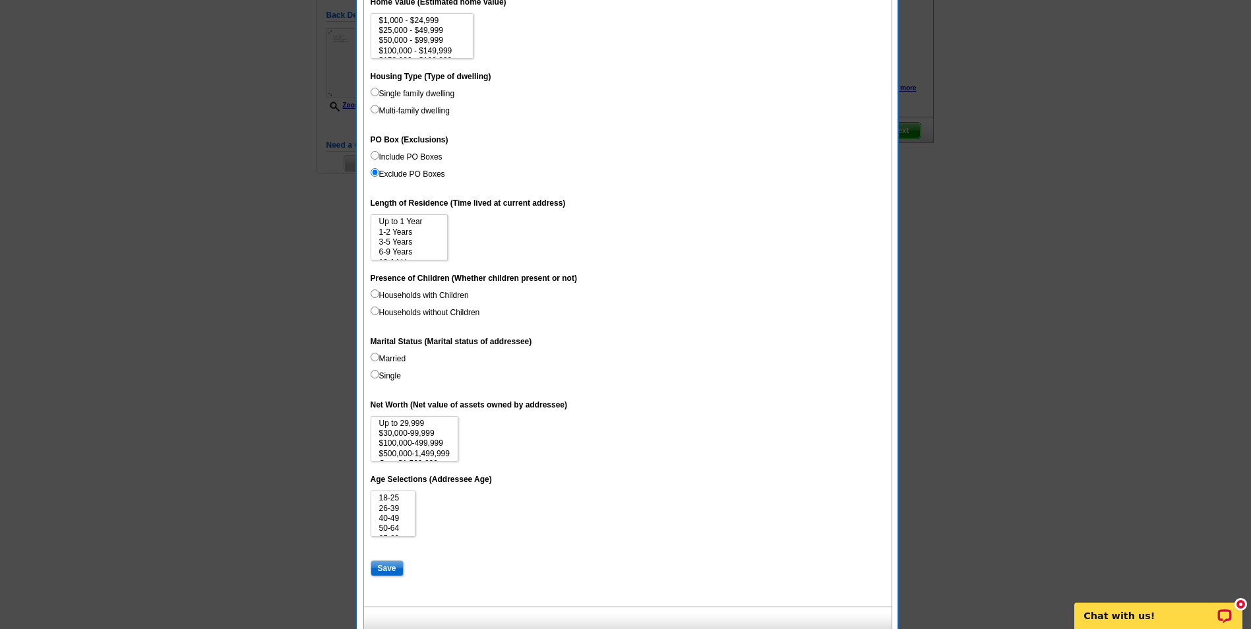
scroll to position [328, 0]
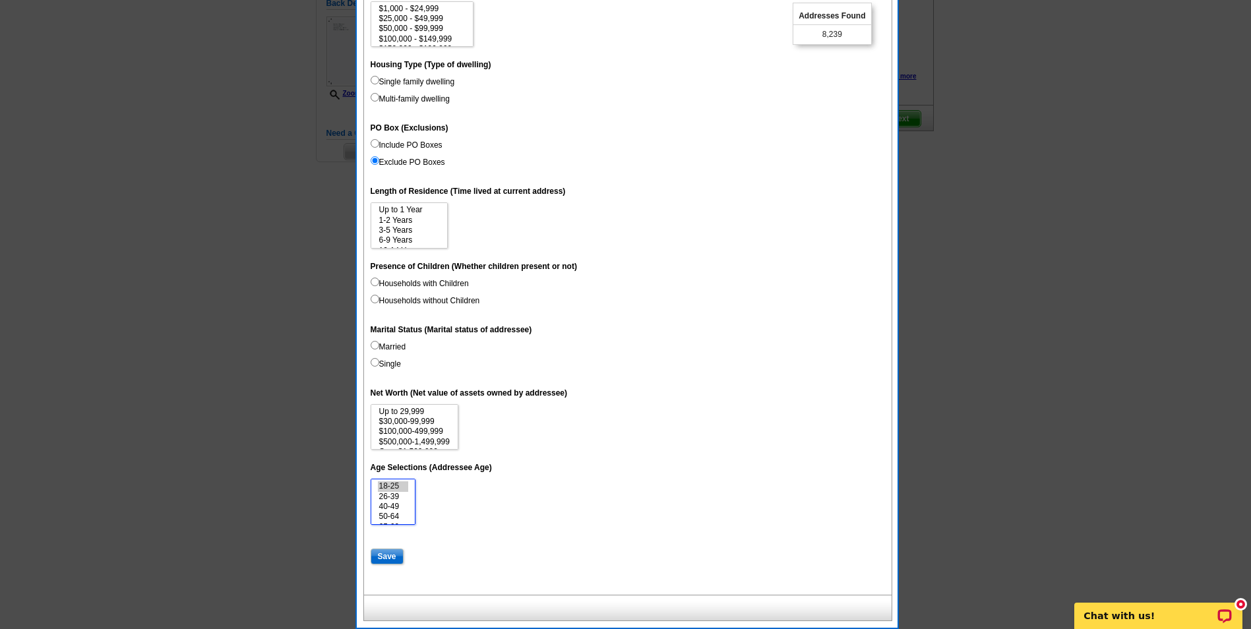
click at [399, 486] on option "18-25" at bounding box center [393, 486] width 31 height 10
click at [392, 519] on option "Over 75" at bounding box center [393, 517] width 31 height 10
click at [398, 506] on option "70-74" at bounding box center [393, 507] width 31 height 10
click at [398, 498] on option "65-69" at bounding box center [393, 497] width 31 height 10
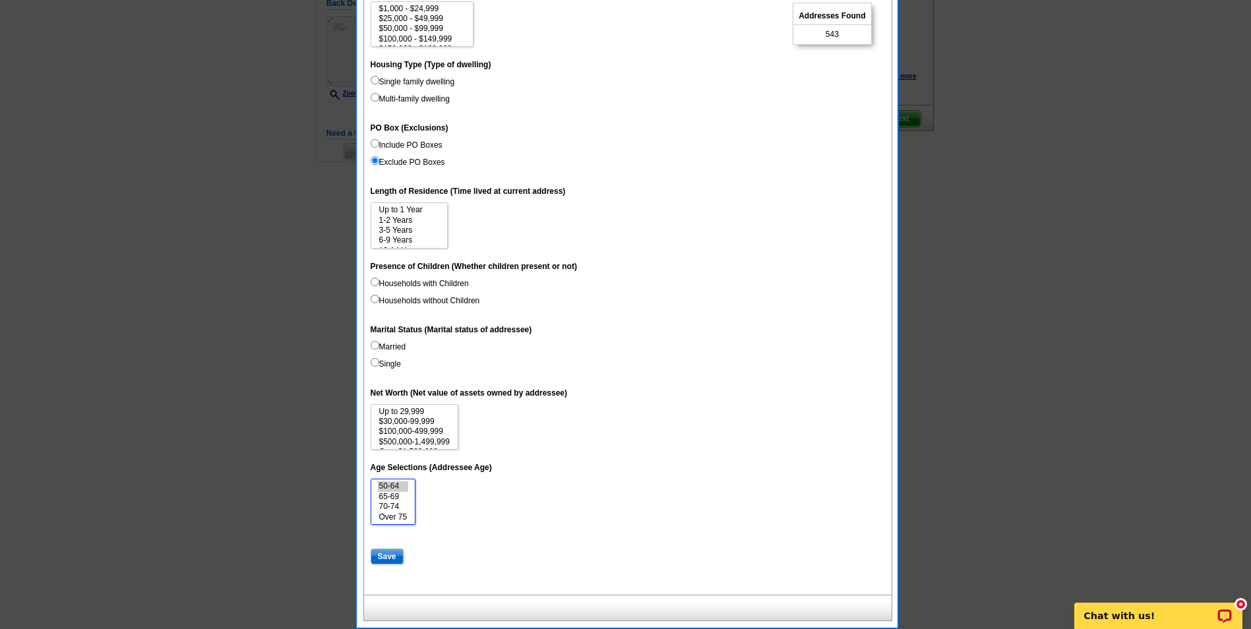
click at [396, 484] on option "50-64" at bounding box center [393, 486] width 31 height 10
click at [391, 507] on option "40-49" at bounding box center [393, 507] width 31 height 10
click at [393, 498] on option "26-39" at bounding box center [393, 497] width 31 height 10
click at [399, 486] on option "18-25" at bounding box center [393, 486] width 31 height 10
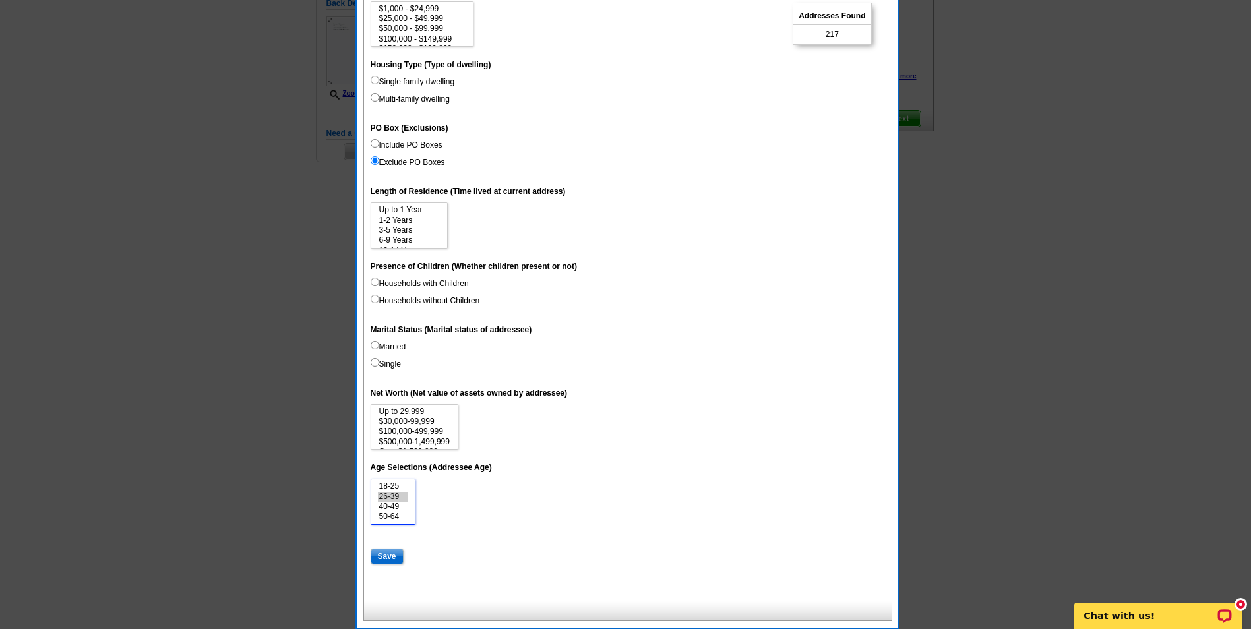
click at [390, 495] on option "26-39" at bounding box center [393, 497] width 31 height 10
click at [398, 509] on option "40-49" at bounding box center [393, 507] width 31 height 10
click at [395, 517] on option "50-64" at bounding box center [393, 517] width 31 height 10
click at [396, 496] on option "65-69" at bounding box center [393, 497] width 31 height 10
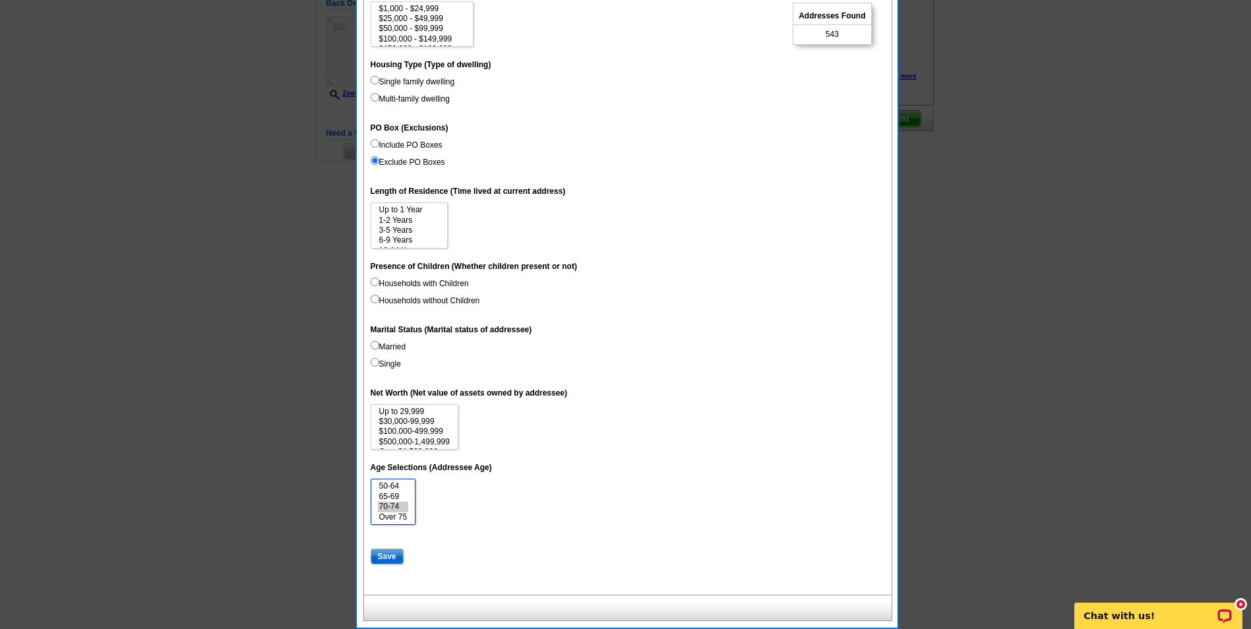
click at [396, 506] on option "70-74" at bounding box center [393, 507] width 31 height 10
select select "75+"
click at [396, 516] on option "Over 75" at bounding box center [393, 517] width 31 height 10
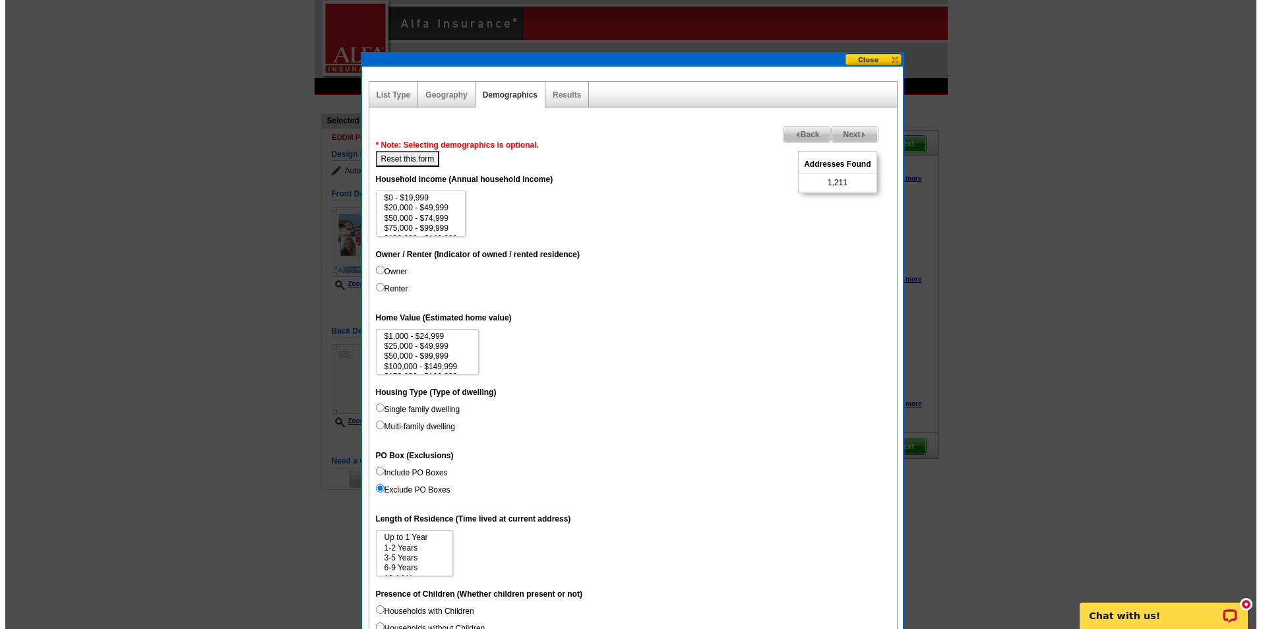
scroll to position [0, 0]
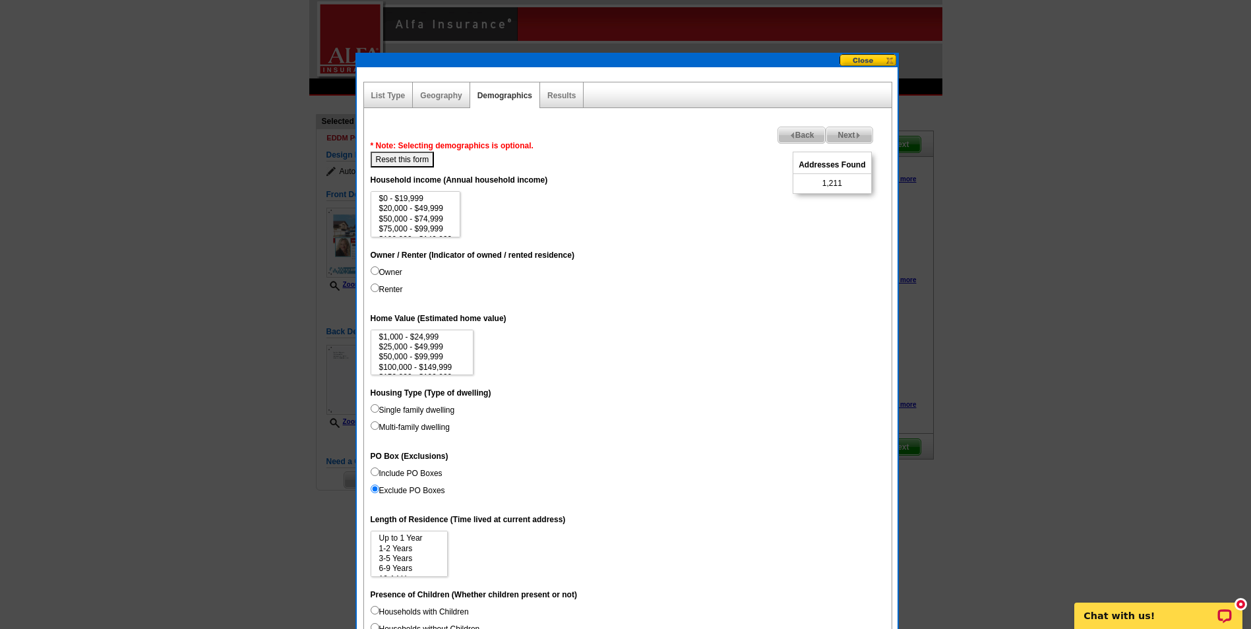
click at [402, 158] on button "Reset this form" at bounding box center [403, 160] width 64 height 16
select select
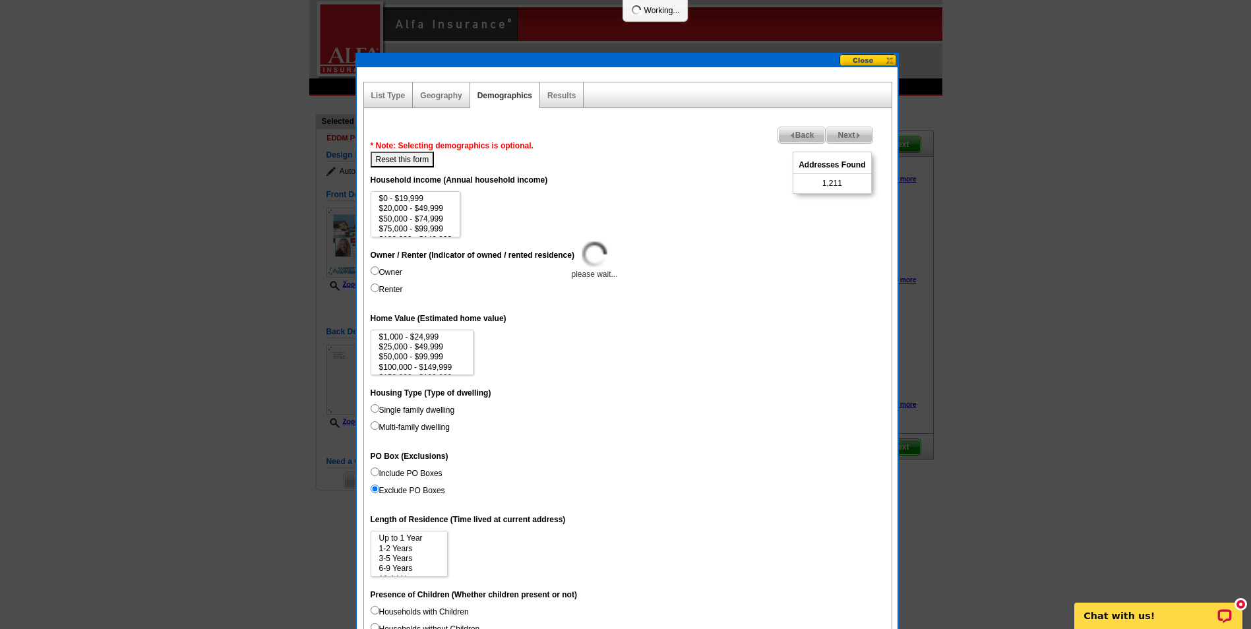
select select
click at [858, 131] on span "Next" at bounding box center [848, 135] width 45 height 16
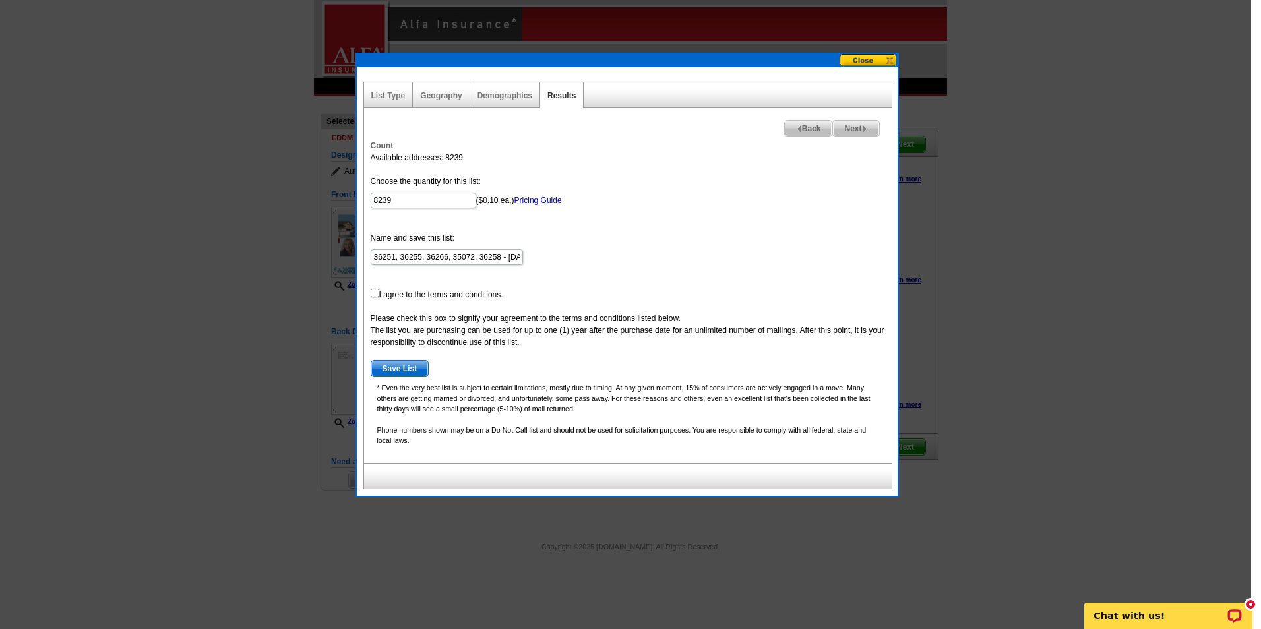
click at [857, 131] on span "Next" at bounding box center [855, 129] width 45 height 16
click at [376, 292] on input "checkbox" at bounding box center [375, 293] width 9 height 9
checkbox input "true"
click at [856, 131] on span "Next" at bounding box center [855, 129] width 45 height 16
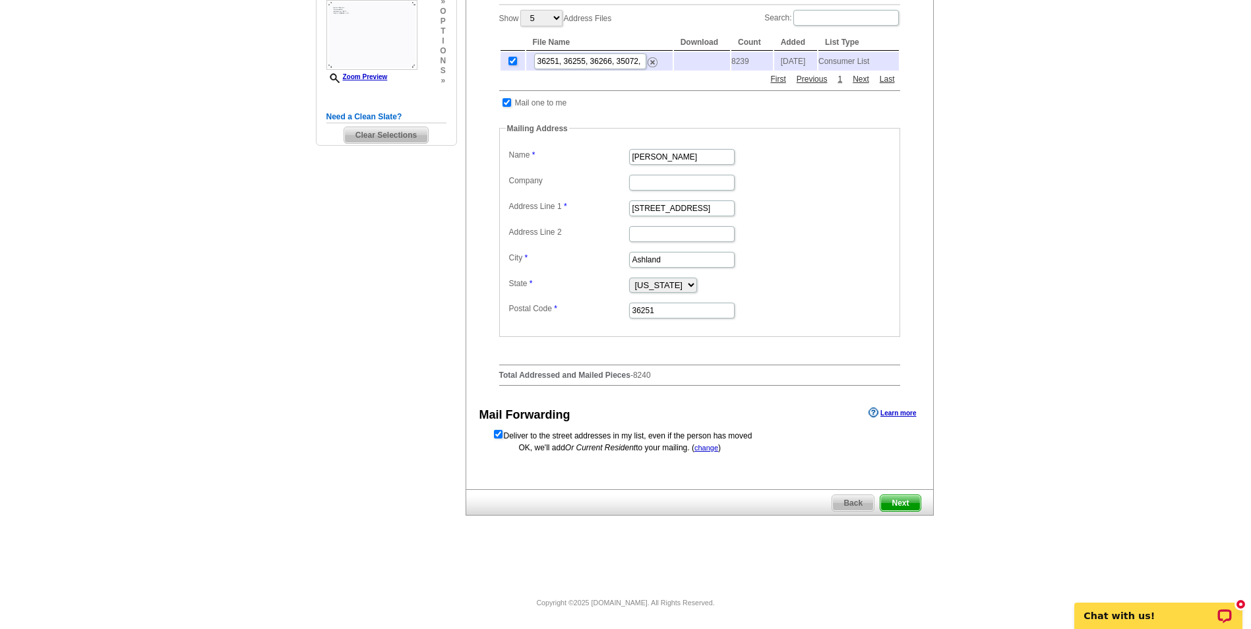
scroll to position [350, 0]
